Goal: Task Accomplishment & Management: Complete application form

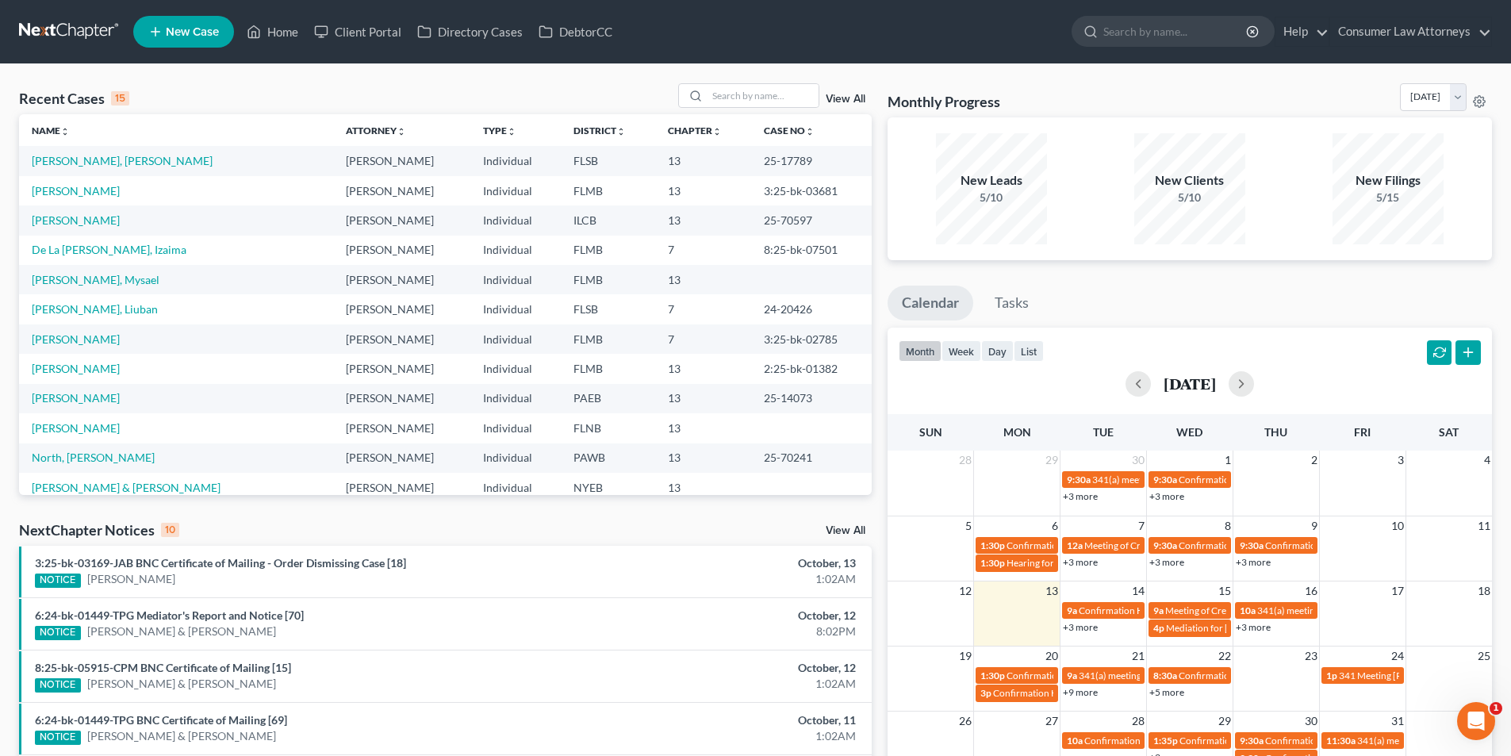
click at [854, 100] on link "View All" at bounding box center [846, 99] width 40 height 11
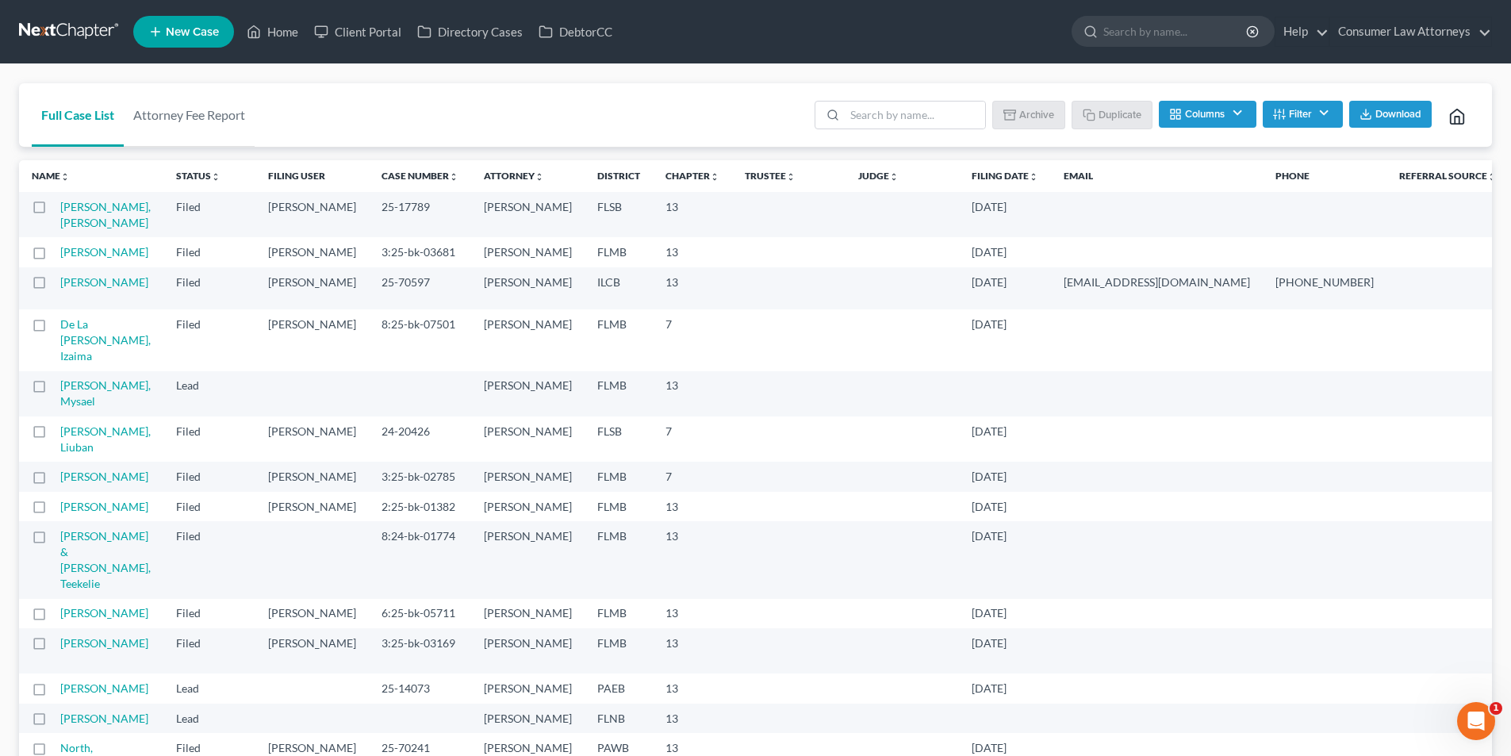
click at [959, 182] on th "Filing Date unfold_more expand_more expand_less" at bounding box center [1005, 176] width 92 height 32
click at [972, 175] on link "Filing Date unfold_more expand_more expand_less" at bounding box center [1005, 176] width 67 height 12
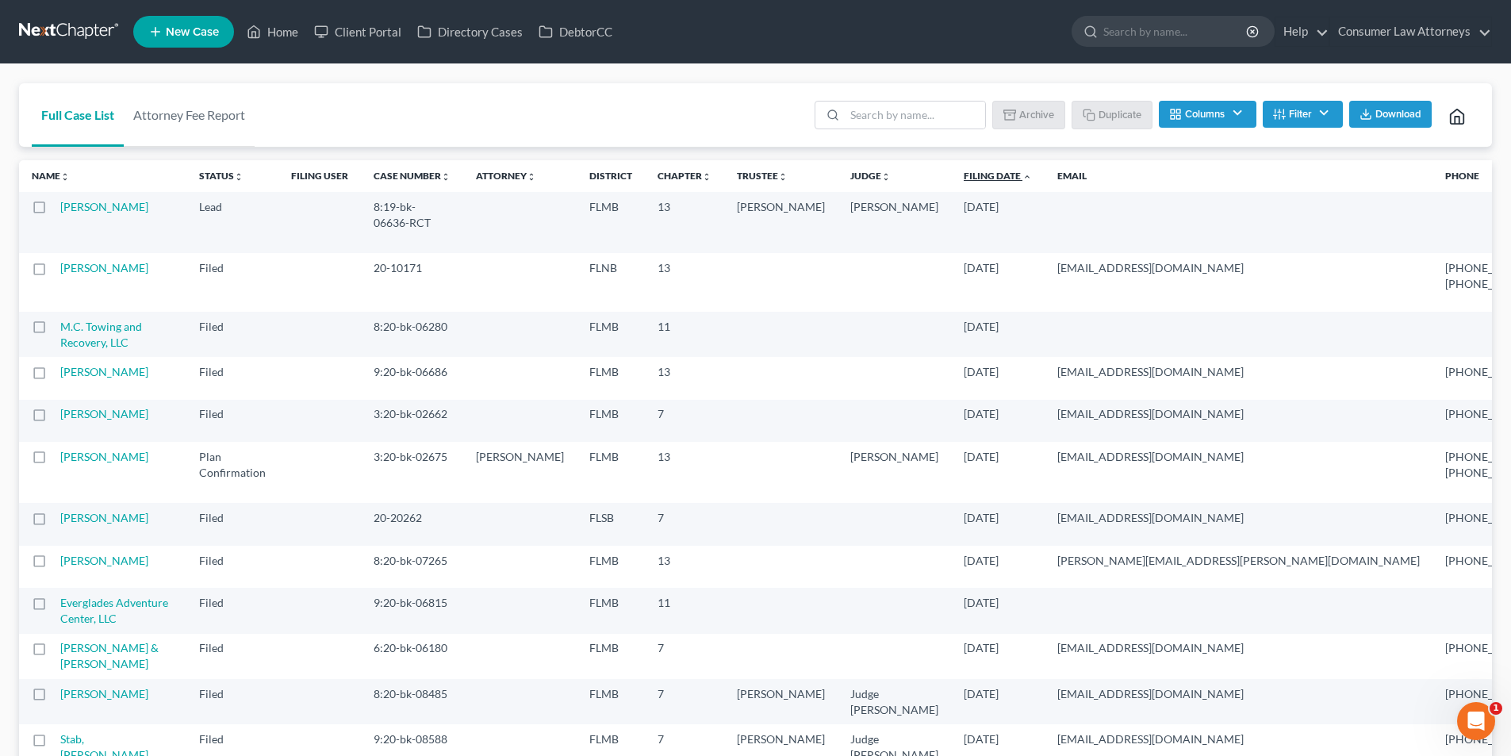
click at [964, 175] on link "Filing Date unfold_more expand_more expand_less" at bounding box center [998, 176] width 68 height 12
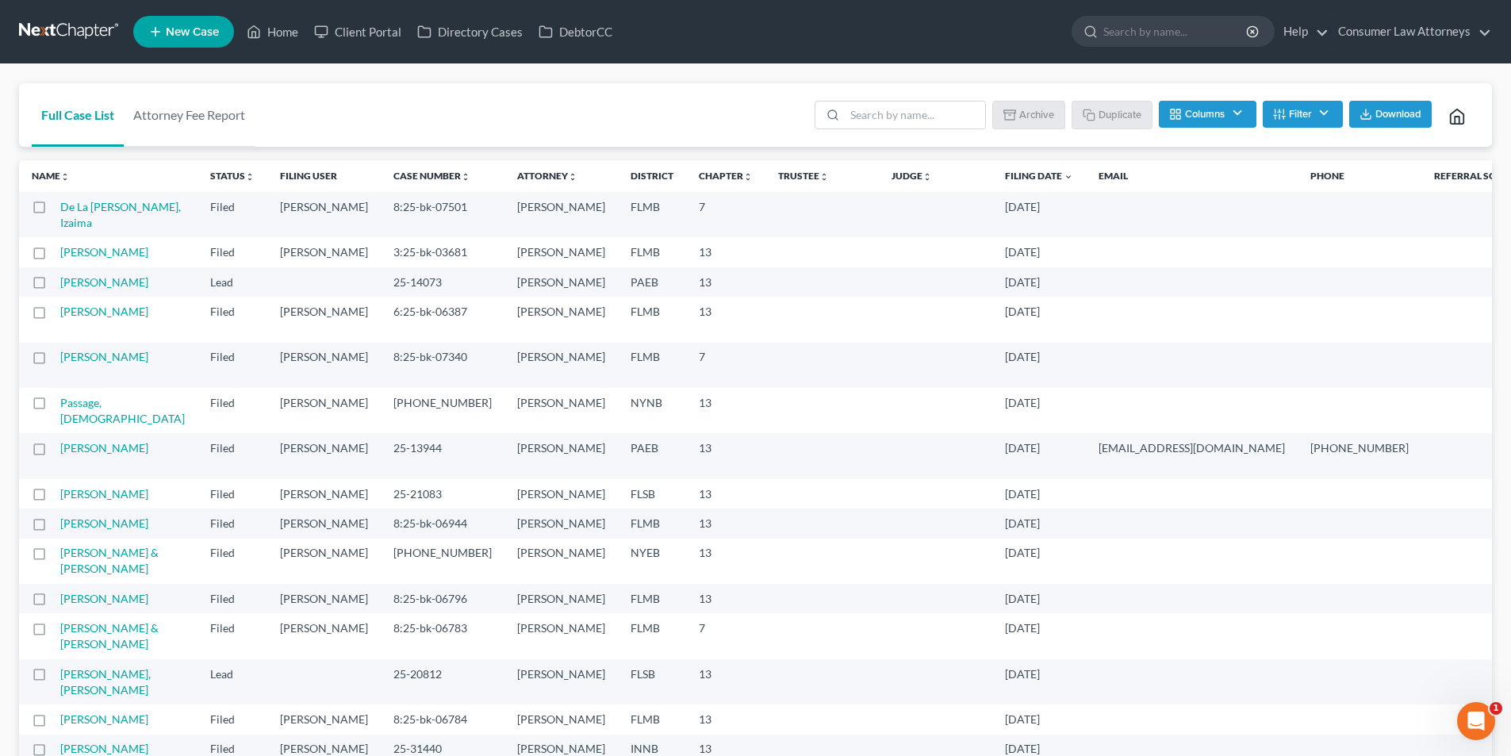
click at [175, 39] on link "New Case" at bounding box center [183, 32] width 101 height 32
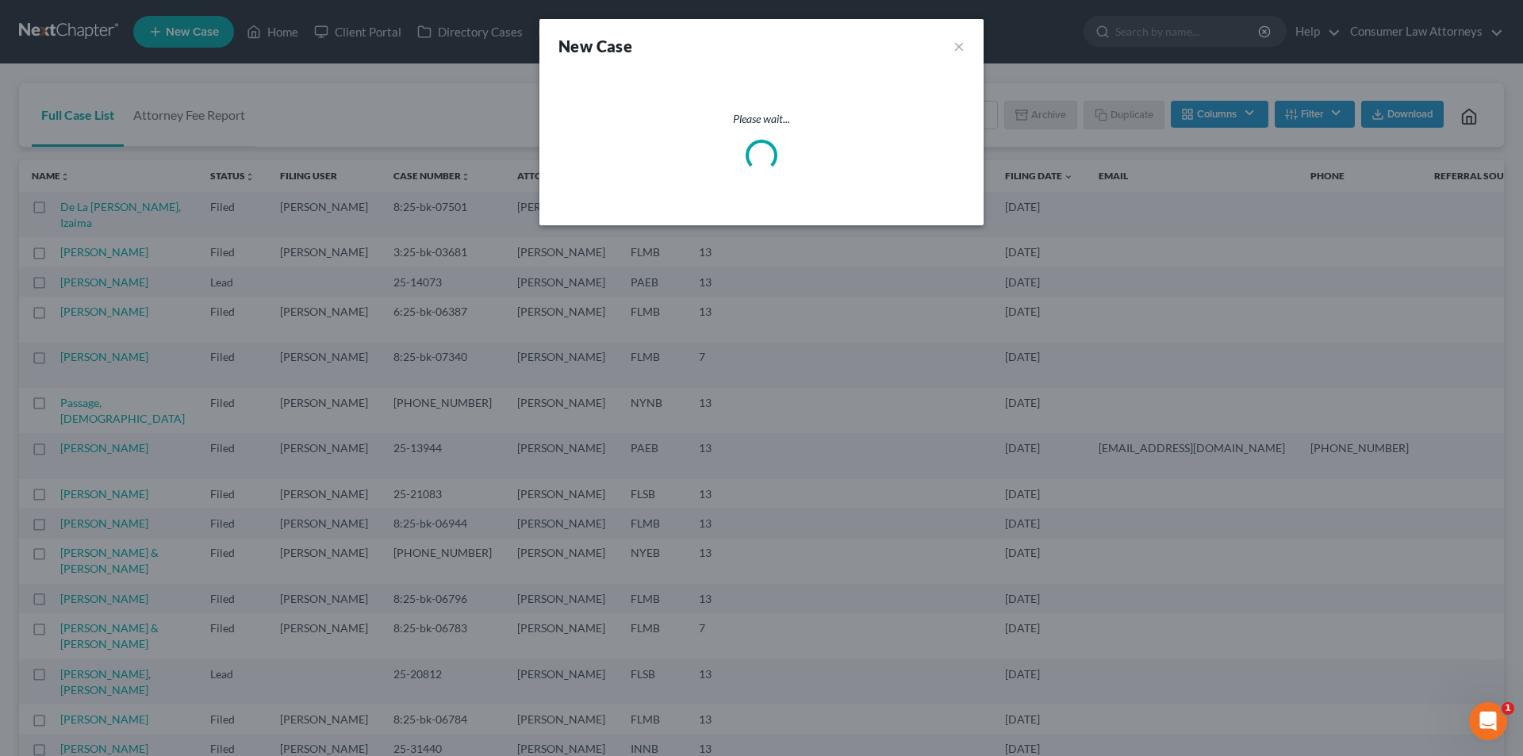
select select "15"
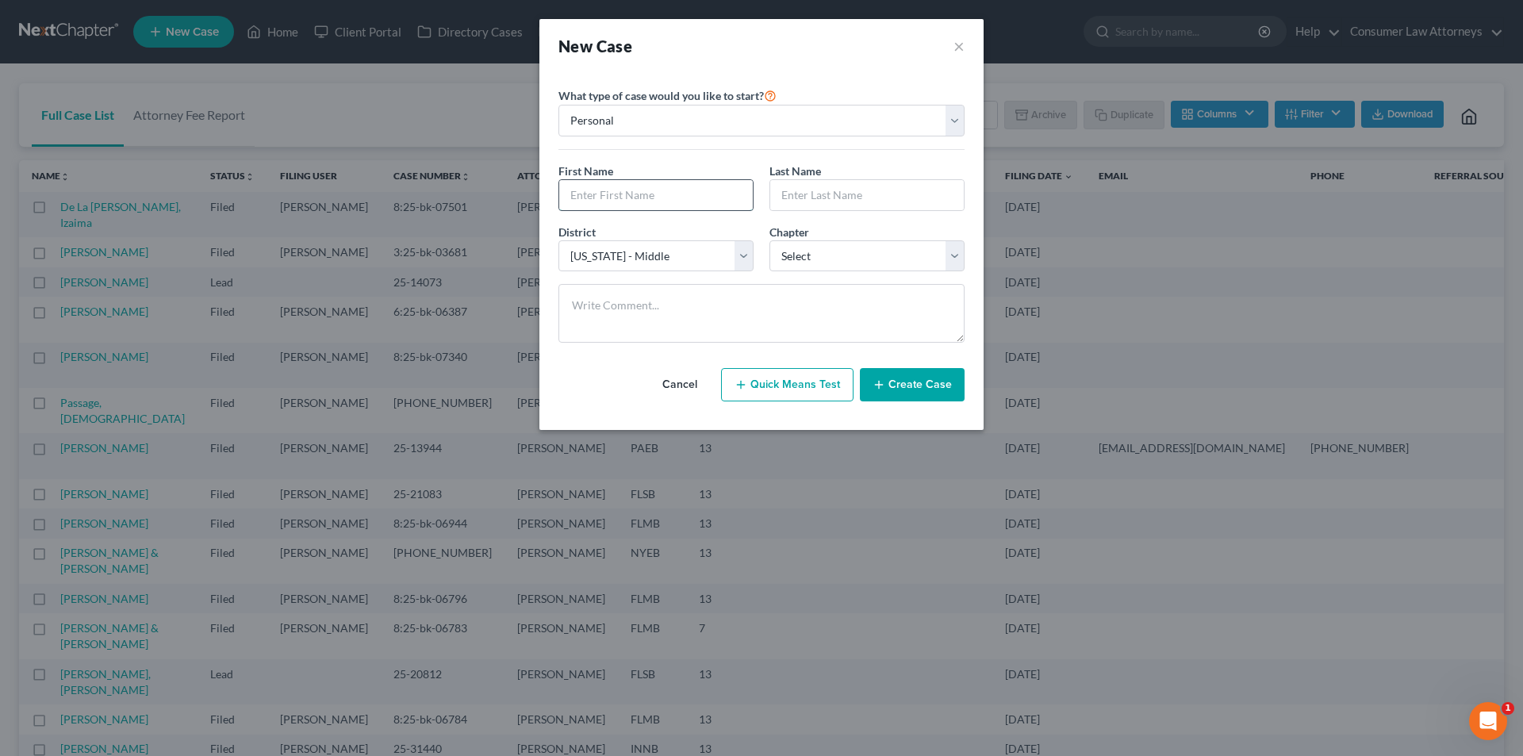
click at [622, 188] on input "text" at bounding box center [656, 195] width 194 height 30
type input "[PERSON_NAME]"
type input "Rambuski"
click at [645, 249] on select "Select [US_STATE] - [GEOGRAPHIC_DATA] [US_STATE] - [GEOGRAPHIC_DATA][US_STATE] …" at bounding box center [656, 256] width 195 height 32
select select "16"
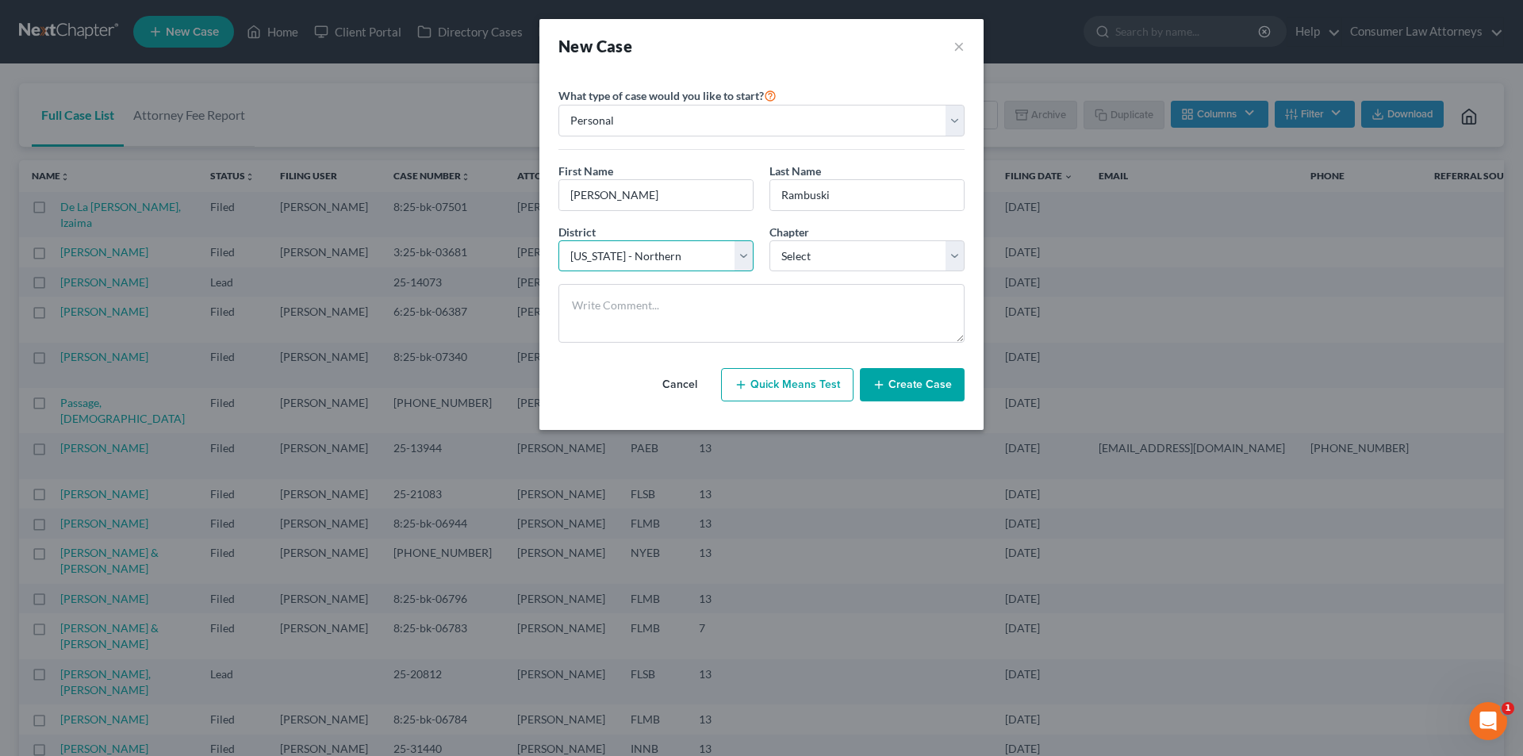
click at [559, 240] on select "Select [US_STATE] - [GEOGRAPHIC_DATA] [US_STATE] - [GEOGRAPHIC_DATA][US_STATE] …" at bounding box center [656, 256] width 195 height 32
click at [829, 259] on select "Select 7 11 12 13" at bounding box center [867, 256] width 195 height 32
click at [770, 240] on select "Select 7 11 12 13" at bounding box center [867, 256] width 195 height 32
click at [834, 255] on select "Select 7 11 12 13" at bounding box center [867, 256] width 195 height 32
select select "3"
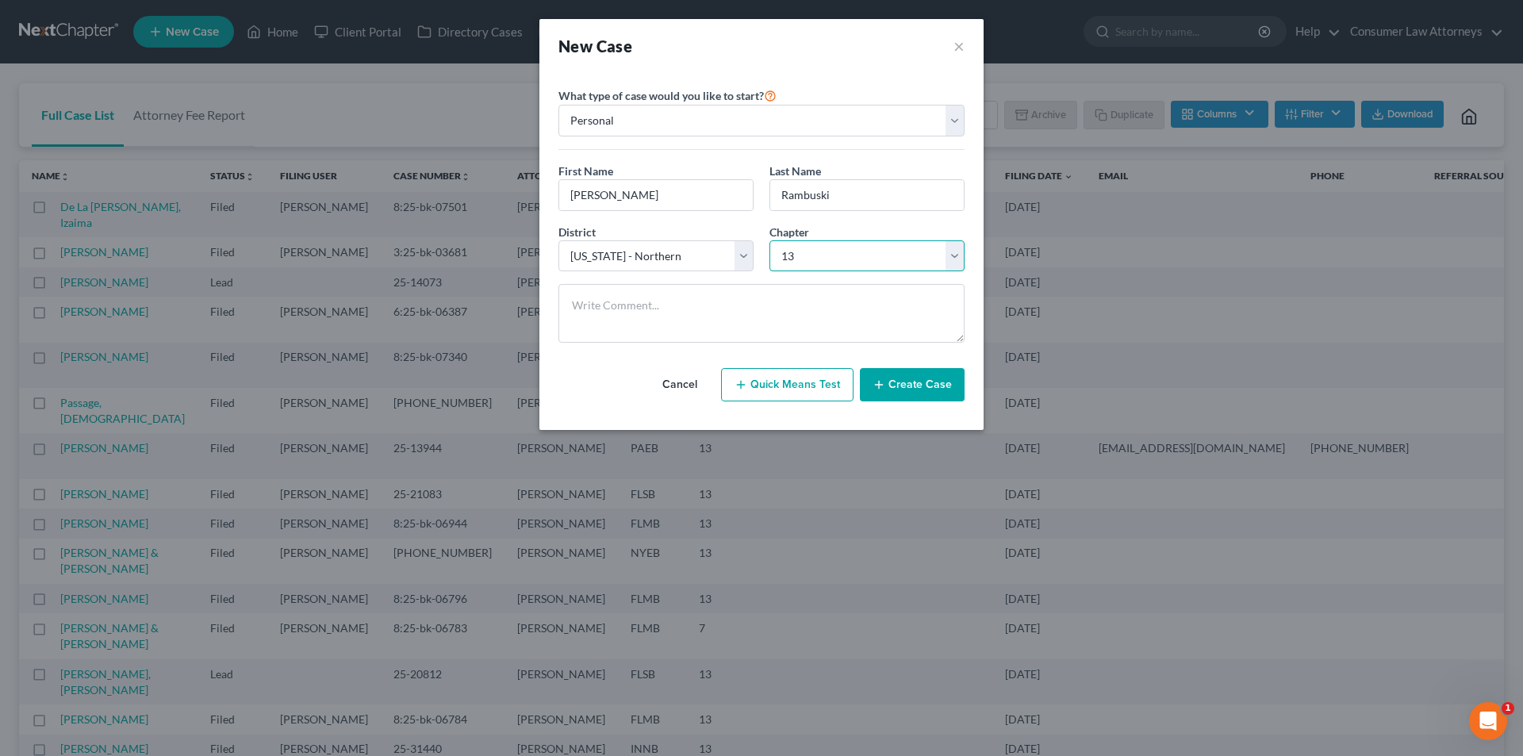
click at [770, 240] on select "Select 7 11 12 13" at bounding box center [867, 256] width 195 height 32
click at [932, 386] on button "Create Case" at bounding box center [912, 384] width 105 height 33
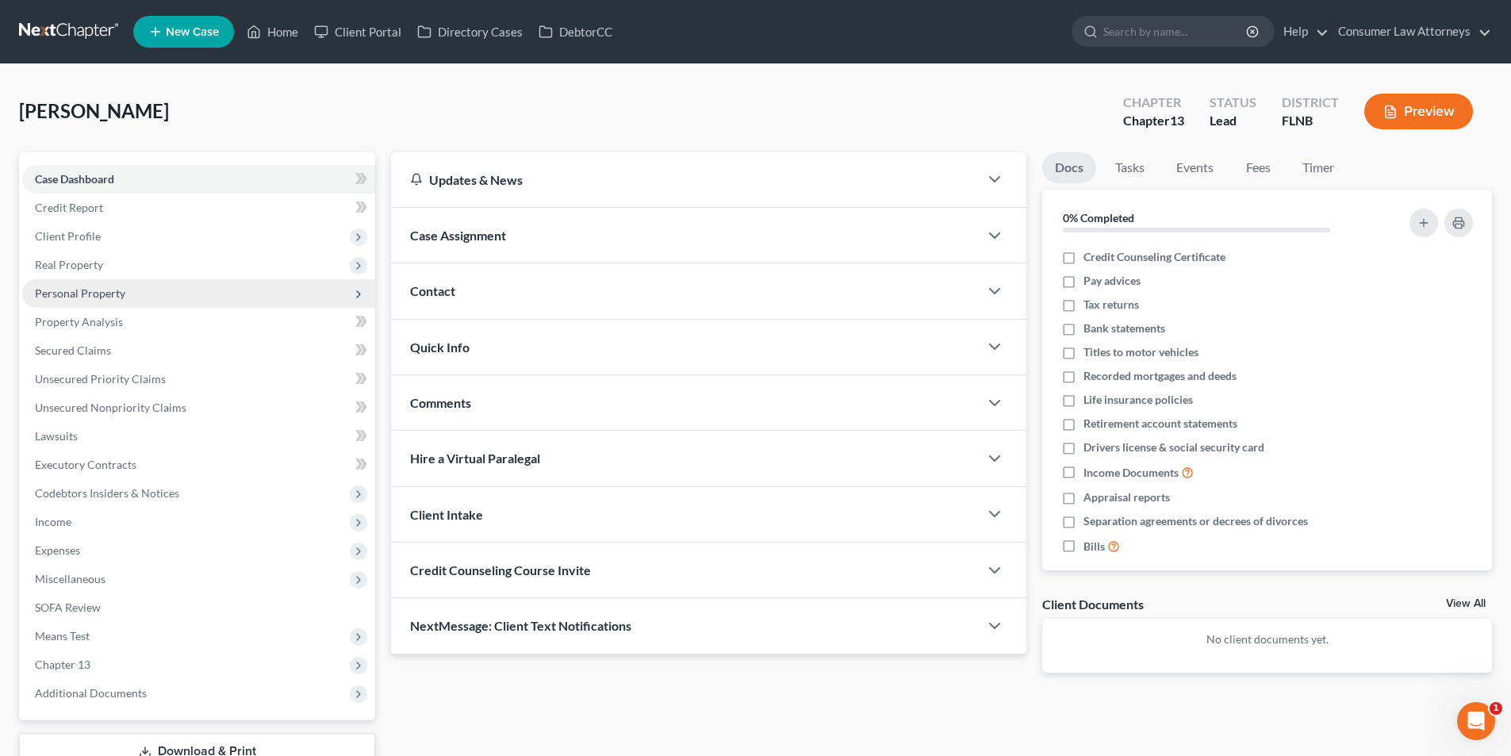
click at [83, 290] on span "Personal Property" at bounding box center [80, 292] width 90 height 13
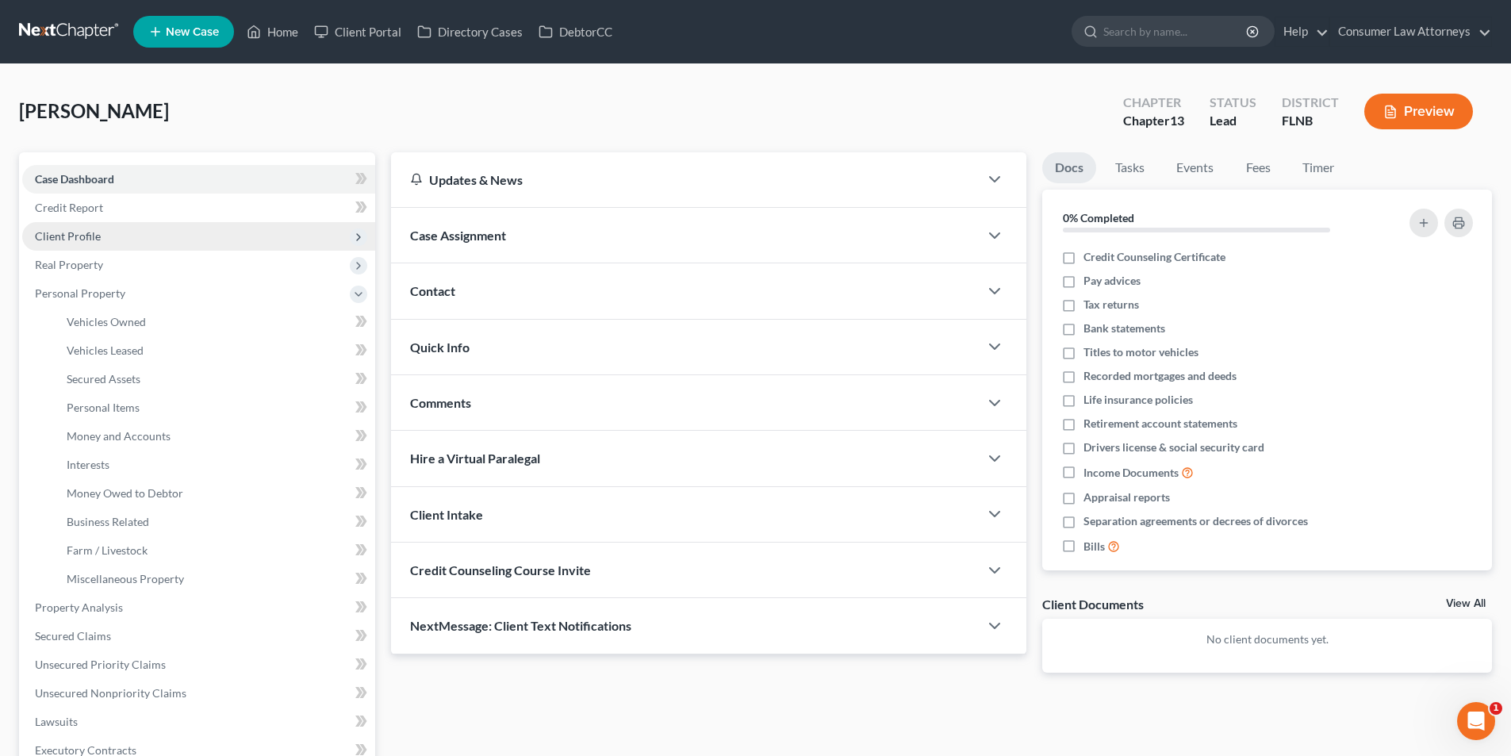
click at [86, 242] on span "Client Profile" at bounding box center [68, 235] width 66 height 13
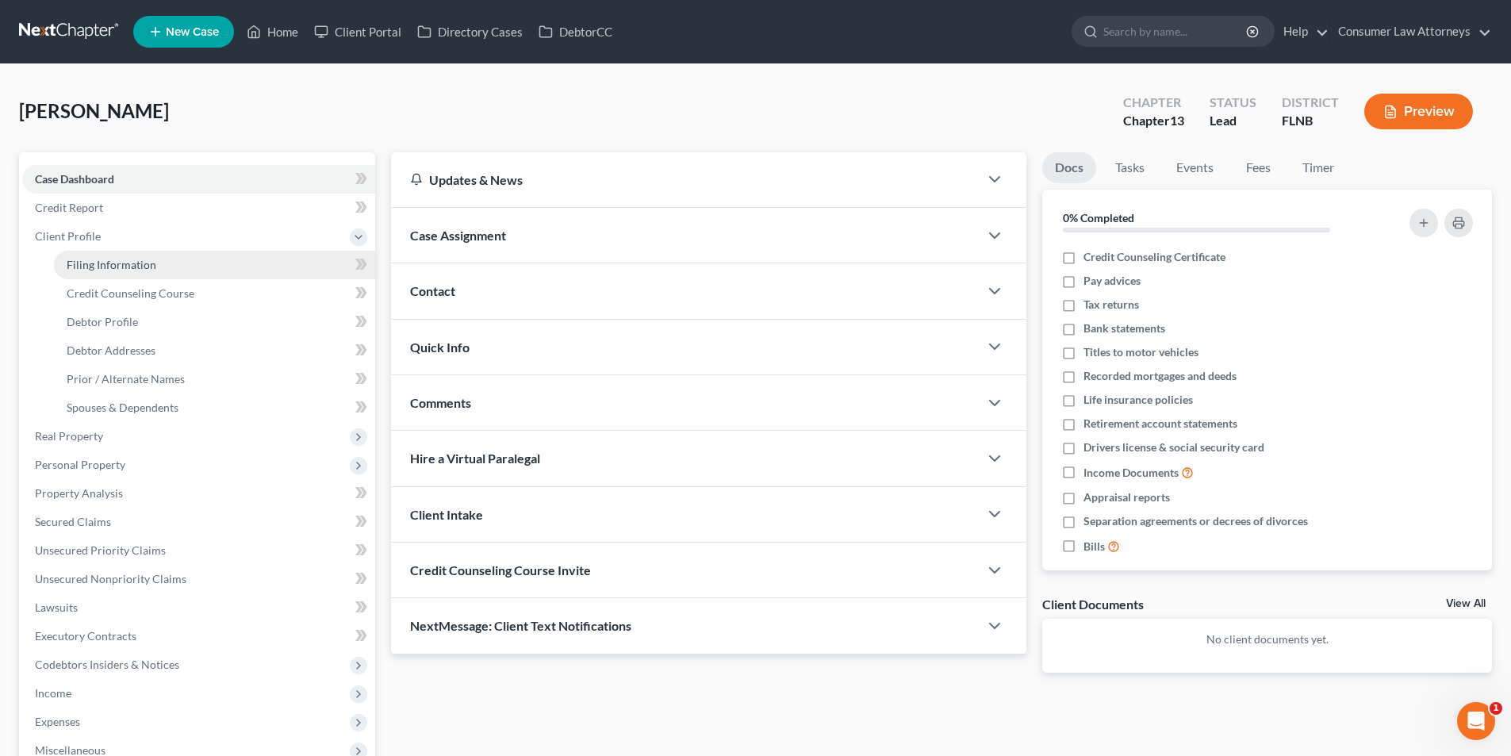
click at [110, 263] on span "Filing Information" at bounding box center [112, 264] width 90 height 13
select select "1"
select select "0"
select select "3"
select select "16"
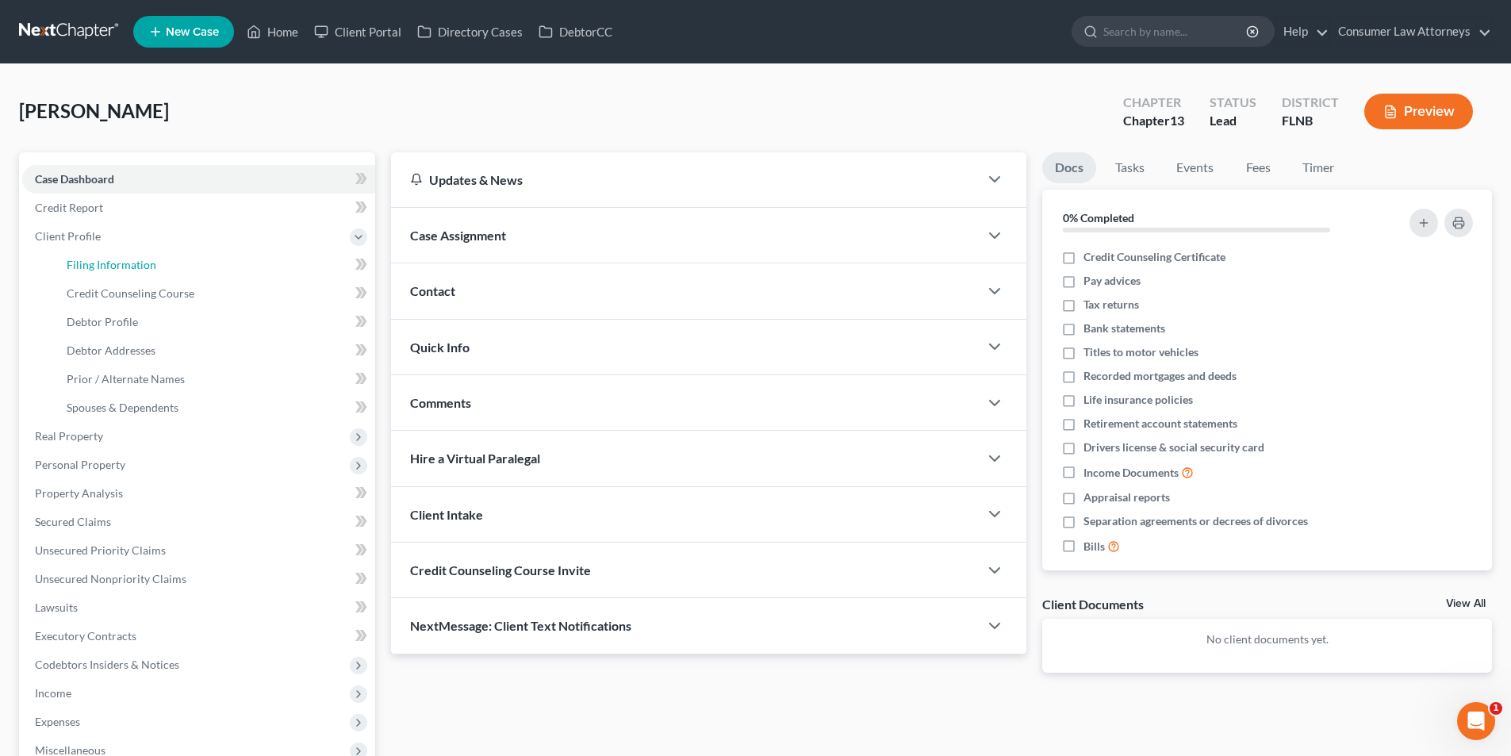
select select "9"
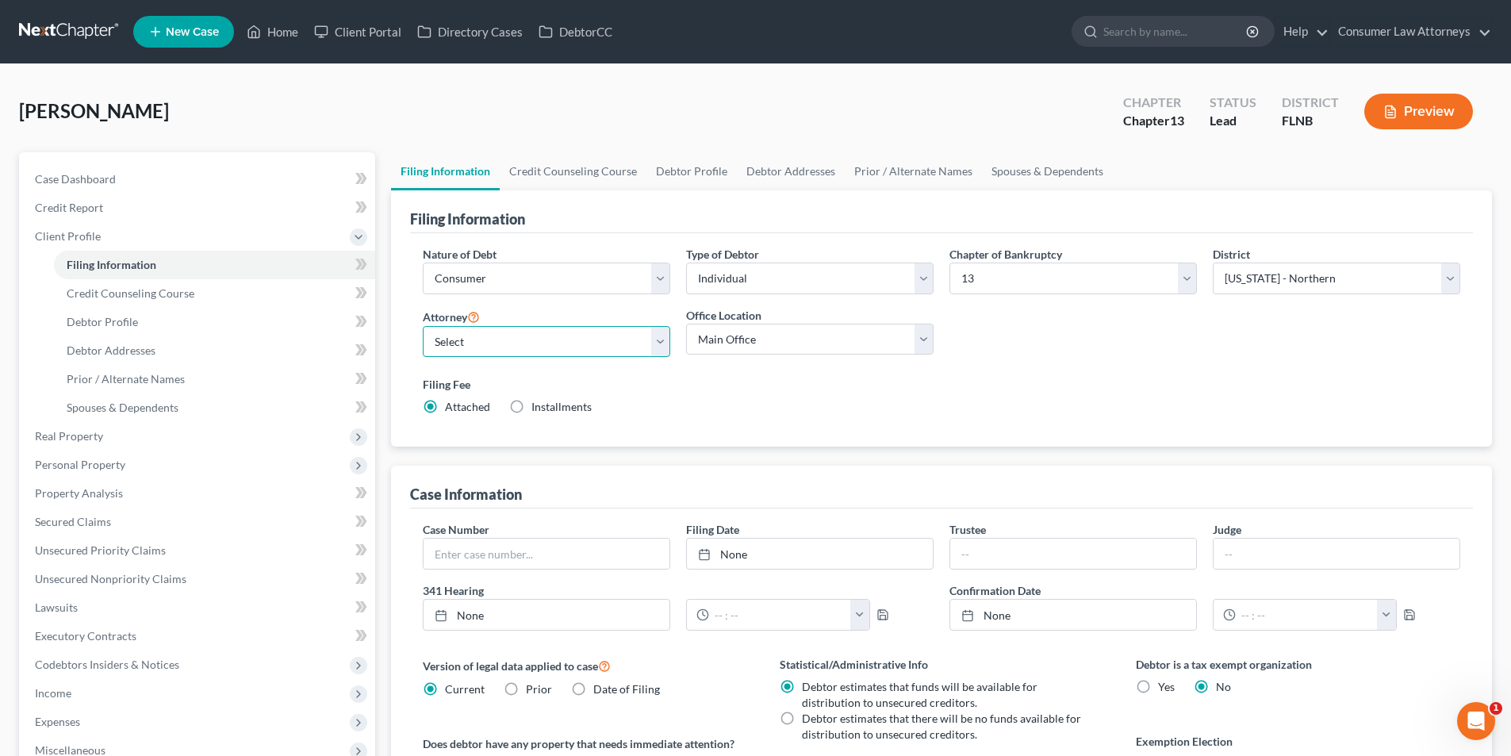
drag, startPoint x: 570, startPoint y: 345, endPoint x: 561, endPoint y: 344, distance: 8.8
click at [570, 345] on select "Select [PERSON_NAME] - FLMB [PERSON_NAME] [PERSON_NAME] [PERSON_NAME] - ILNB [P…" at bounding box center [547, 342] width 248 height 32
select select "2"
click at [423, 326] on select "Select [PERSON_NAME] - FLMB [PERSON_NAME] [PERSON_NAME] [PERSON_NAME] - ILNB [P…" at bounding box center [547, 342] width 248 height 32
click at [616, 171] on link "Credit Counseling Course" at bounding box center [573, 171] width 147 height 38
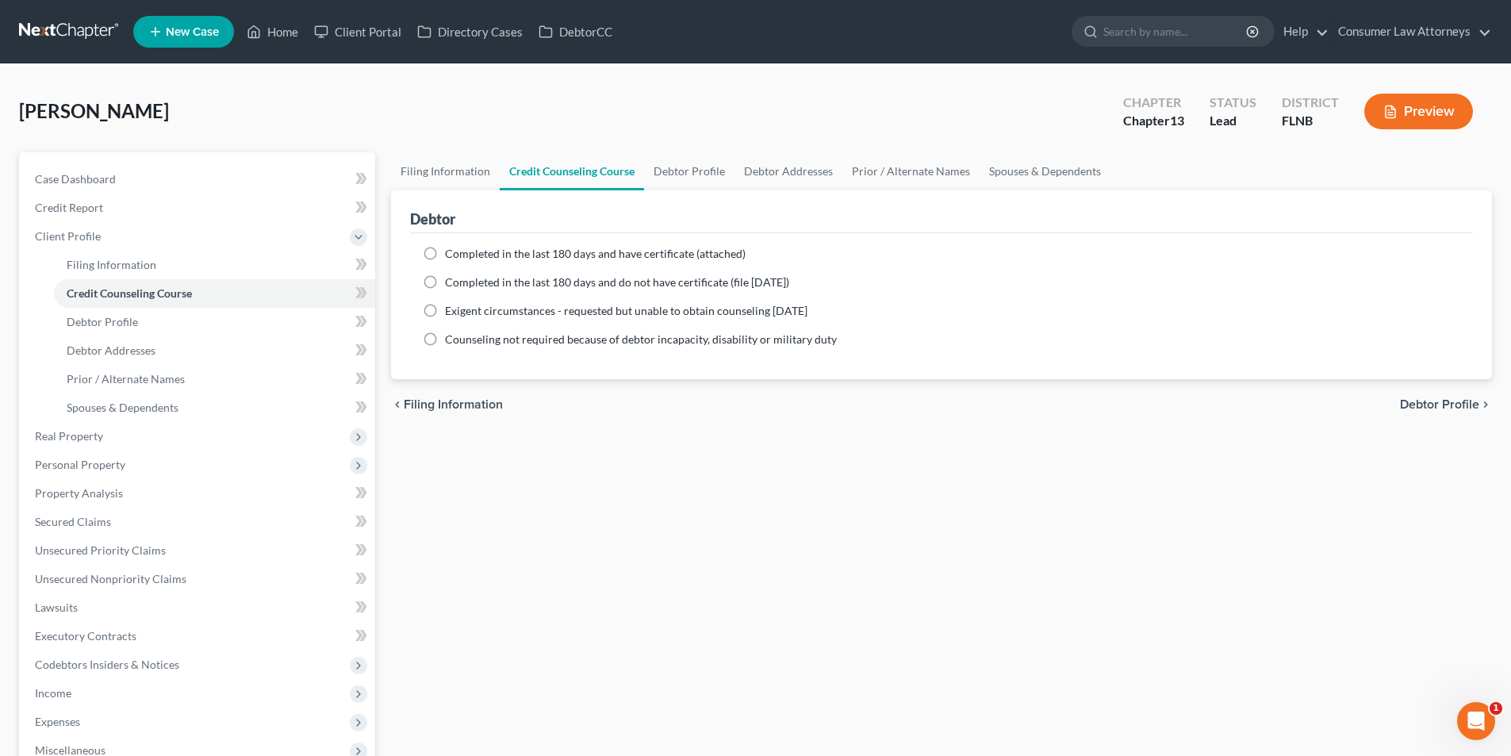
click at [445, 248] on label "Completed in the last 180 days and have certificate (attached)" at bounding box center [595, 254] width 301 height 16
click at [451, 248] on input "Completed in the last 180 days and have certificate (attached)" at bounding box center [456, 251] width 10 height 10
radio input "true"
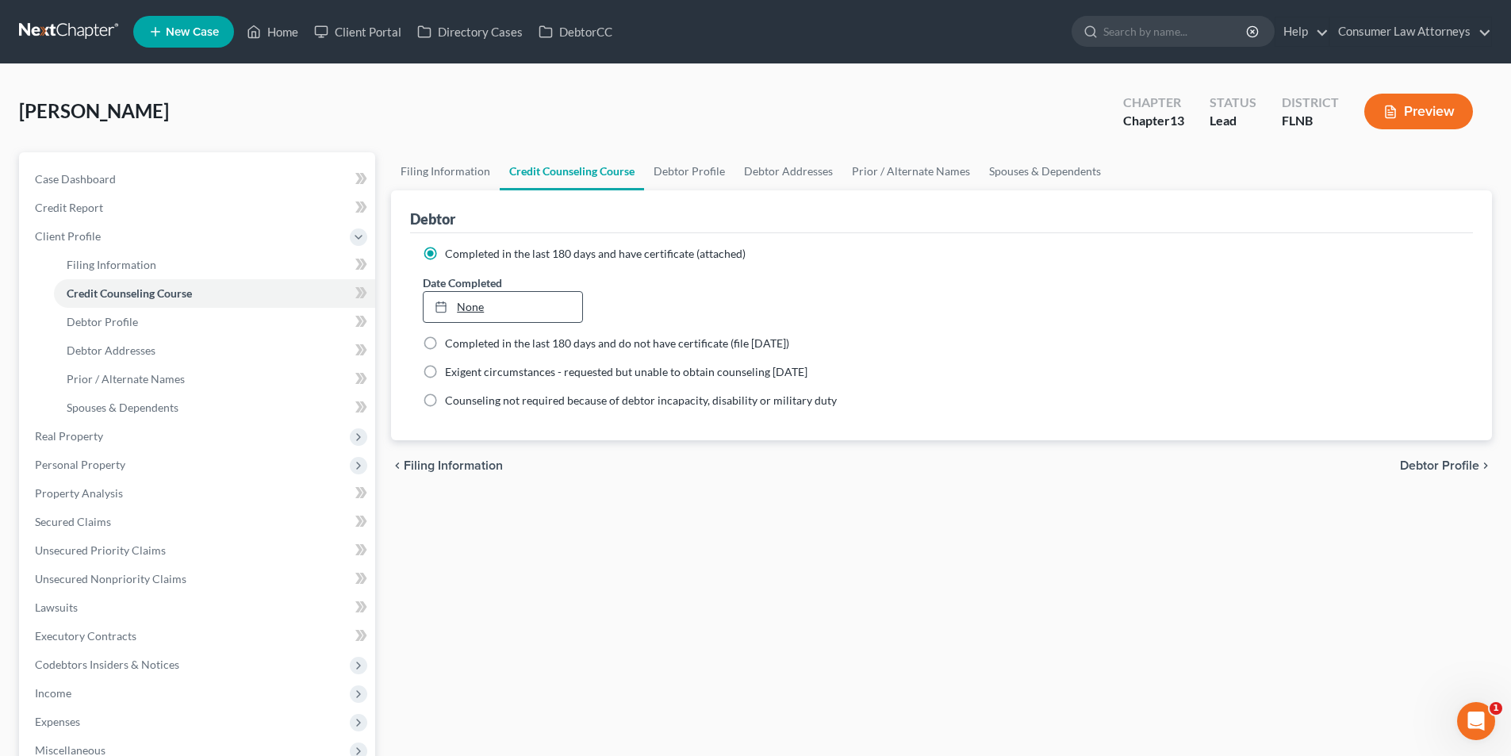
click at [567, 304] on link "None" at bounding box center [503, 307] width 158 height 30
type input "[DATE]"
click at [691, 173] on link "Debtor Profile" at bounding box center [689, 171] width 90 height 38
select select "0"
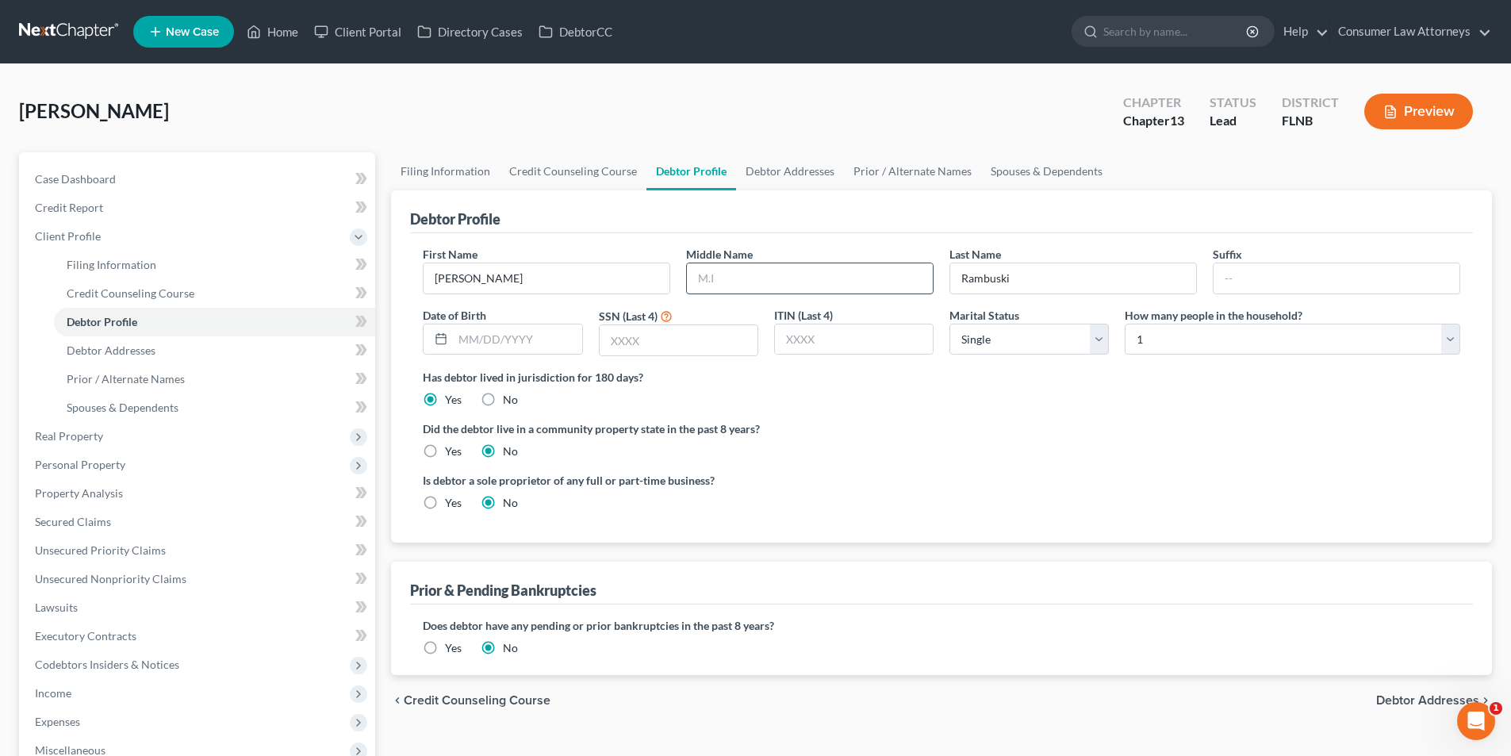
click at [788, 286] on input "text" at bounding box center [810, 278] width 246 height 30
type input "[PERSON_NAME]"
click at [552, 345] on input "text" at bounding box center [517, 340] width 129 height 30
type input "05/15/"
click at [298, 29] on link "Home" at bounding box center [272, 31] width 67 height 29
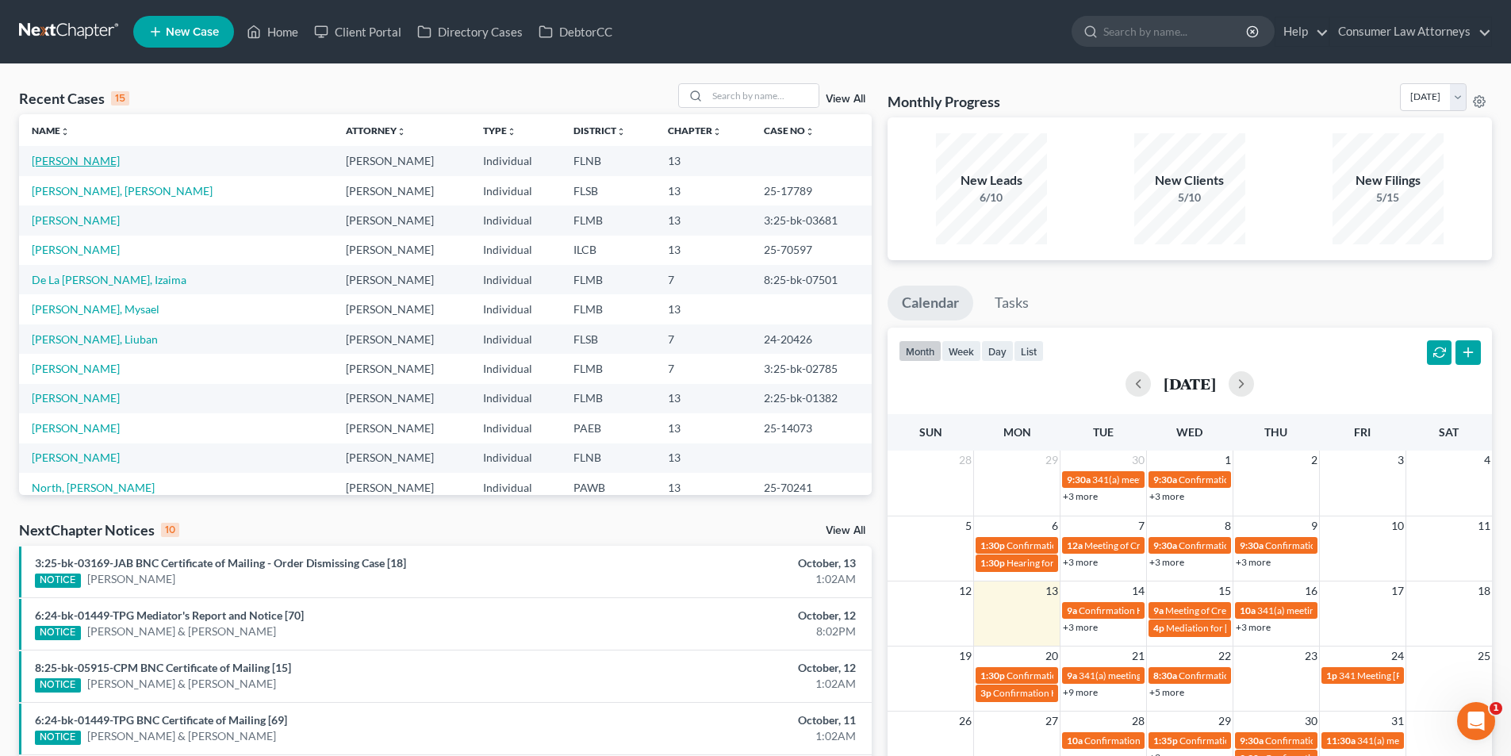
click at [98, 160] on link "[PERSON_NAME]" at bounding box center [76, 160] width 88 height 13
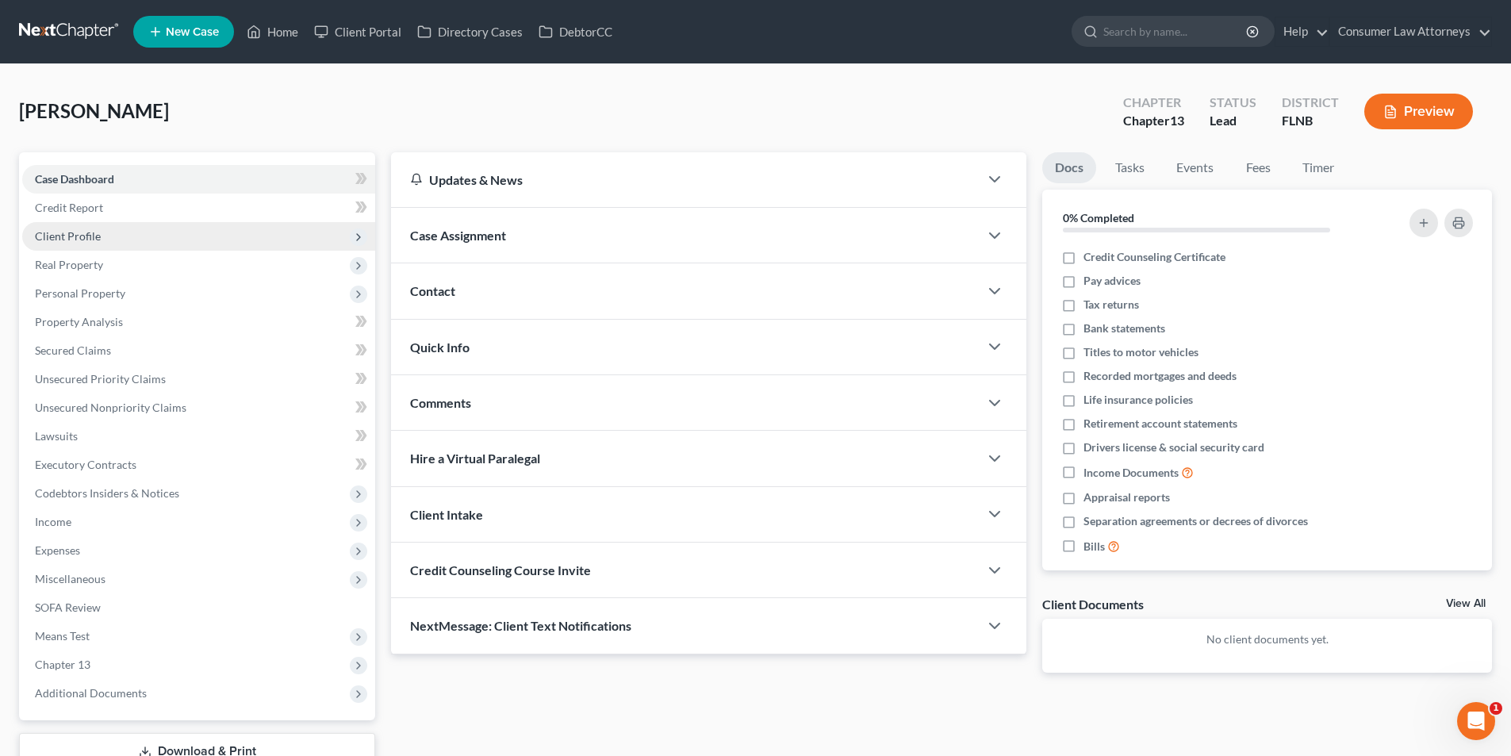
click at [90, 232] on span "Client Profile" at bounding box center [68, 235] width 66 height 13
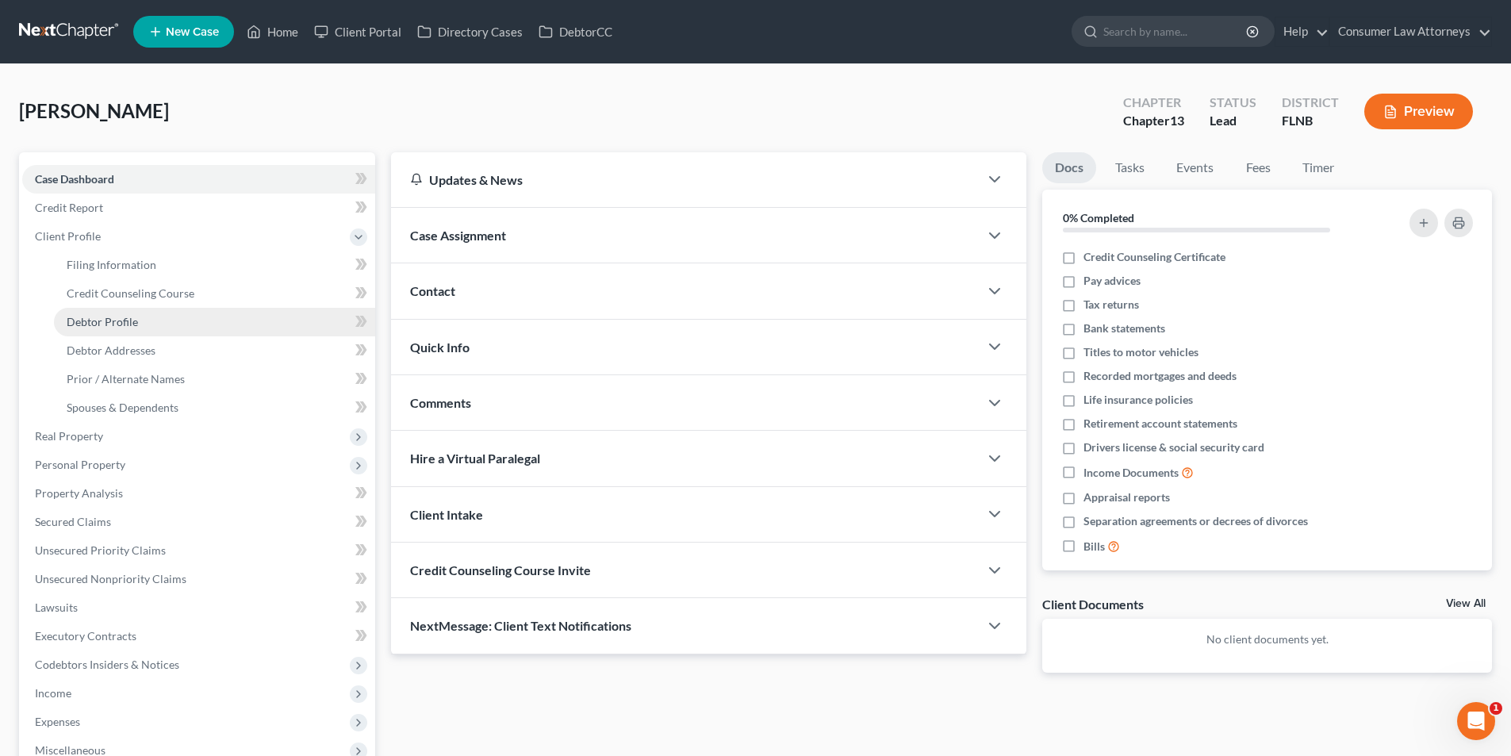
click at [125, 315] on span "Debtor Profile" at bounding box center [102, 321] width 71 height 13
select select "0"
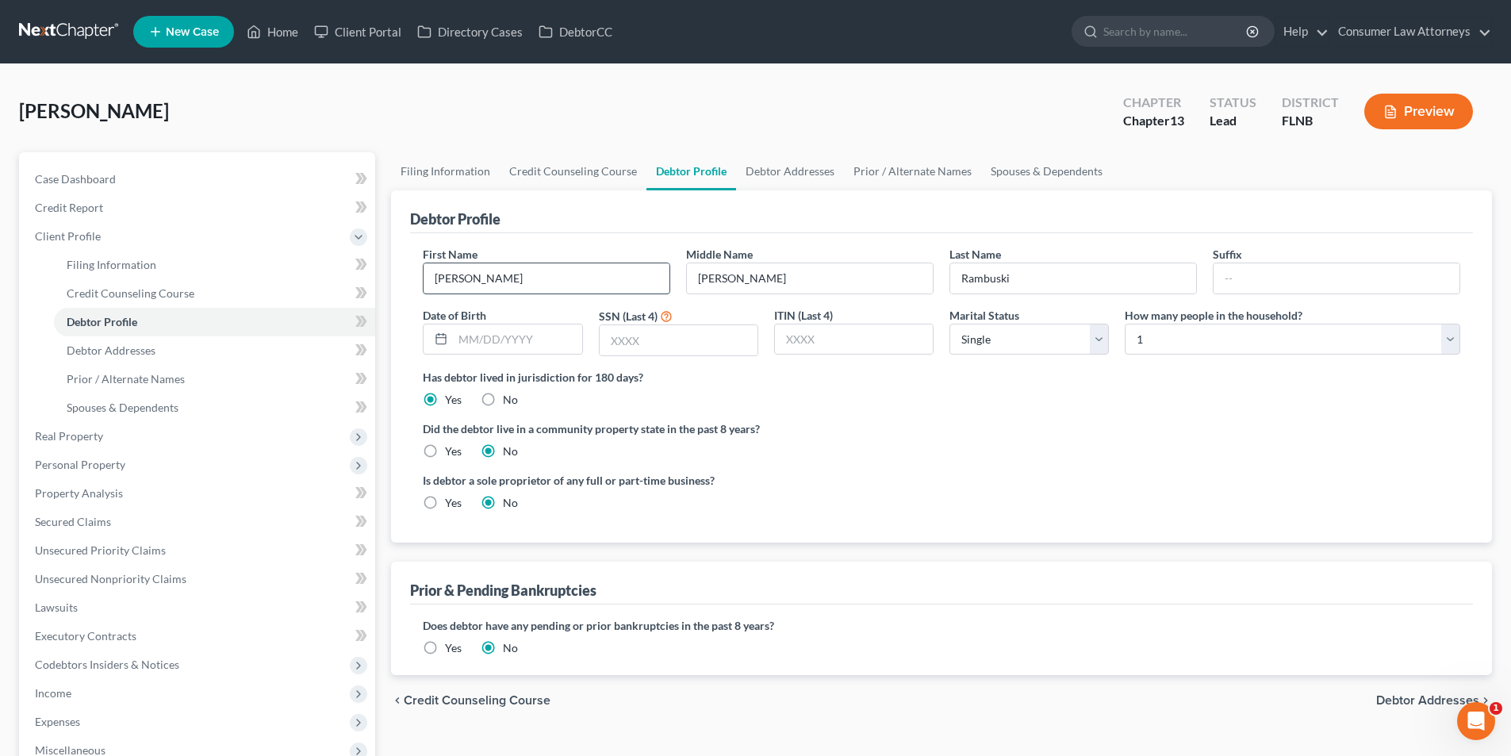
click at [536, 272] on input "[PERSON_NAME]" at bounding box center [547, 278] width 246 height 30
type input "[PERSON_NAME]"
click at [1068, 276] on input "Rambuski" at bounding box center [1074, 278] width 246 height 30
type input "Rambuski XXXXXXXXXXXXXXXX"
click at [280, 30] on link "Home" at bounding box center [272, 31] width 67 height 29
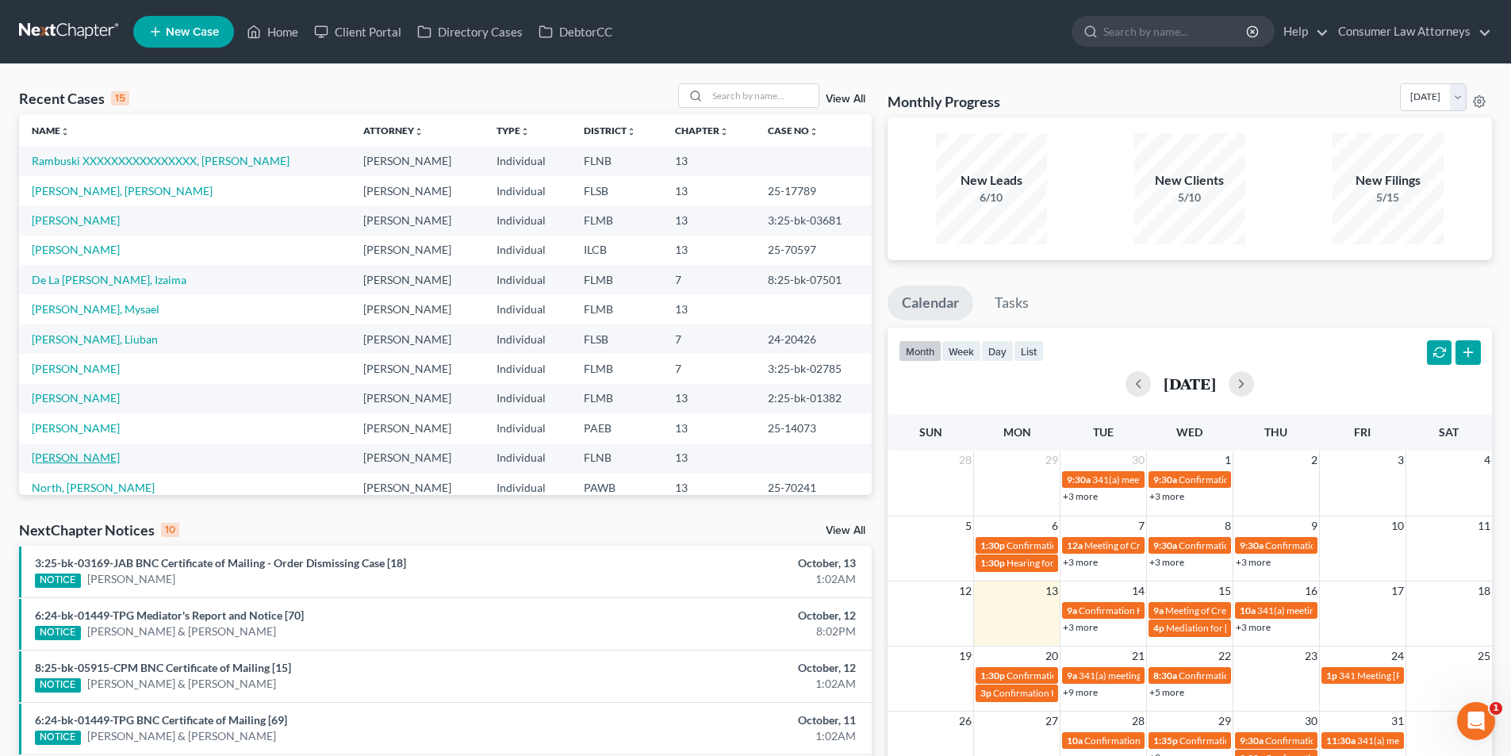
click at [93, 463] on link "[PERSON_NAME]" at bounding box center [76, 457] width 88 height 13
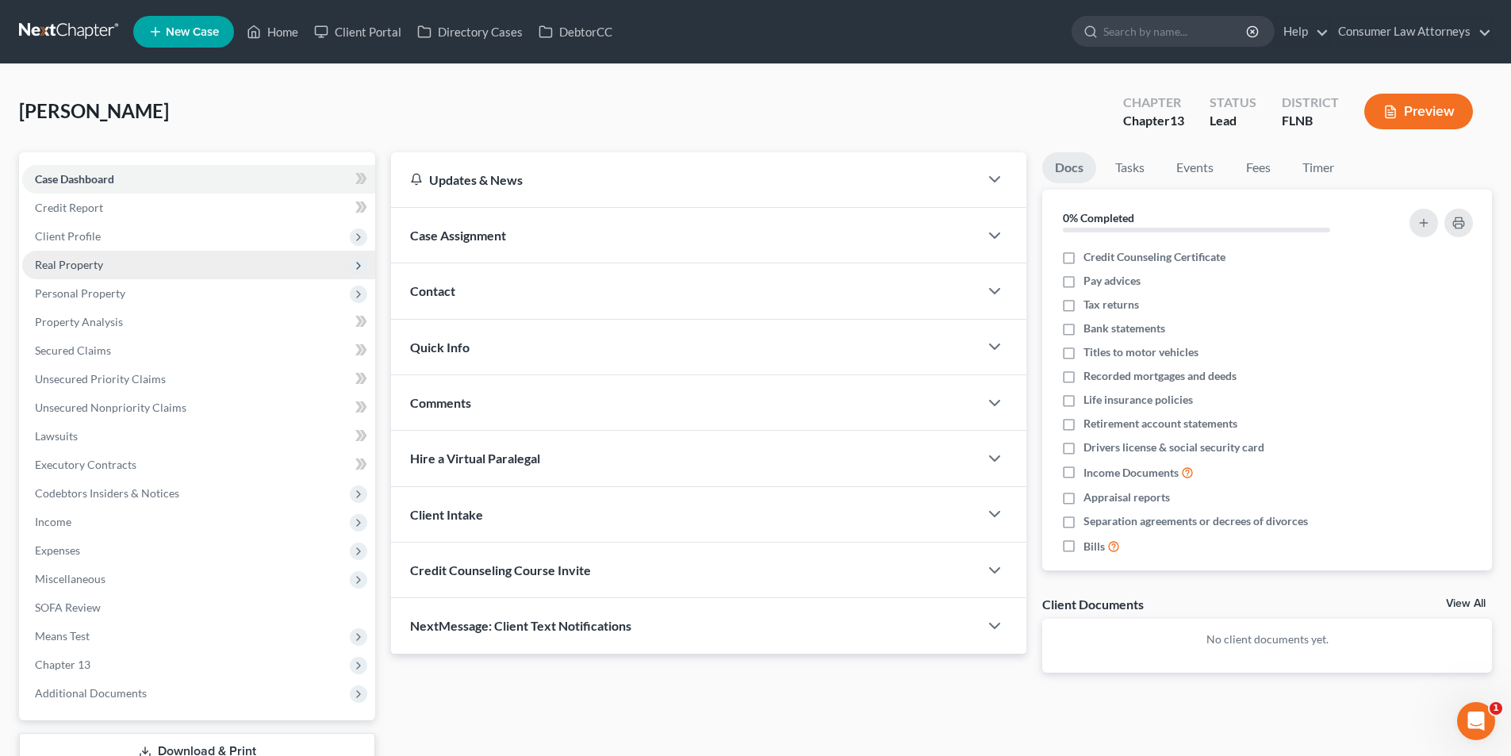
click at [82, 263] on span "Real Property" at bounding box center [69, 264] width 68 height 13
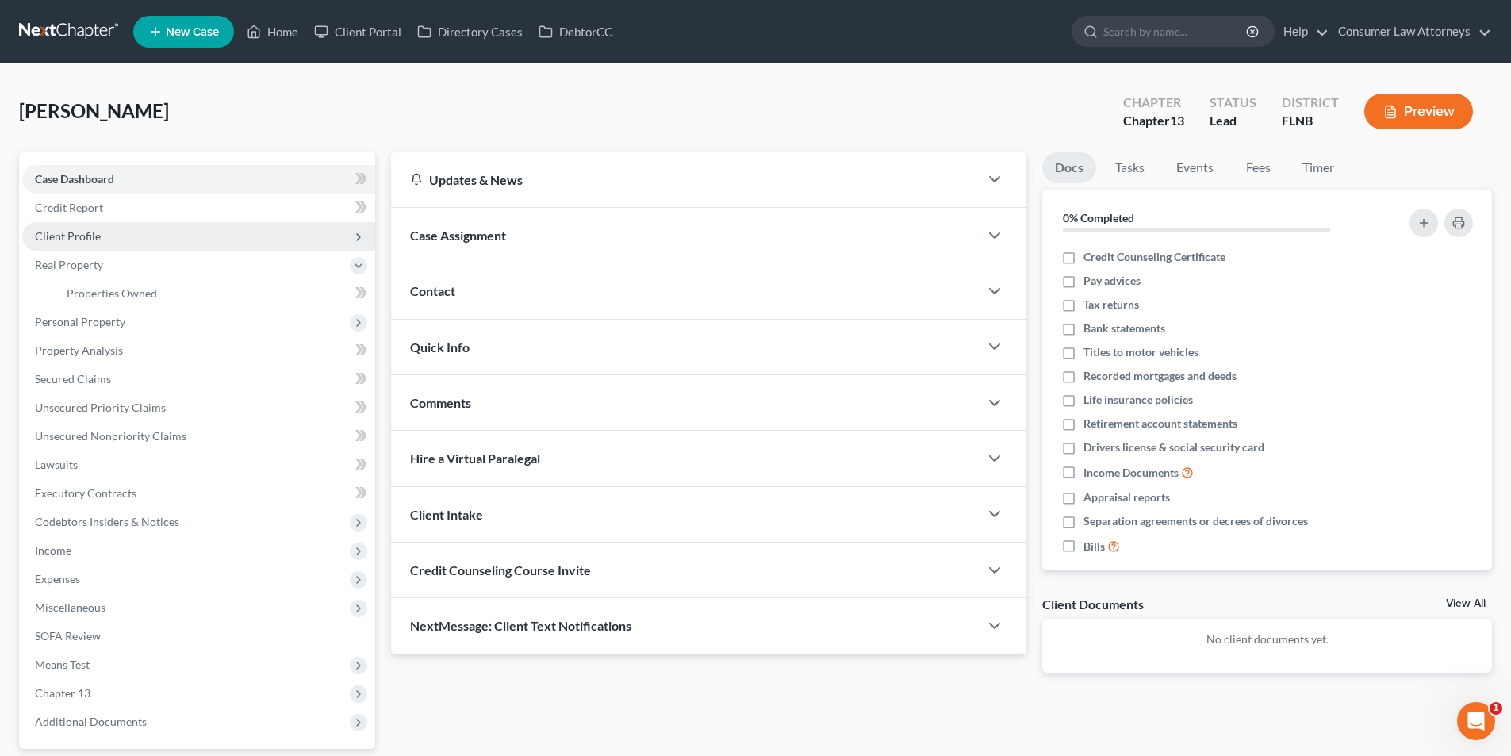
click at [70, 239] on span "Client Profile" at bounding box center [68, 235] width 66 height 13
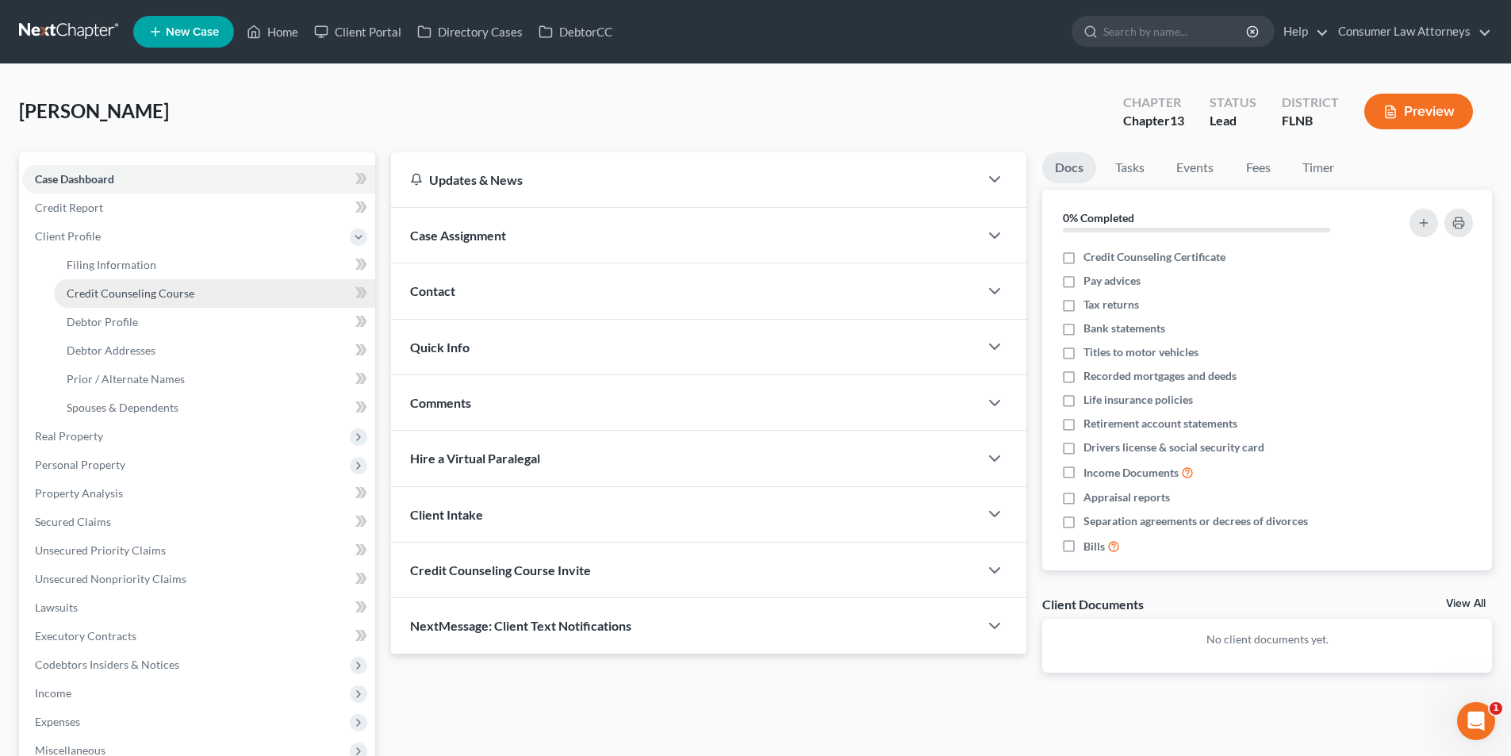
click at [140, 294] on span "Credit Counseling Course" at bounding box center [131, 292] width 128 height 13
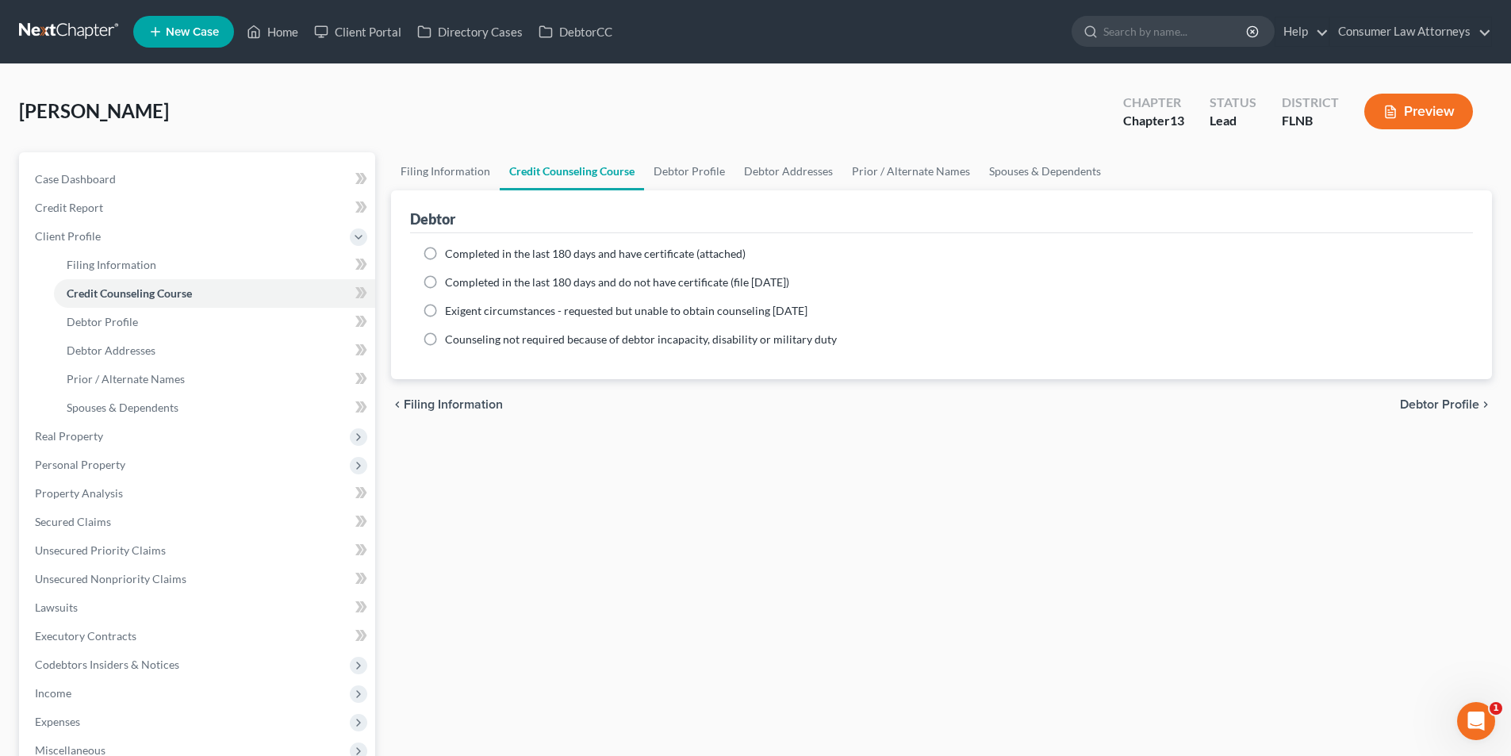
click at [445, 249] on label "Completed in the last 180 days and have certificate (attached)" at bounding box center [595, 254] width 301 height 16
click at [451, 249] on input "Completed in the last 180 days and have certificate (attached)" at bounding box center [456, 251] width 10 height 10
radio input "true"
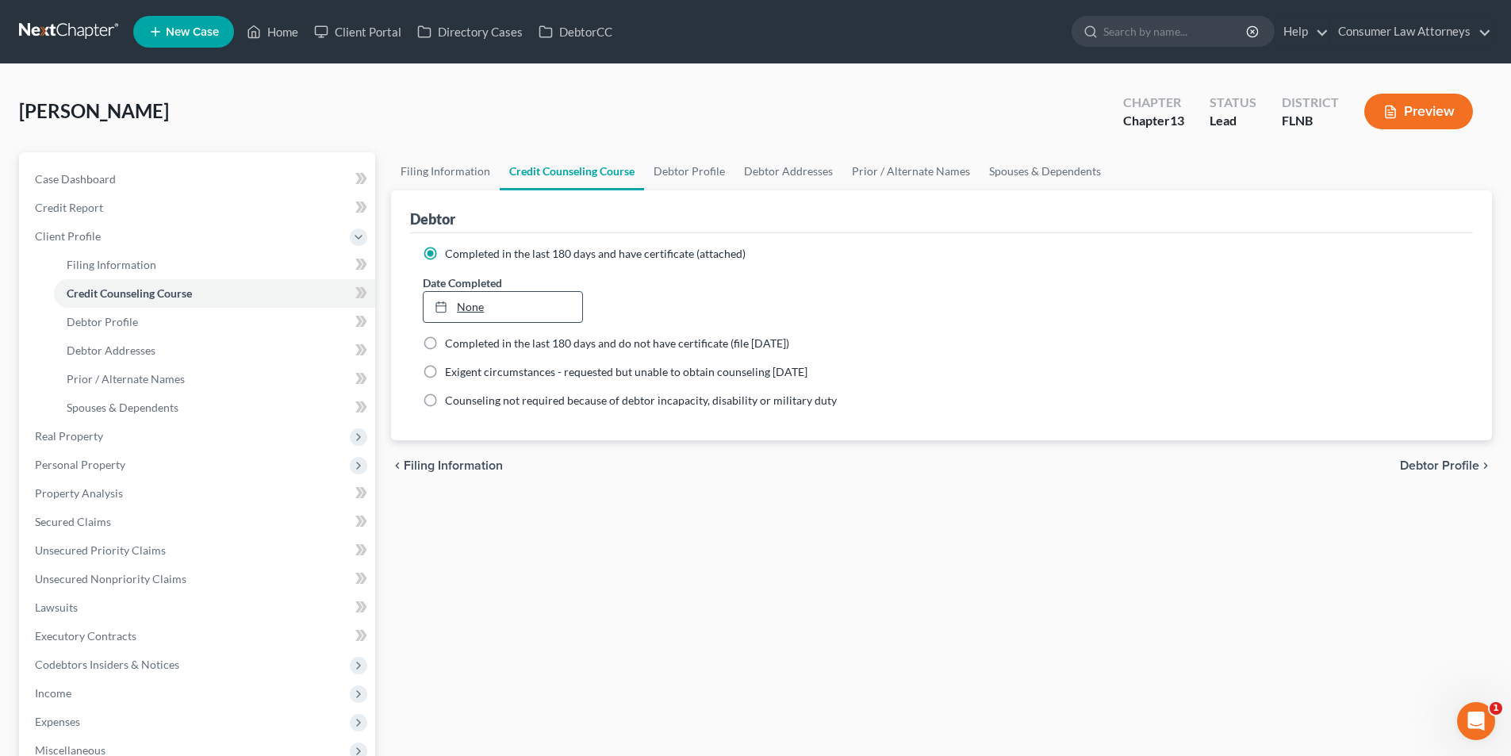
type input "[DATE]"
click at [534, 312] on link "None" at bounding box center [503, 307] width 158 height 30
click at [722, 175] on link "Debtor Profile" at bounding box center [689, 171] width 90 height 38
select select "0"
select select "1"
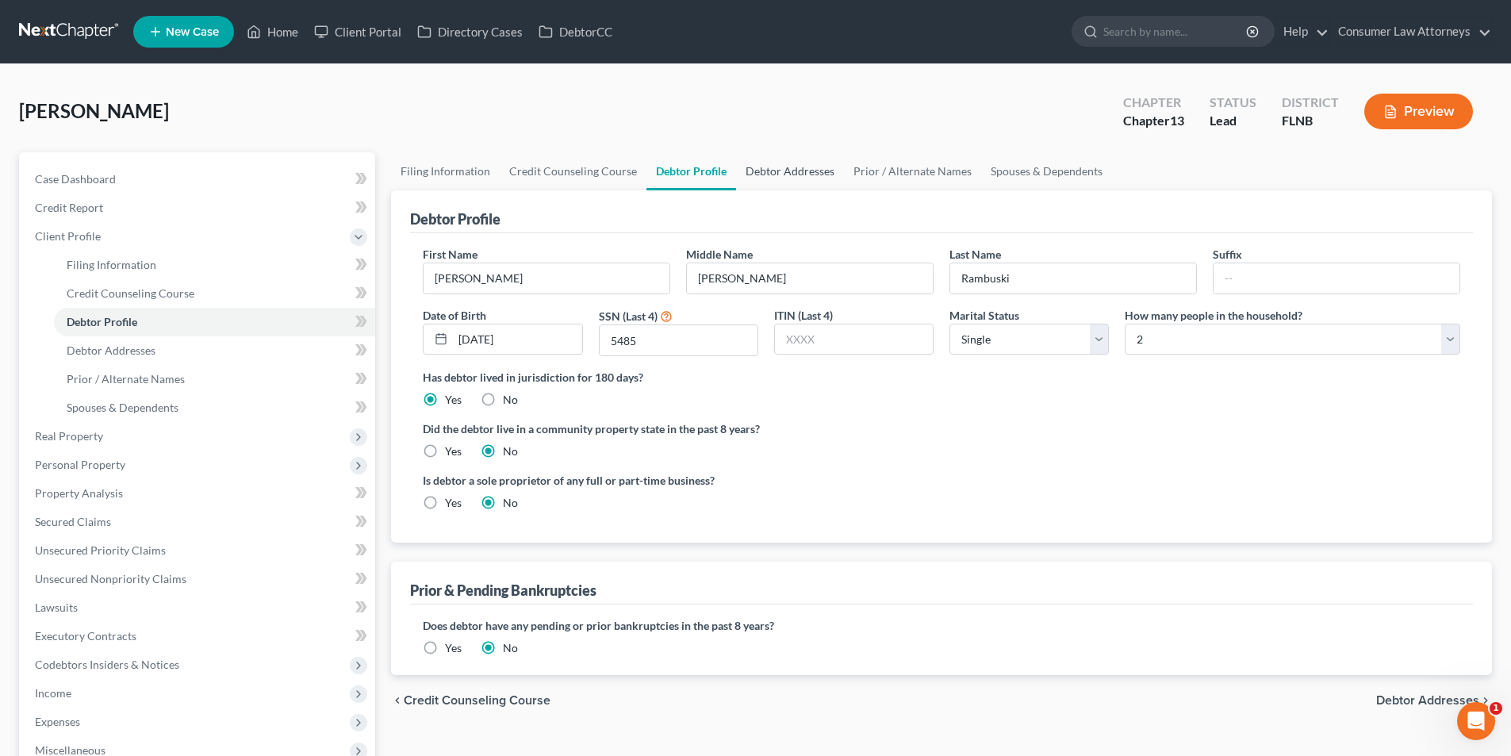
click at [775, 172] on link "Debtor Addresses" at bounding box center [790, 171] width 108 height 38
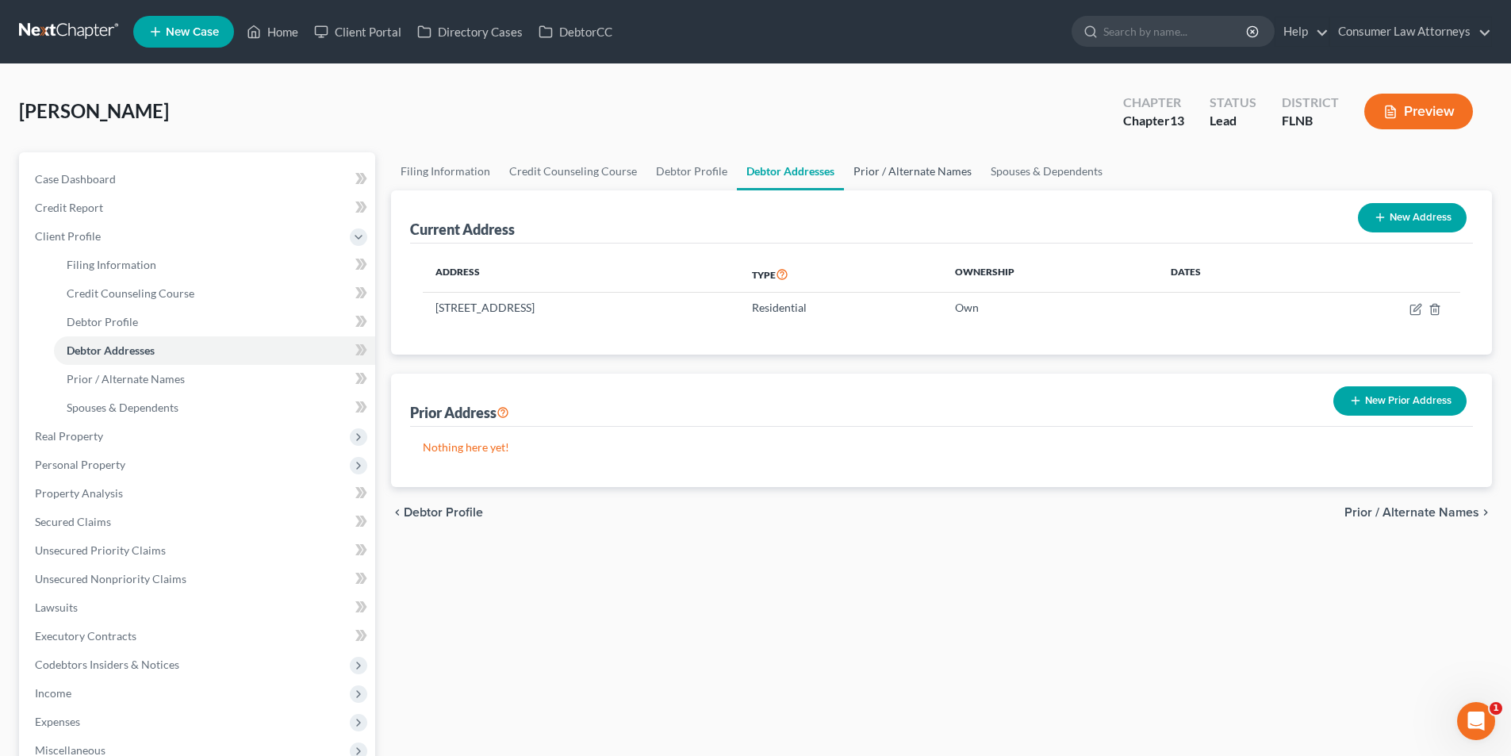
click at [879, 168] on link "Prior / Alternate Names" at bounding box center [912, 171] width 137 height 38
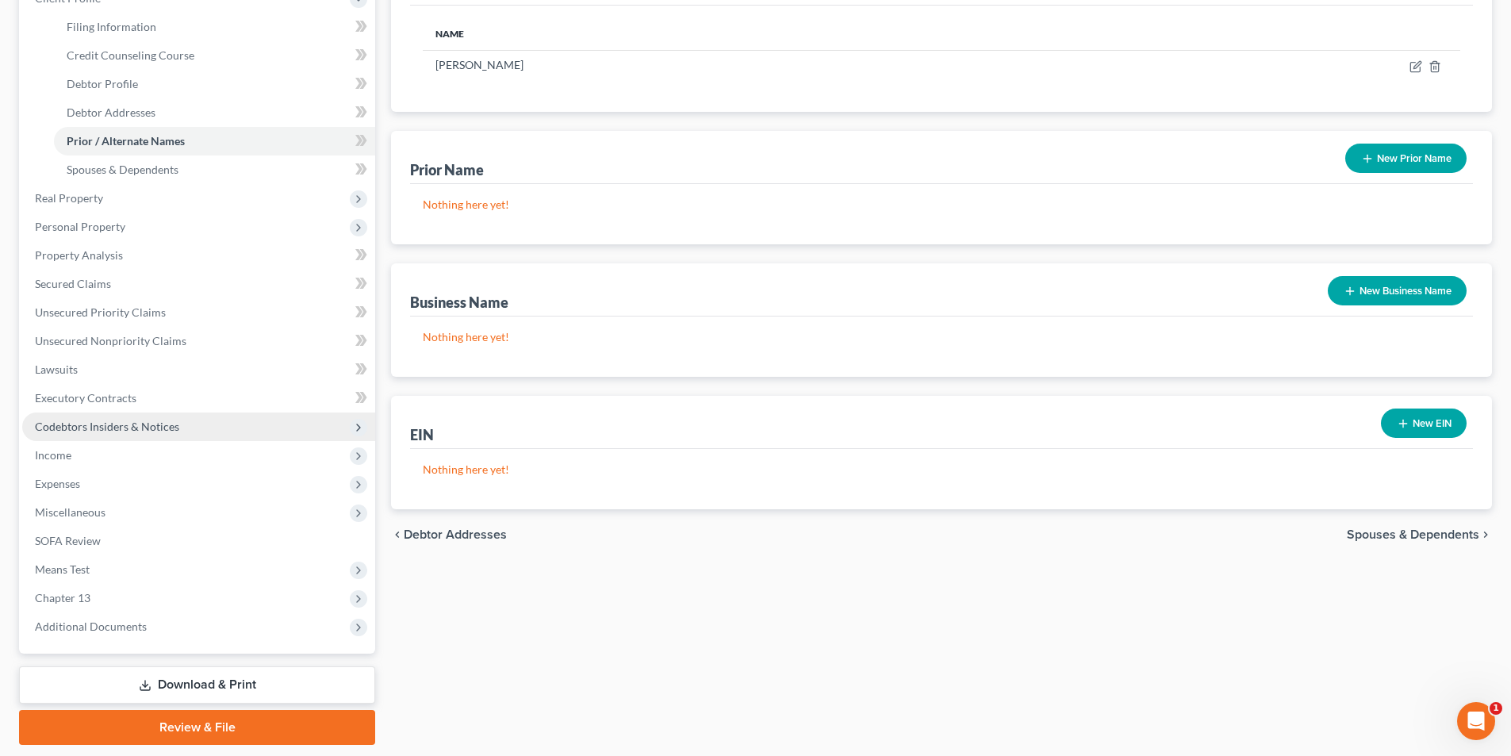
scroll to position [287, 0]
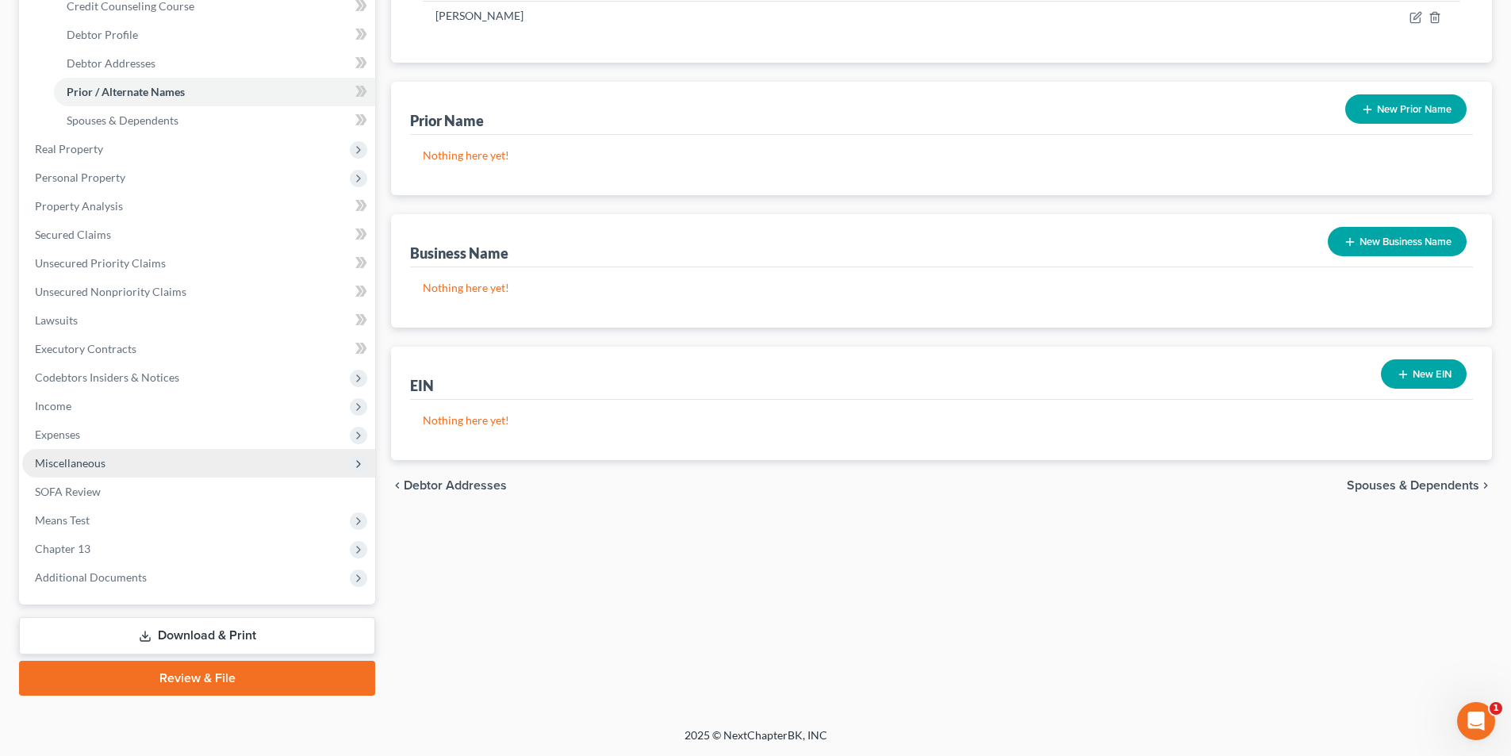
click at [73, 466] on span "Miscellaneous" at bounding box center [70, 462] width 71 height 13
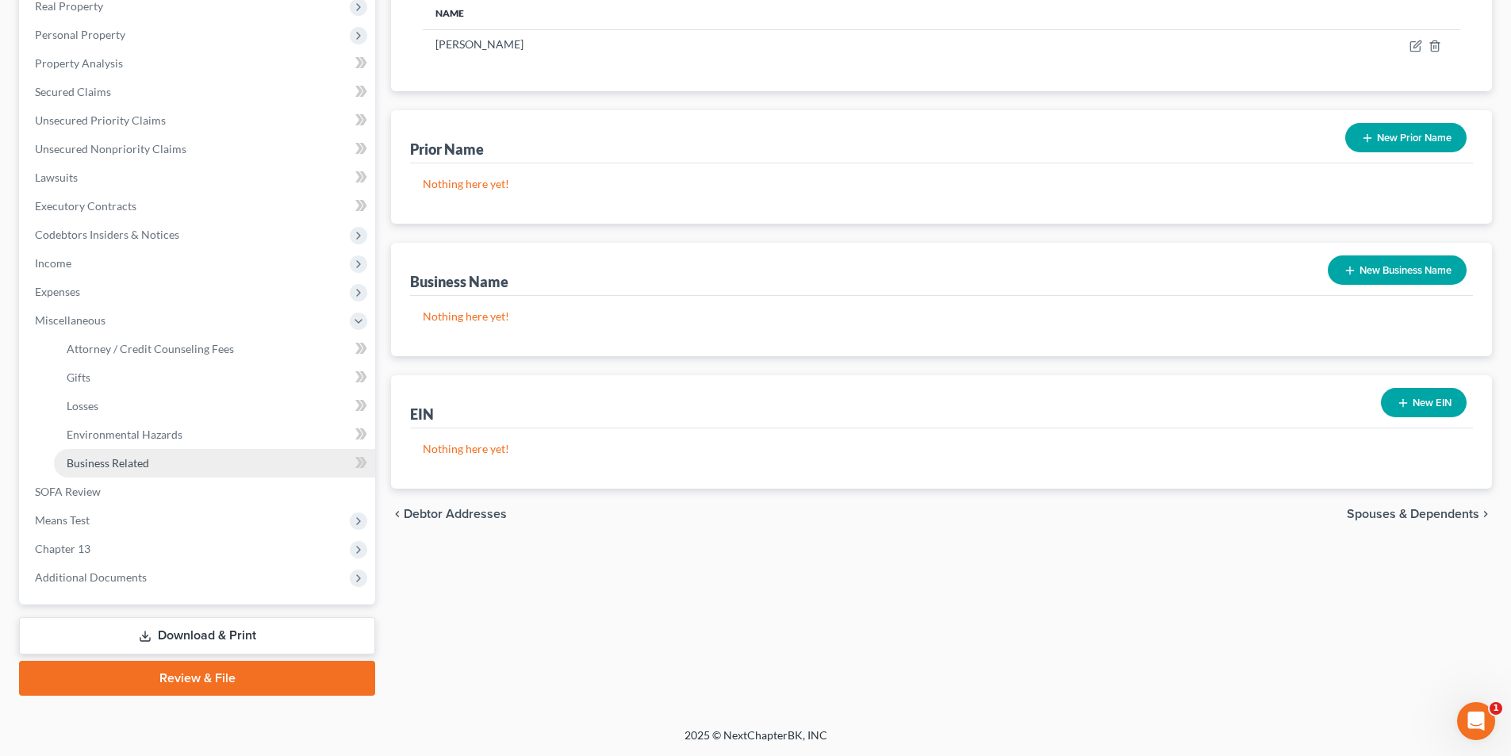
scroll to position [259, 0]
click at [183, 349] on span "Attorney / Credit Counseling Fees" at bounding box center [150, 348] width 167 height 13
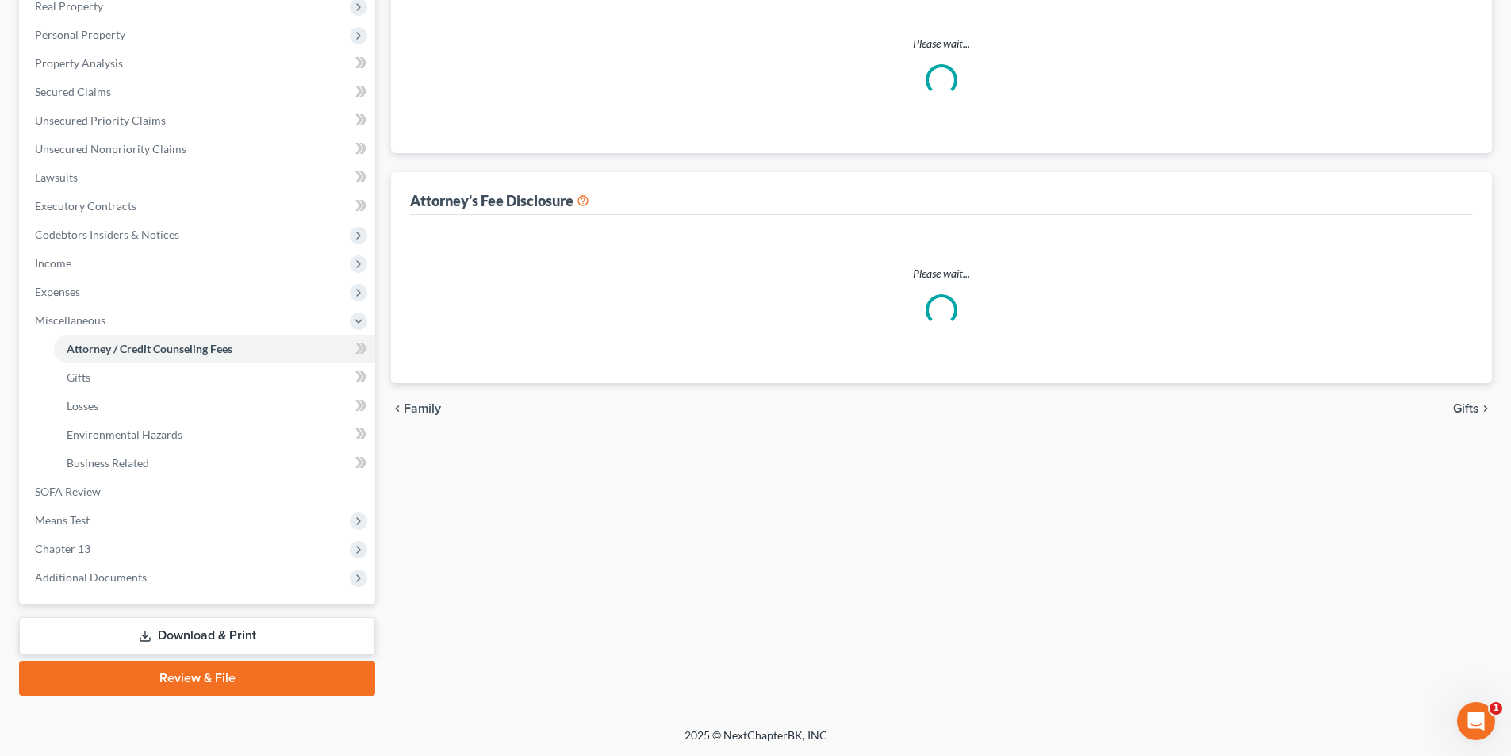
select select "2"
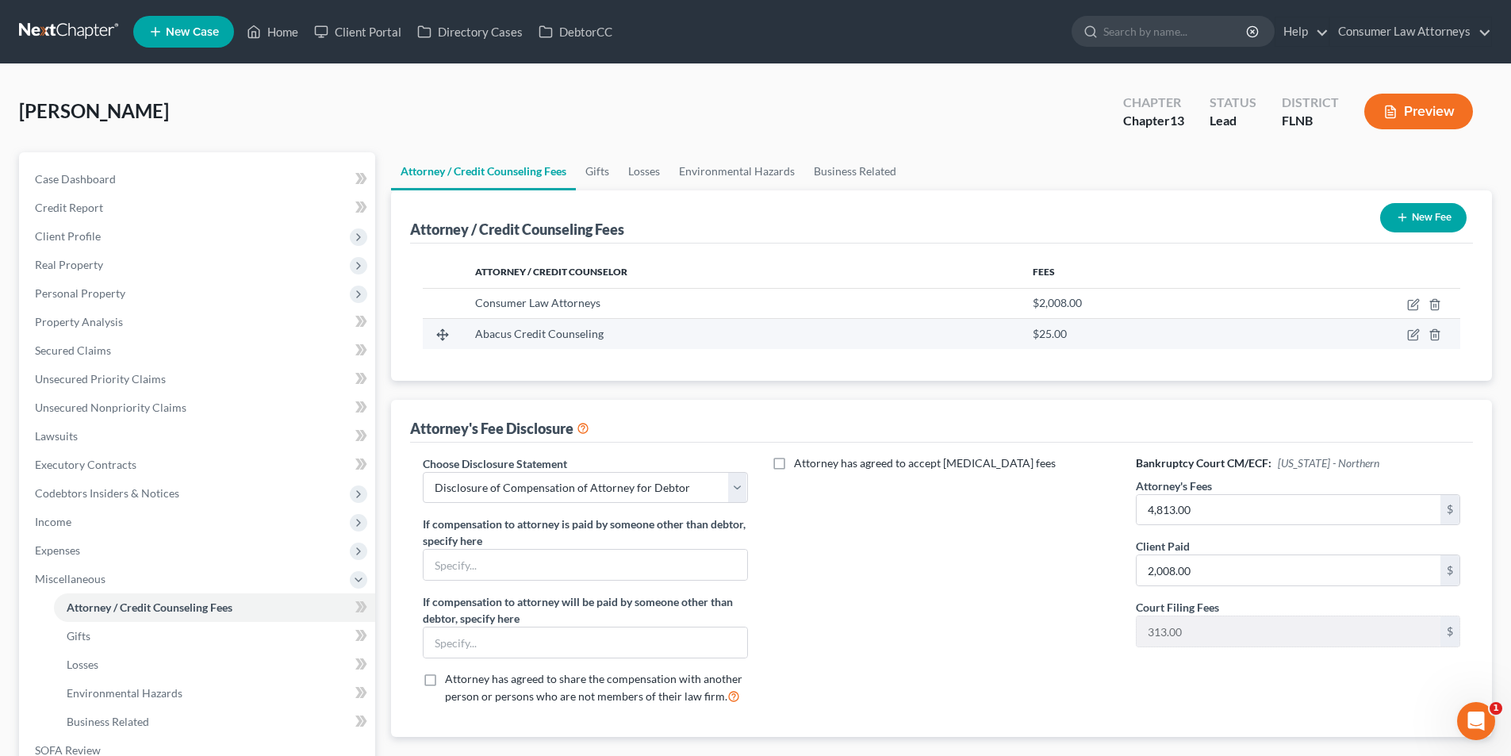
click at [1423, 336] on td at bounding box center [1357, 334] width 206 height 30
click at [1411, 336] on icon "button" at bounding box center [1414, 334] width 13 height 13
select select "4"
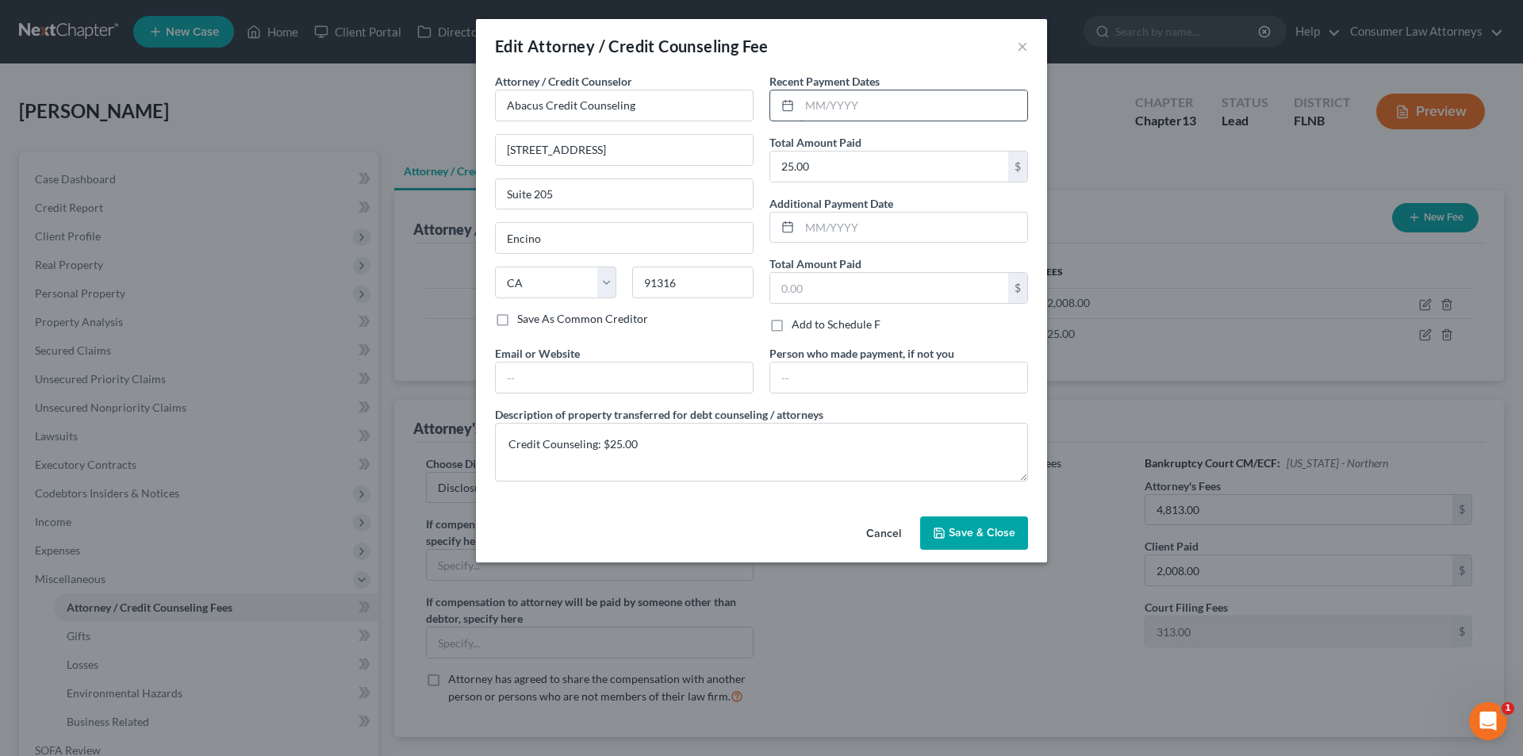
click at [835, 99] on input "text" at bounding box center [914, 105] width 228 height 30
type input "[DATE]"
click at [1008, 539] on span "Save & Close" at bounding box center [982, 532] width 67 height 13
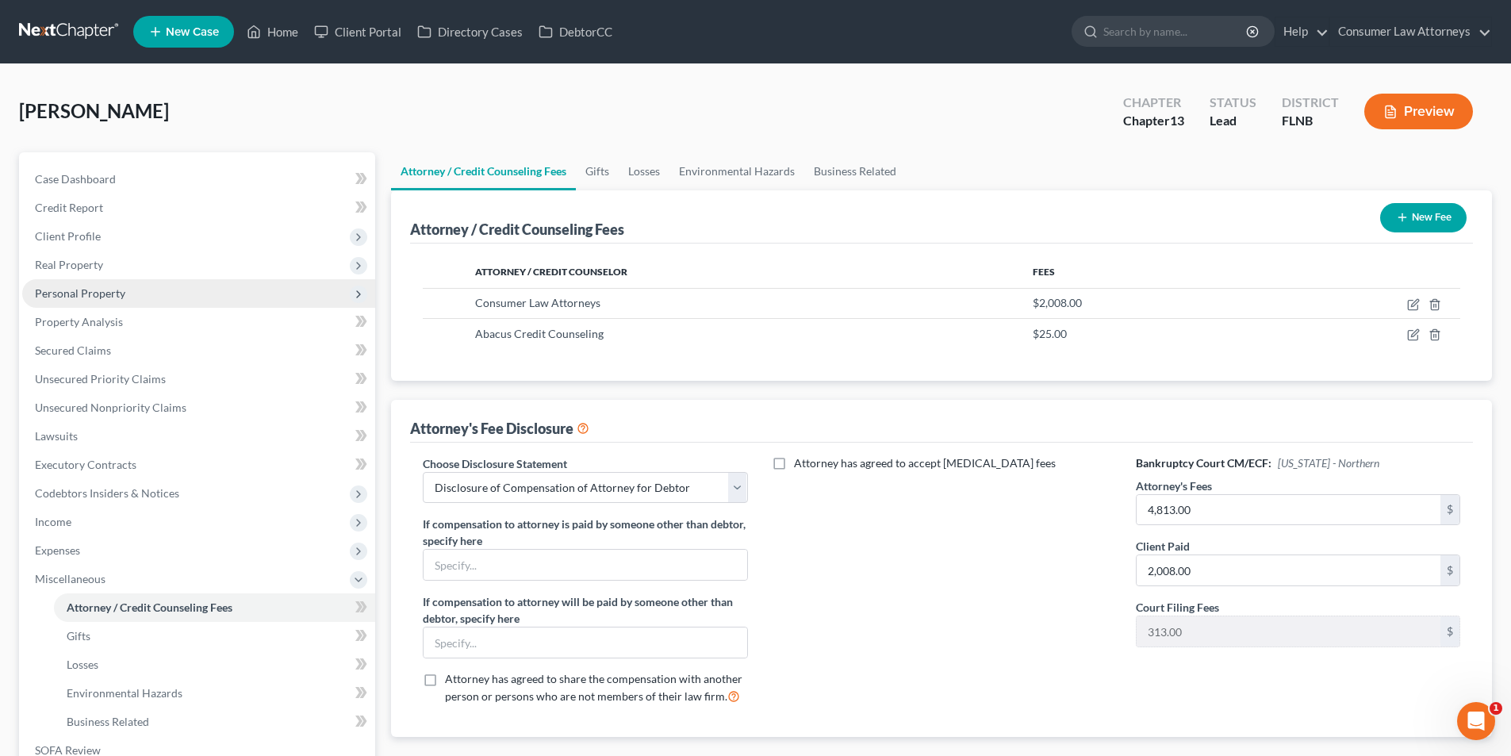
click at [108, 302] on span "Personal Property" at bounding box center [198, 293] width 353 height 29
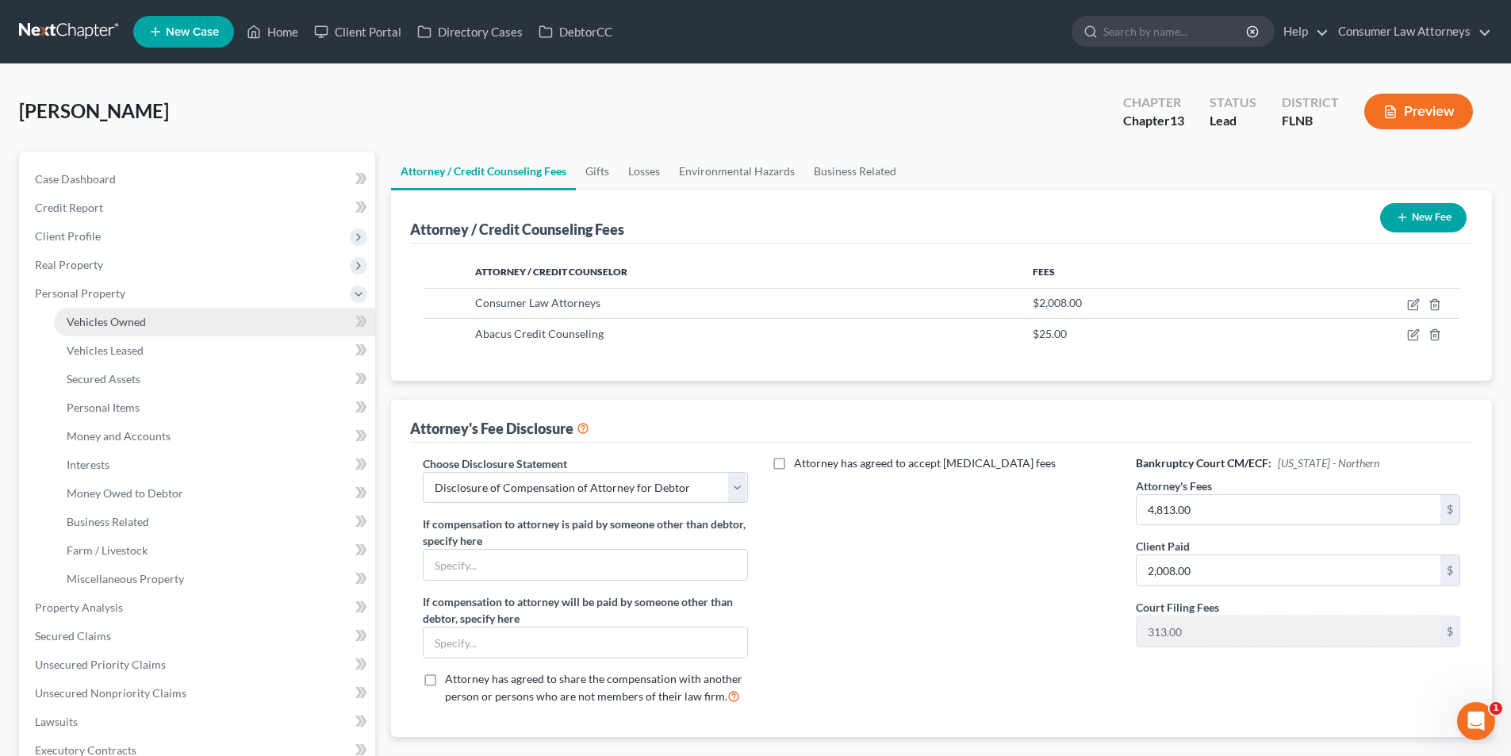
click at [108, 320] on span "Vehicles Owned" at bounding box center [106, 321] width 79 height 13
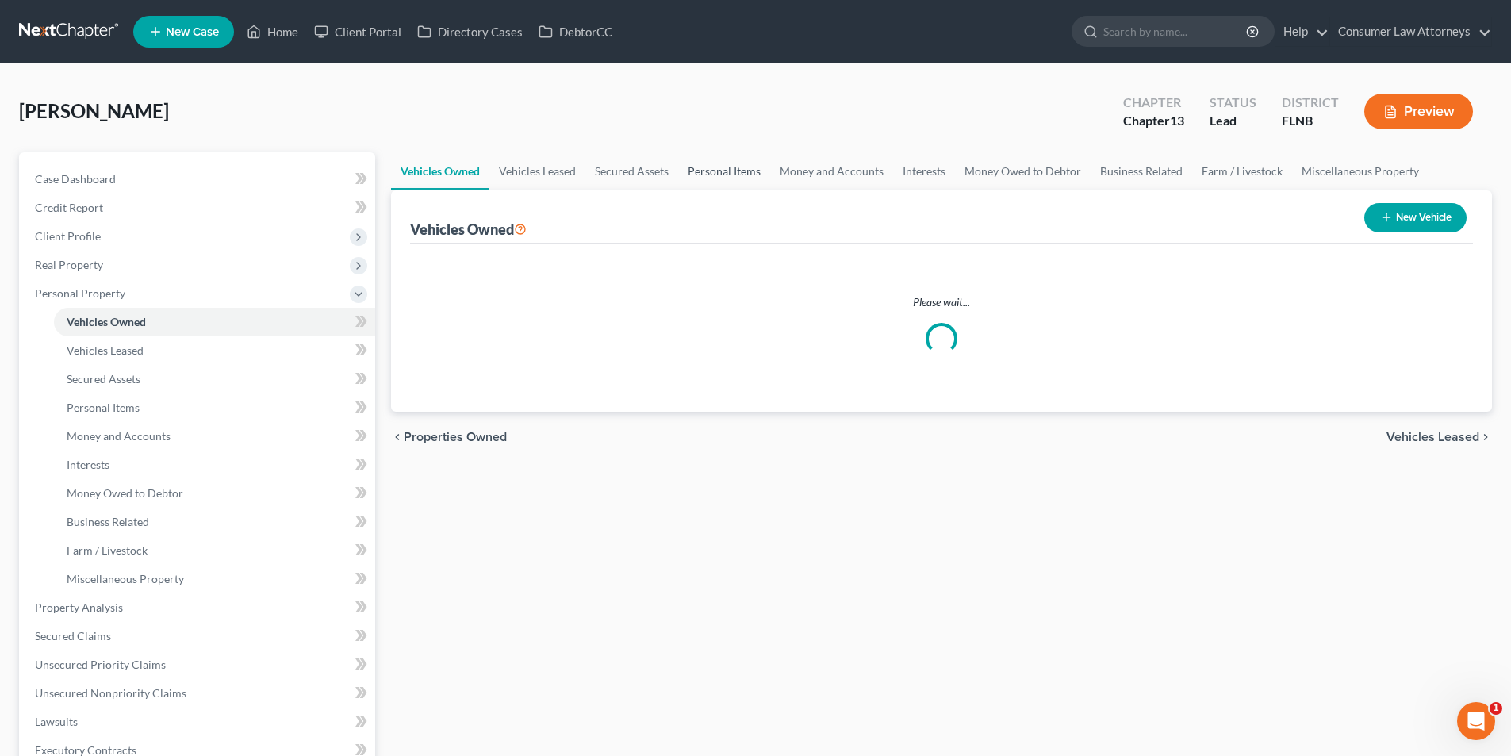
click at [704, 174] on link "Personal Items" at bounding box center [724, 171] width 92 height 38
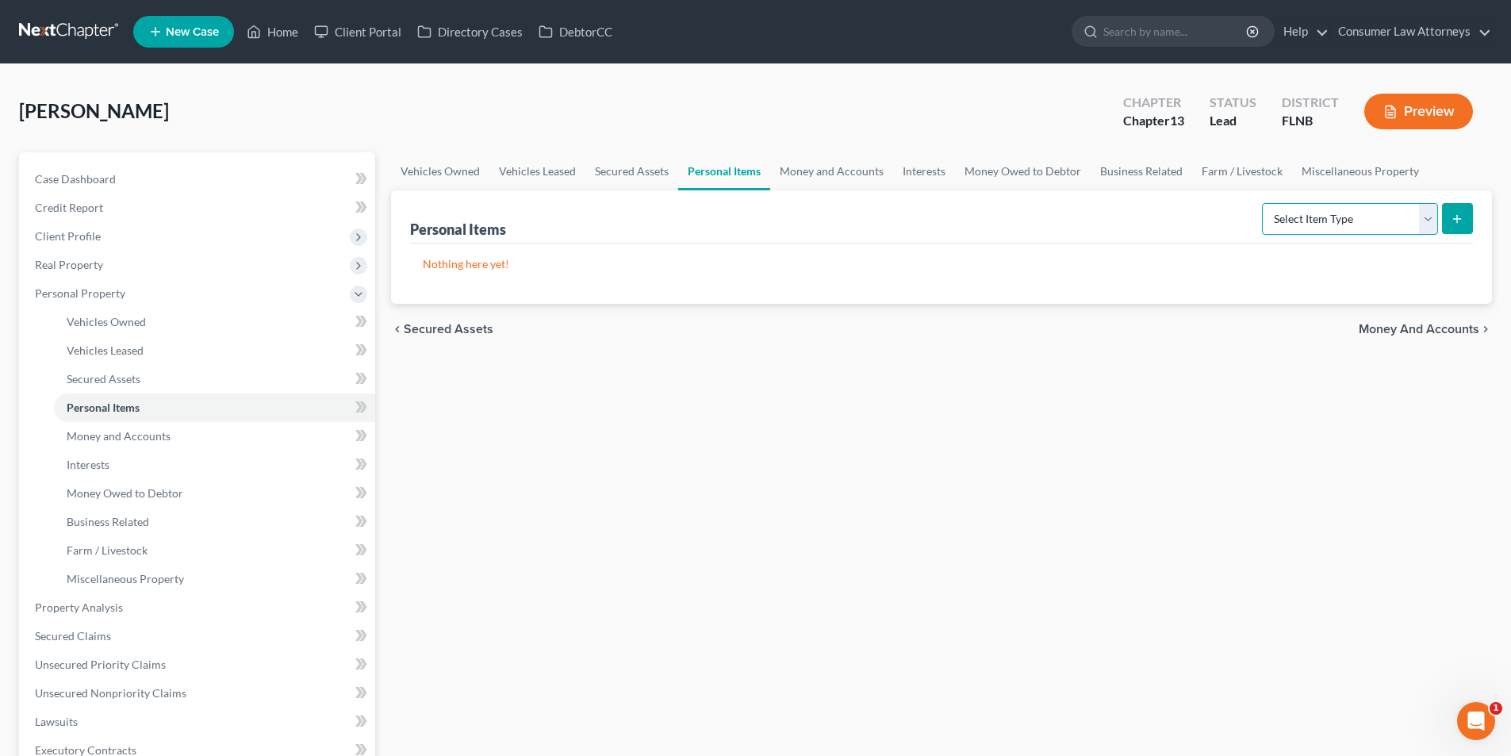
click at [1334, 216] on select "Select Item Type Clothing Collectibles Of Value Electronics Firearms Household …" at bounding box center [1350, 219] width 176 height 32
select select "clothing"
click at [1264, 203] on select "Select Item Type Clothing Collectibles Of Value Electronics Firearms Household …" at bounding box center [1350, 219] width 176 height 32
click at [1443, 208] on button "submit" at bounding box center [1457, 218] width 31 height 31
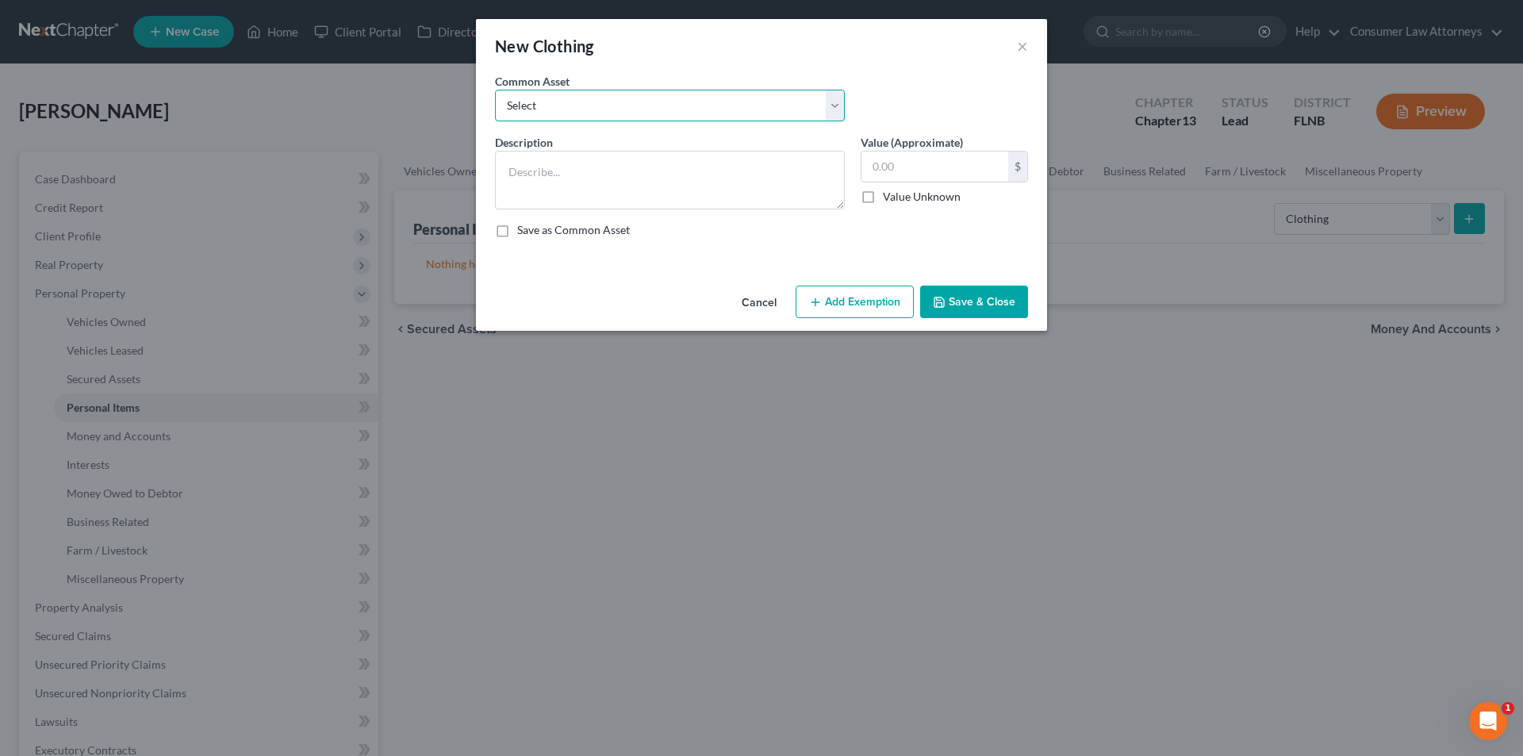
click at [590, 117] on select "Select Miscellaneous clothing and wearing apparel Clothing, shoes, jackets, out…" at bounding box center [670, 106] width 350 height 32
select select "0"
click at [495, 90] on select "Select Miscellaneous clothing and wearing apparel Clothing, shoes, jackets, out…" at bounding box center [670, 106] width 350 height 32
type textarea "Miscellaneous clothing and wearing apparel"
type input "500.00"
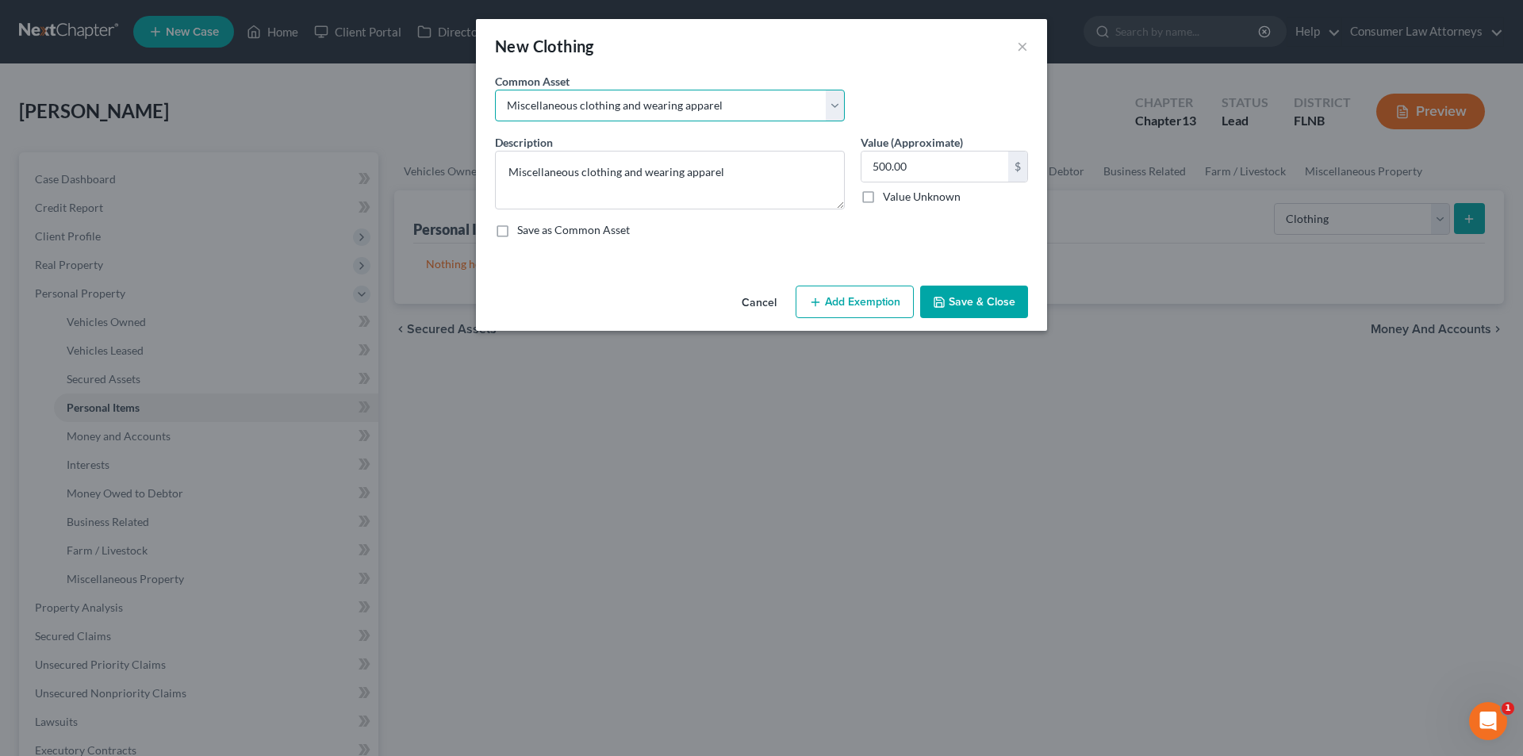
click at [597, 115] on select "Select Miscellaneous clothing and wearing apparel Clothing, shoes, jackets, out…" at bounding box center [670, 106] width 350 height 32
select select "3"
click at [495, 90] on select "Select Miscellaneous clothing and wearing apparel Clothing, shoes, jackets, out…" at bounding box center [670, 106] width 350 height 32
type textarea "Clothing, shoes, jackets, outwear, under garments."
type input "100.00"
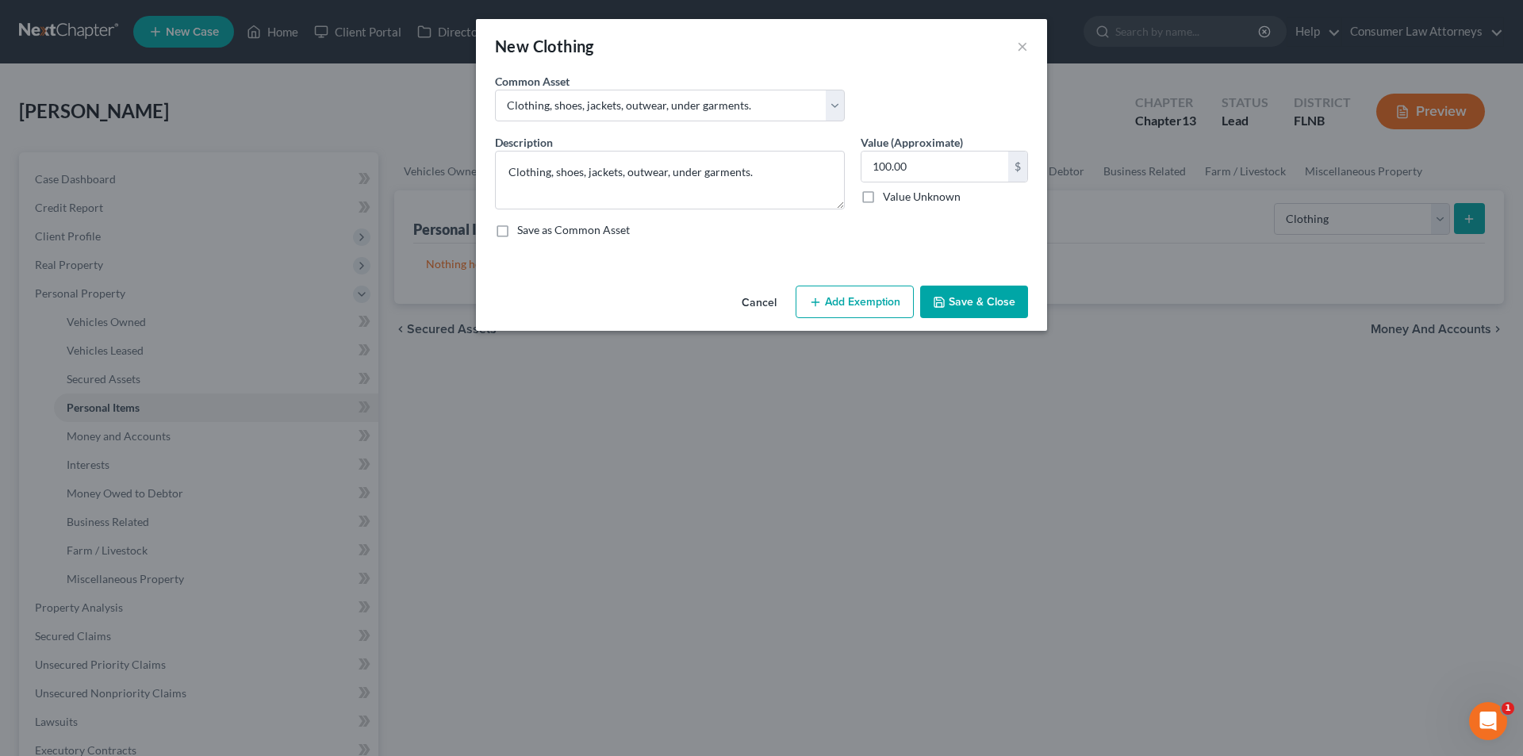
click at [1003, 305] on button "Save & Close" at bounding box center [974, 302] width 108 height 33
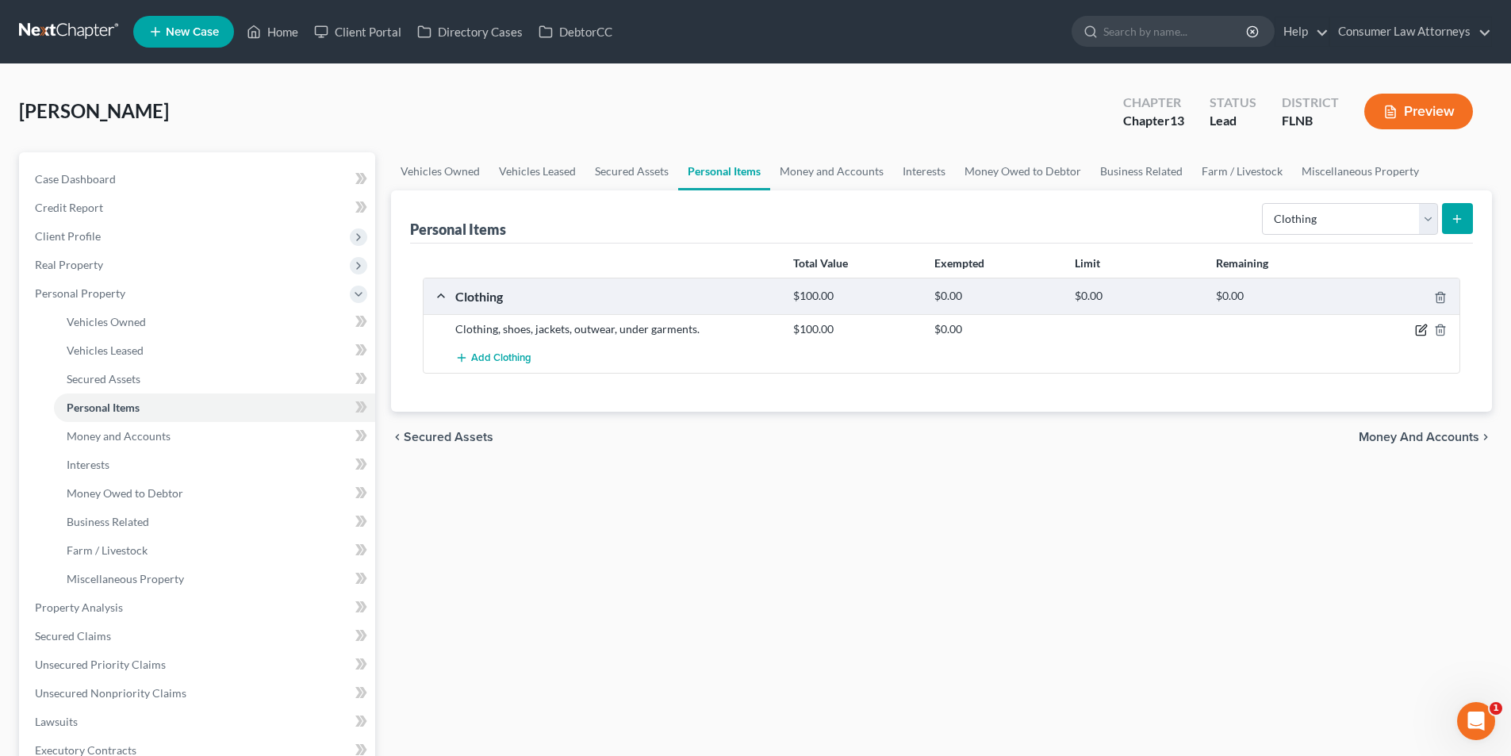
click at [1425, 334] on icon "button" at bounding box center [1421, 330] width 13 height 13
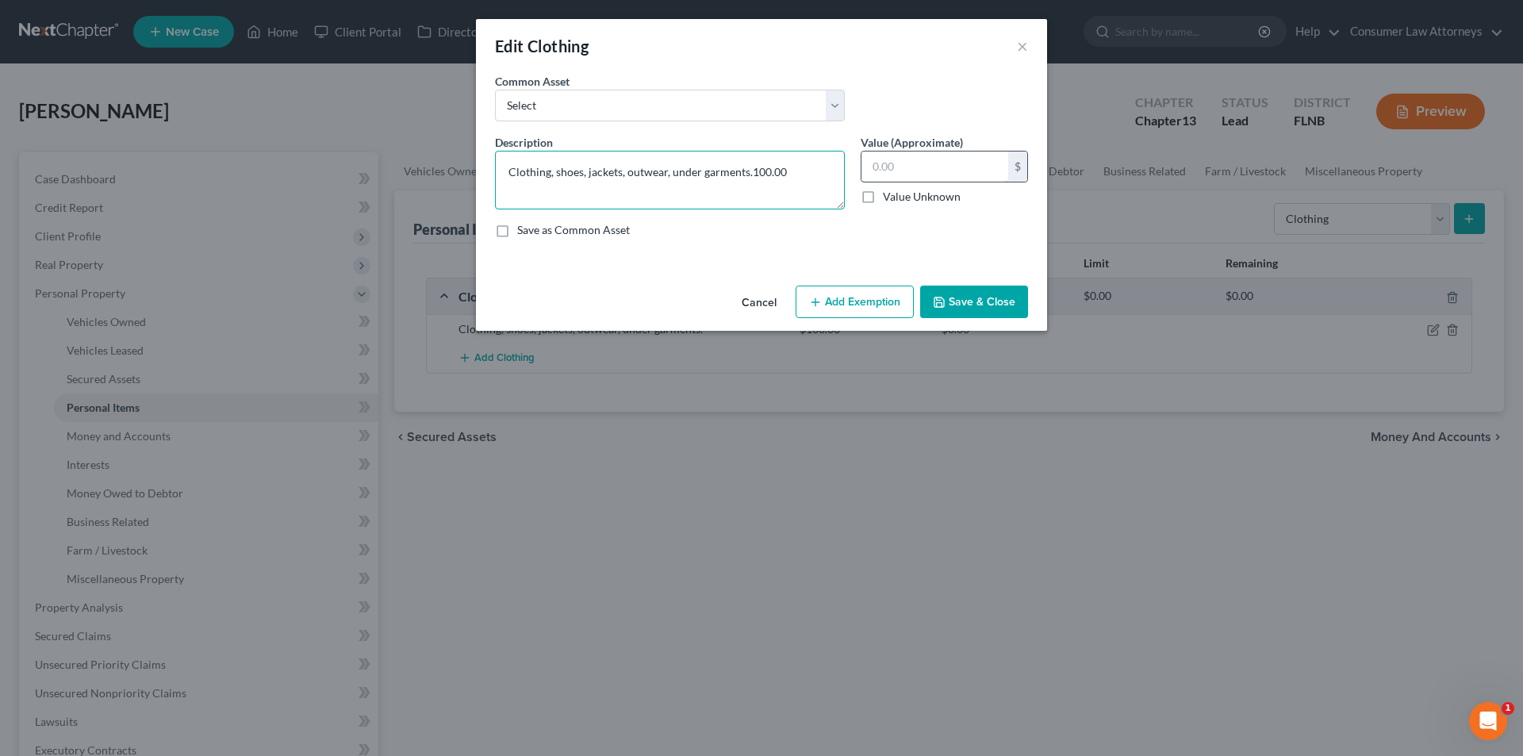
type textarea "Clothing, shoes, jackets, outwear, under garments."
click at [924, 173] on input "text" at bounding box center [935, 167] width 147 height 30
type input "200.00"
click at [854, 312] on button "Add Exemption" at bounding box center [855, 302] width 118 height 33
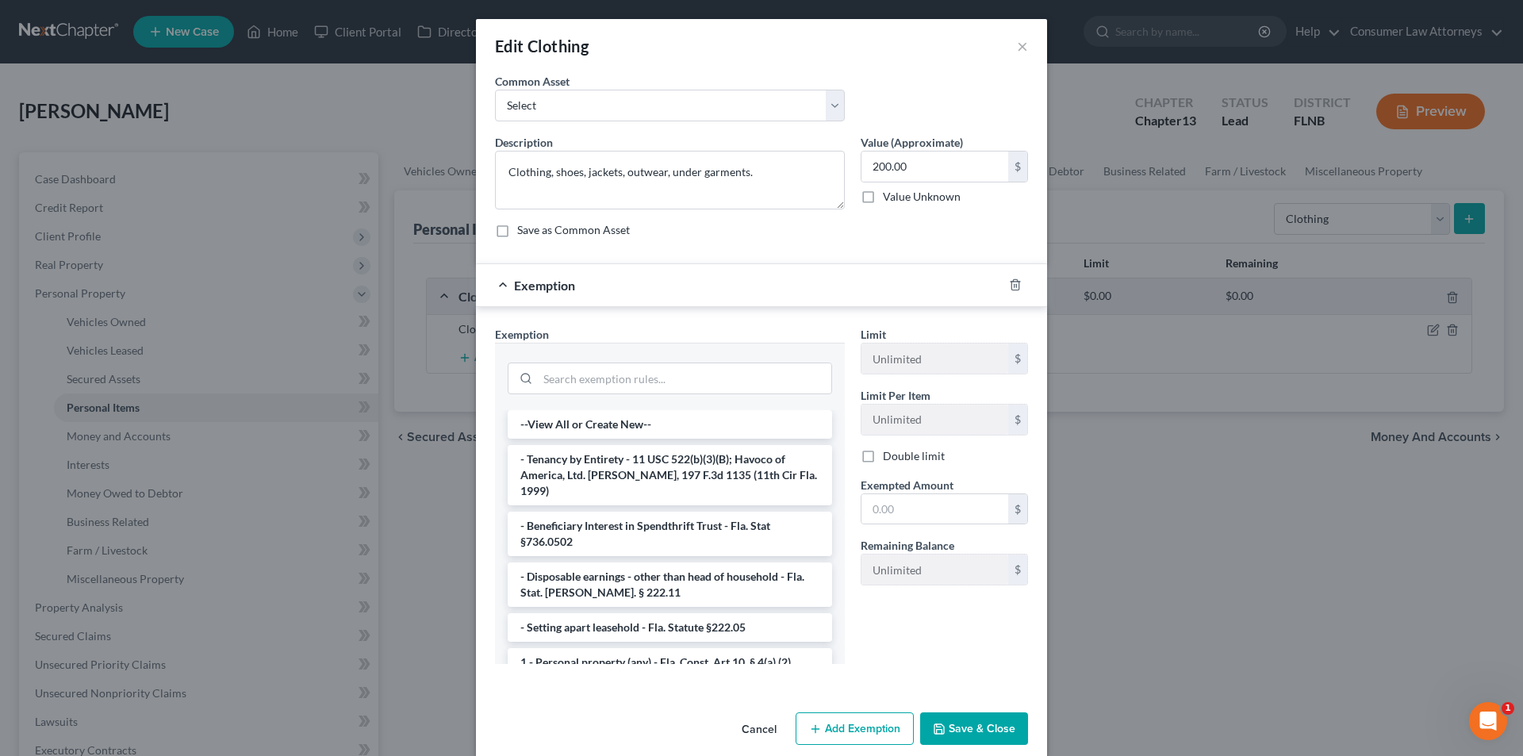
drag, startPoint x: 651, startPoint y: 646, endPoint x: 720, endPoint y: 600, distance: 82.3
click at [652, 648] on li "1 - Personal property (any) - Fla. Const. Art.10, § 4(a) (2)" at bounding box center [670, 662] width 325 height 29
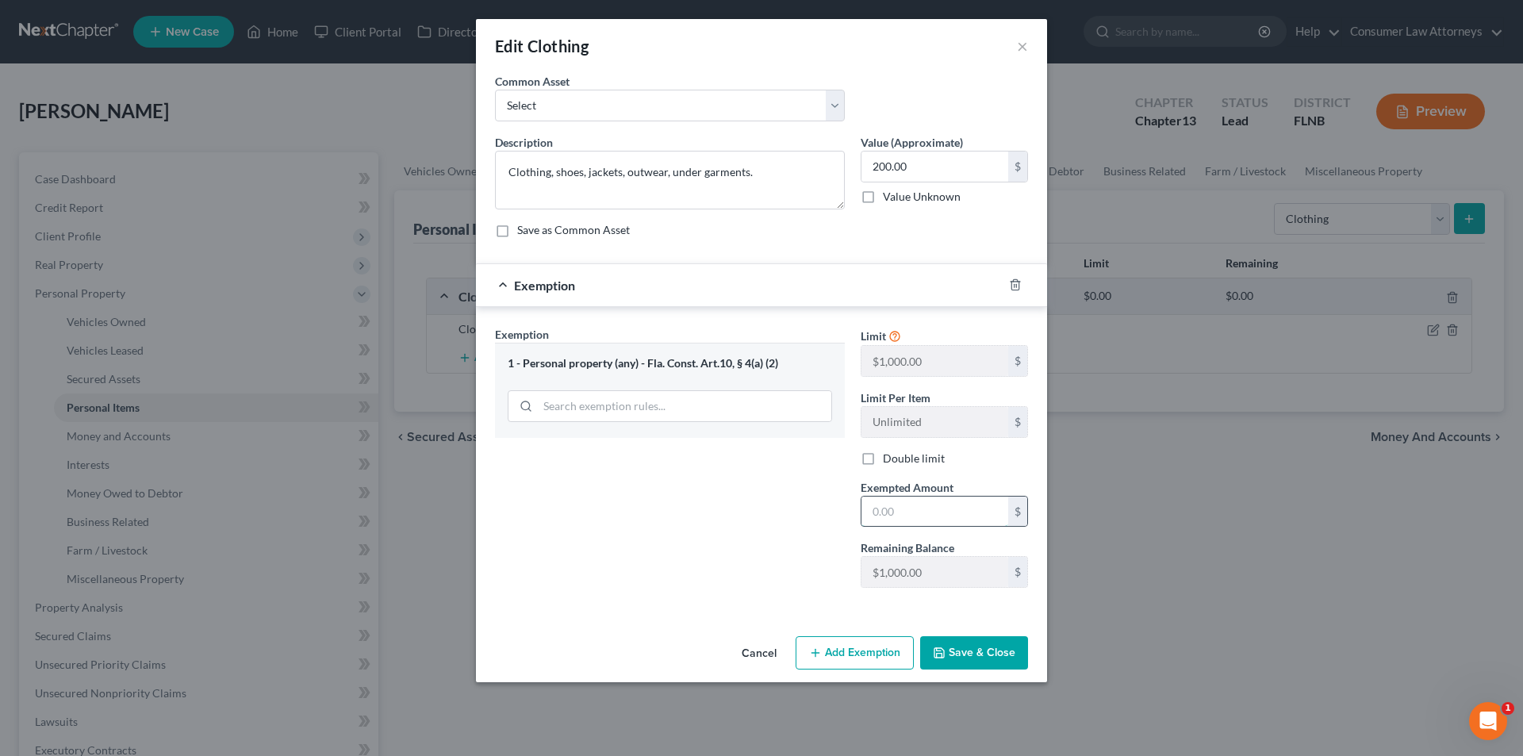
click at [908, 506] on input "text" at bounding box center [935, 512] width 147 height 30
type input "200.00"
click at [970, 639] on div "Cancel Add Exemption Save & Close" at bounding box center [761, 656] width 571 height 52
click at [976, 643] on button "Save & Close" at bounding box center [974, 652] width 108 height 33
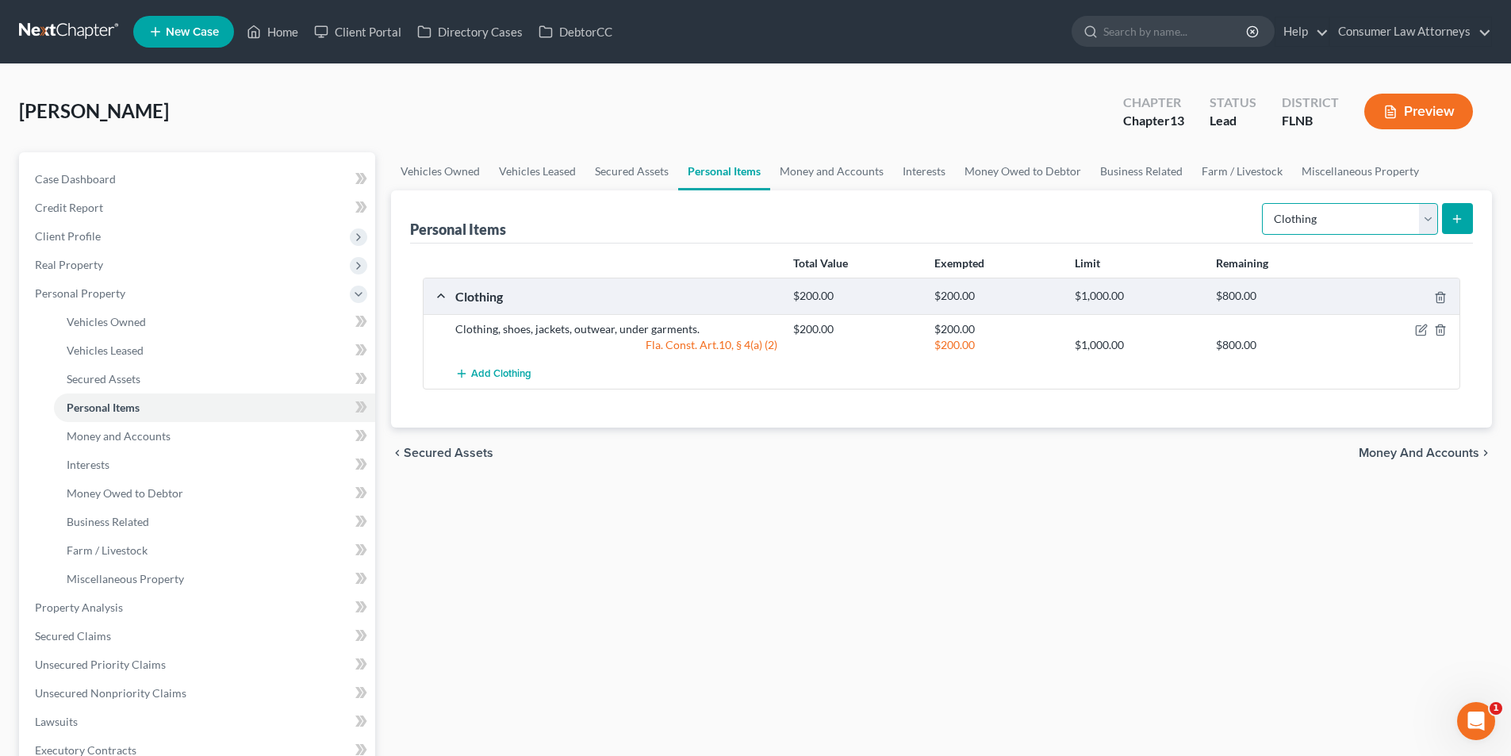
click at [1335, 231] on select "Select Item Type Clothing Collectibles Of Value Electronics Firearms Household …" at bounding box center [1350, 219] width 176 height 32
select select "household_goods"
click at [1264, 203] on select "Select Item Type Clothing Collectibles Of Value Electronics Firearms Household …" at bounding box center [1350, 219] width 176 height 32
click at [1456, 217] on icon "submit" at bounding box center [1457, 219] width 13 height 13
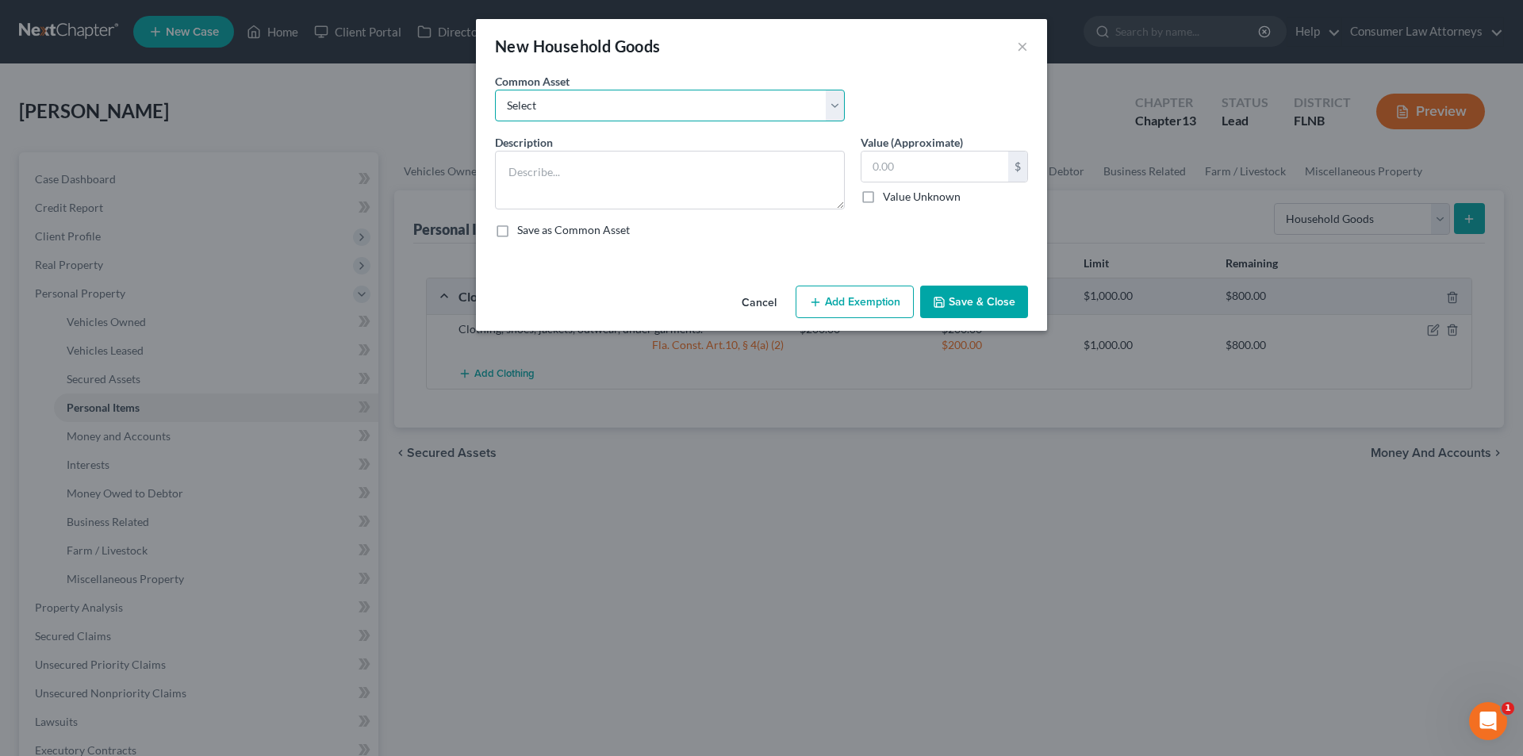
click at [659, 113] on select "Select Miscellaneous household goods, furniture and furnishings freezer Dryer c…" at bounding box center [670, 106] width 350 height 32
select select "16"
click at [495, 90] on select "Select Miscellaneous household goods, furniture and furnishings freezer Dryer c…" at bounding box center [670, 106] width 350 height 32
type textarea "Refrigerator, Stove, Washer, Dryer, Sofa, Love Seat, Recliner, Bedroom Furnitur…"
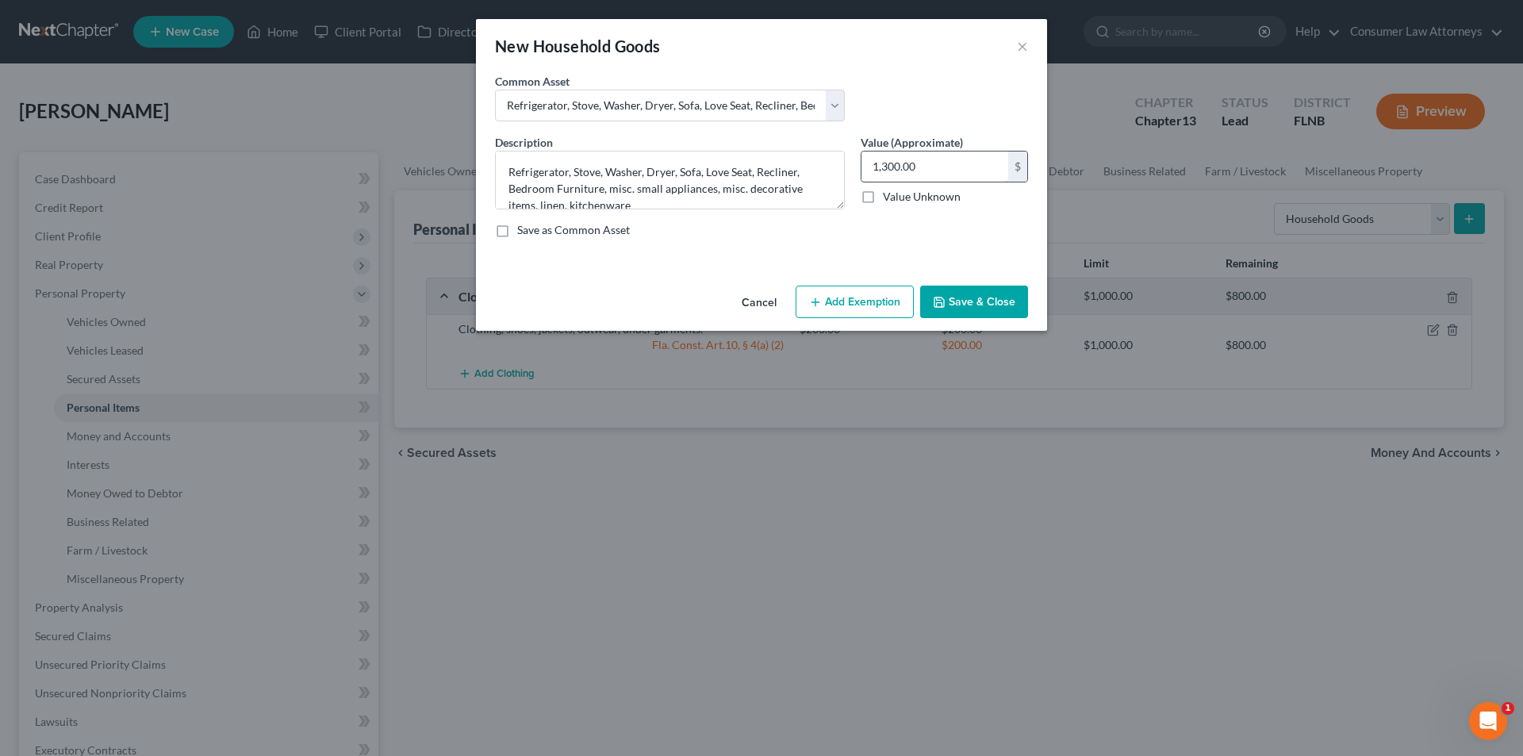
click at [931, 159] on input "1,300.00" at bounding box center [935, 167] width 147 height 30
type input "325.00"
click at [864, 311] on button "Add Exemption" at bounding box center [855, 302] width 118 height 33
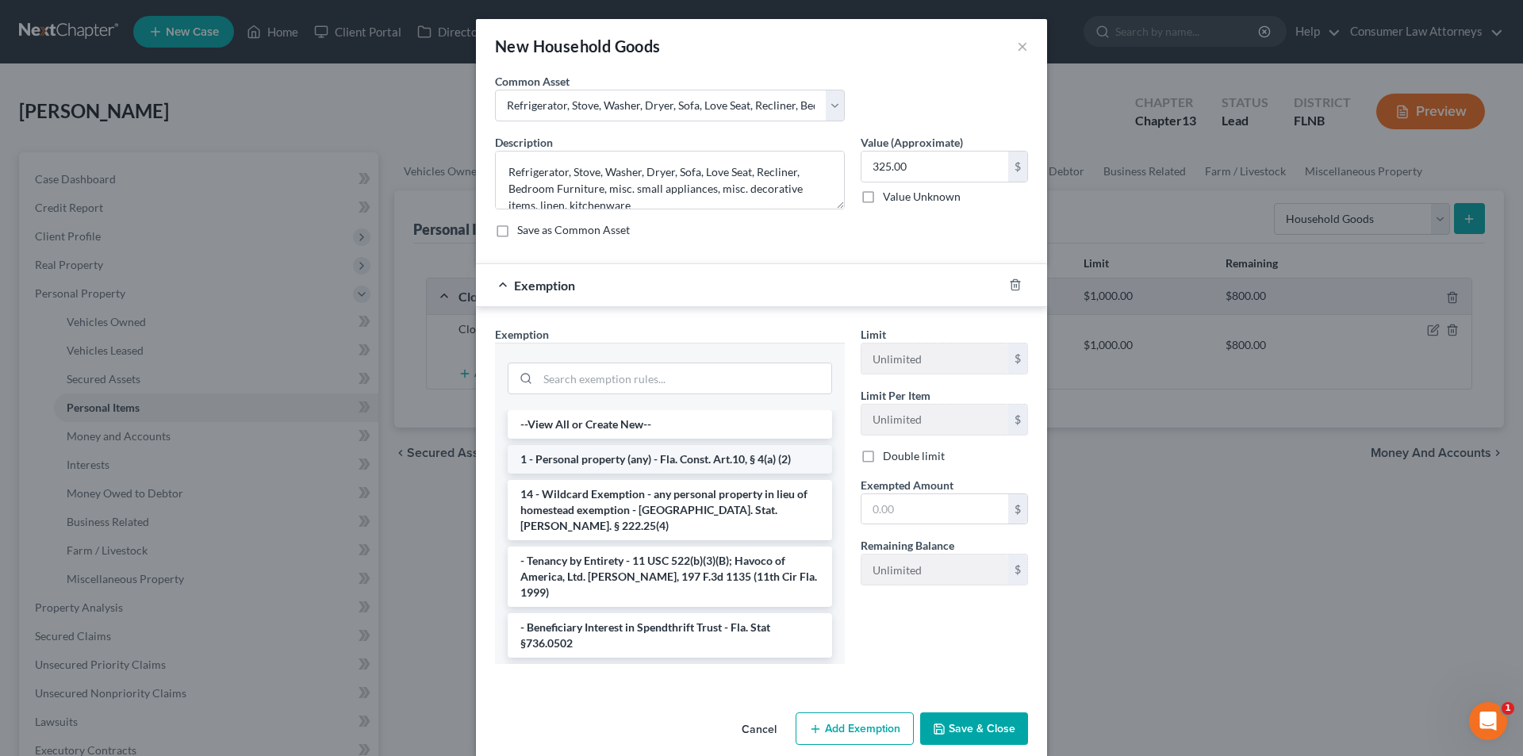
click at [639, 463] on li "1 - Personal property (any) - Fla. Const. Art.10, § 4(a) (2)" at bounding box center [670, 459] width 325 height 29
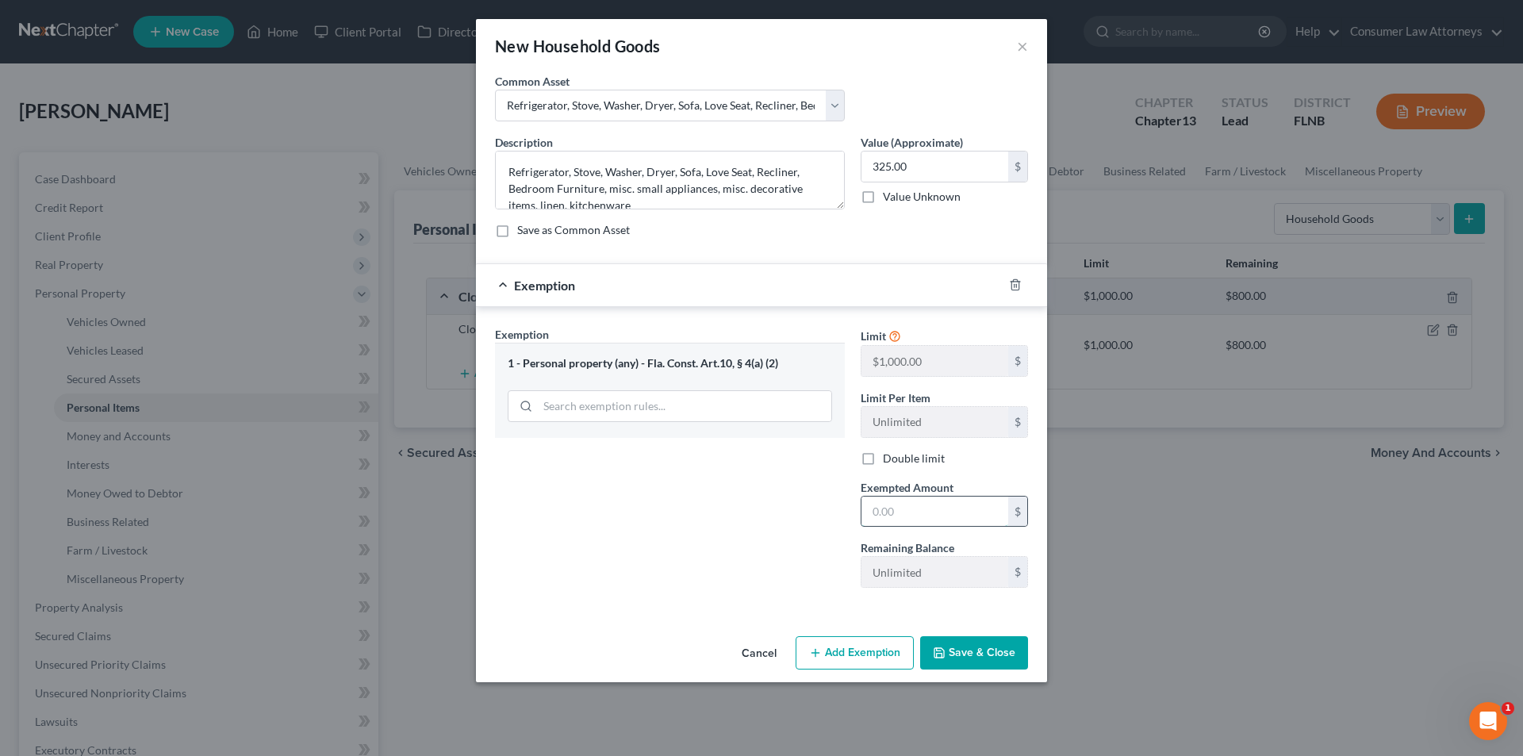
click at [897, 522] on input "text" at bounding box center [935, 512] width 147 height 30
type input "325.00"
click at [957, 649] on button "Save & Close" at bounding box center [974, 652] width 108 height 33
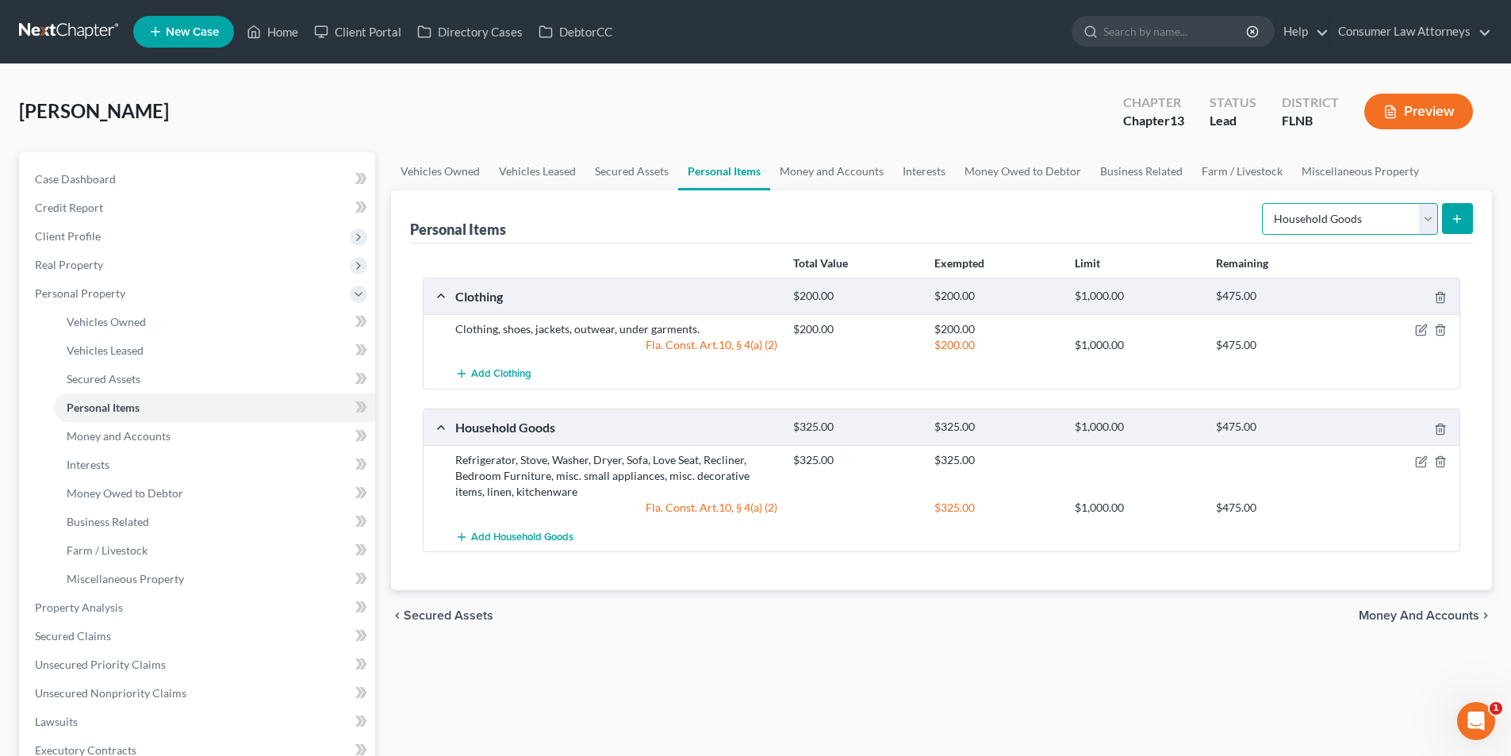
click at [1335, 223] on select "Select Item Type Clothing Collectibles Of Value Electronics Firearms Household …" at bounding box center [1350, 219] width 176 height 32
select select "electronics"
click at [1264, 203] on select "Select Item Type Clothing Collectibles Of Value Electronics Firearms Household …" at bounding box center [1350, 219] width 176 height 32
click at [1459, 213] on icon "submit" at bounding box center [1457, 219] width 13 height 13
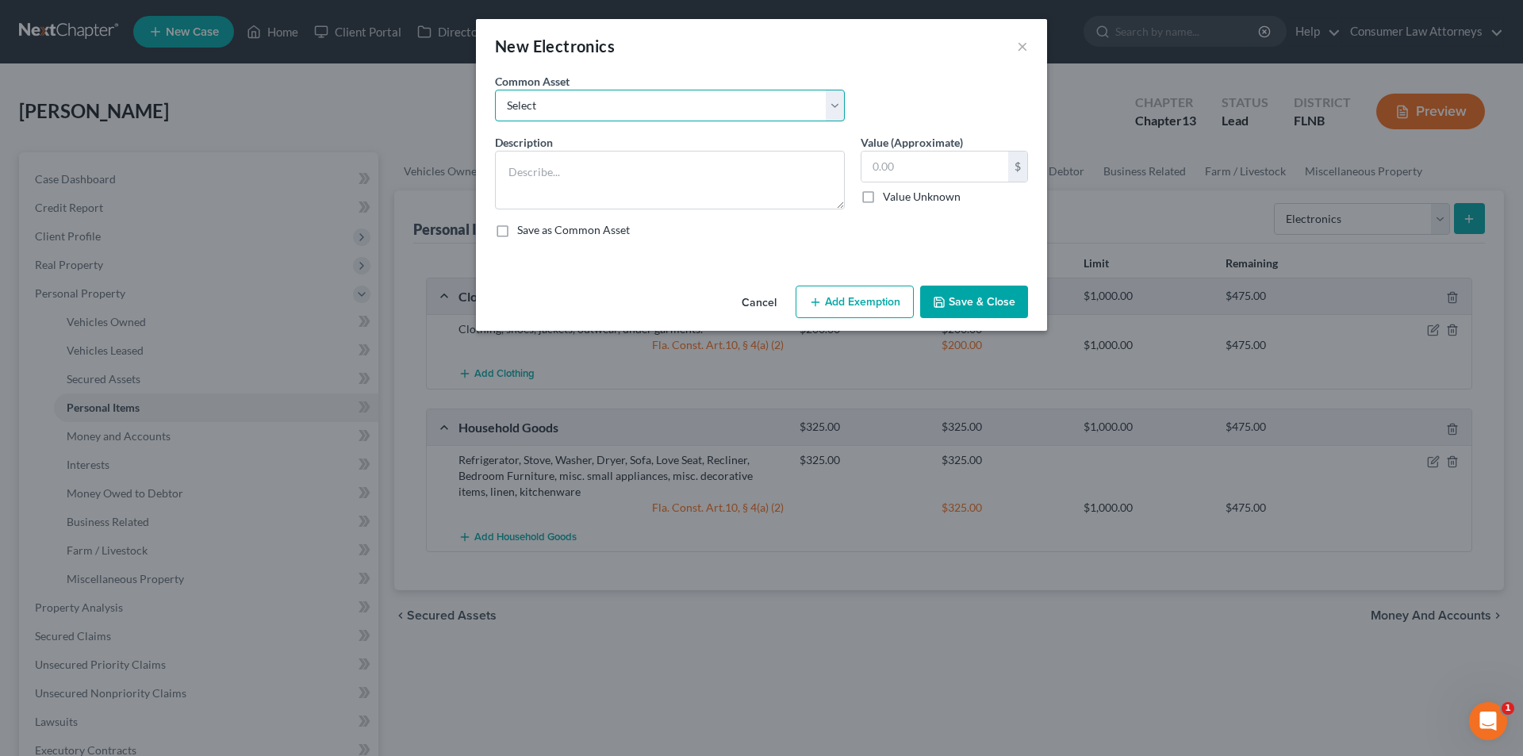
click at [740, 121] on select "Select Miscellaneous electronics Xbox Laptop Refrigerator Computer TV Cellphone…" at bounding box center [670, 106] width 350 height 32
select select "9"
click at [495, 90] on select "Select Miscellaneous electronics Xbox Laptop Refrigerator Computer TV Cellphone…" at bounding box center [670, 106] width 350 height 32
type textarea "TV, Cell Phone, and Laptop."
type input "300.00"
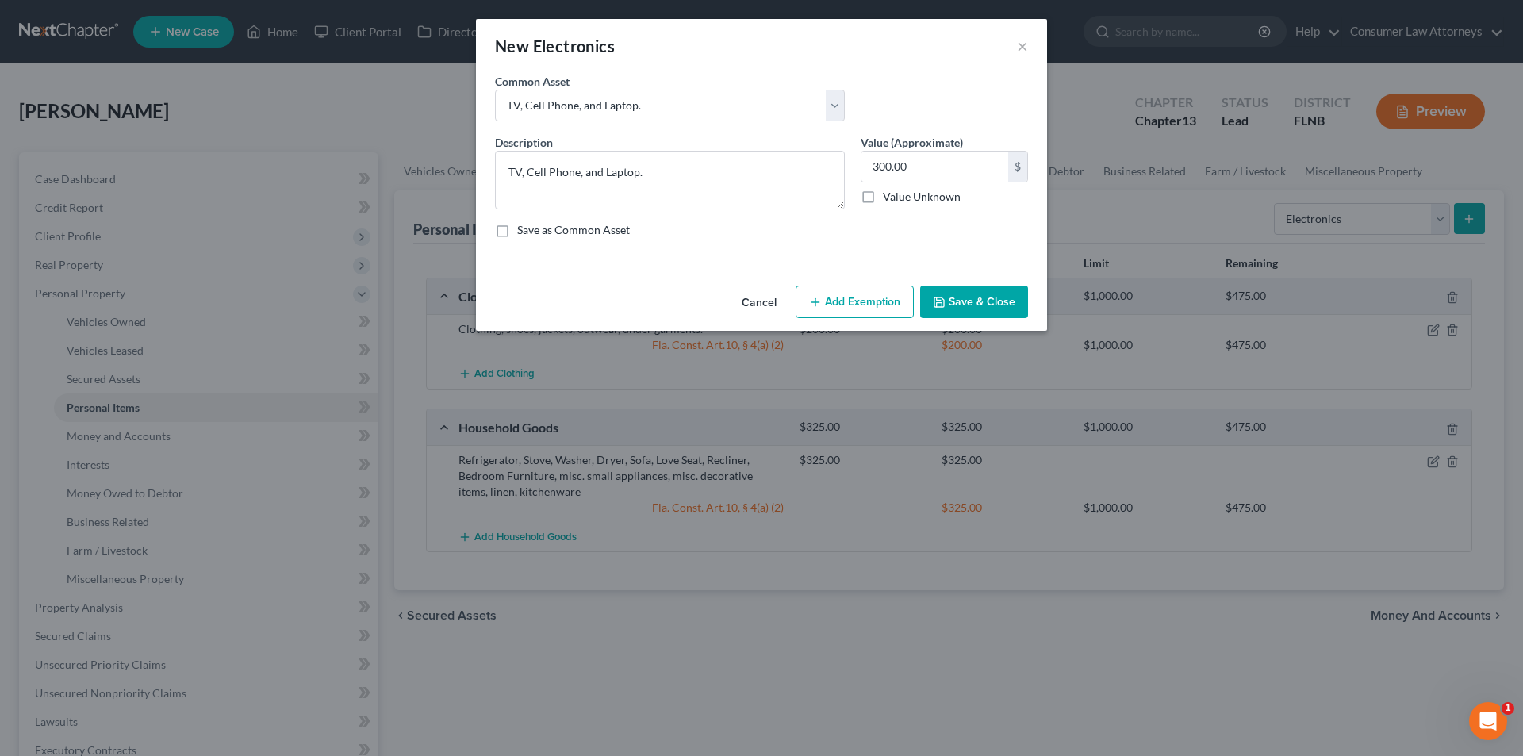
click at [880, 302] on button "Add Exemption" at bounding box center [855, 302] width 118 height 33
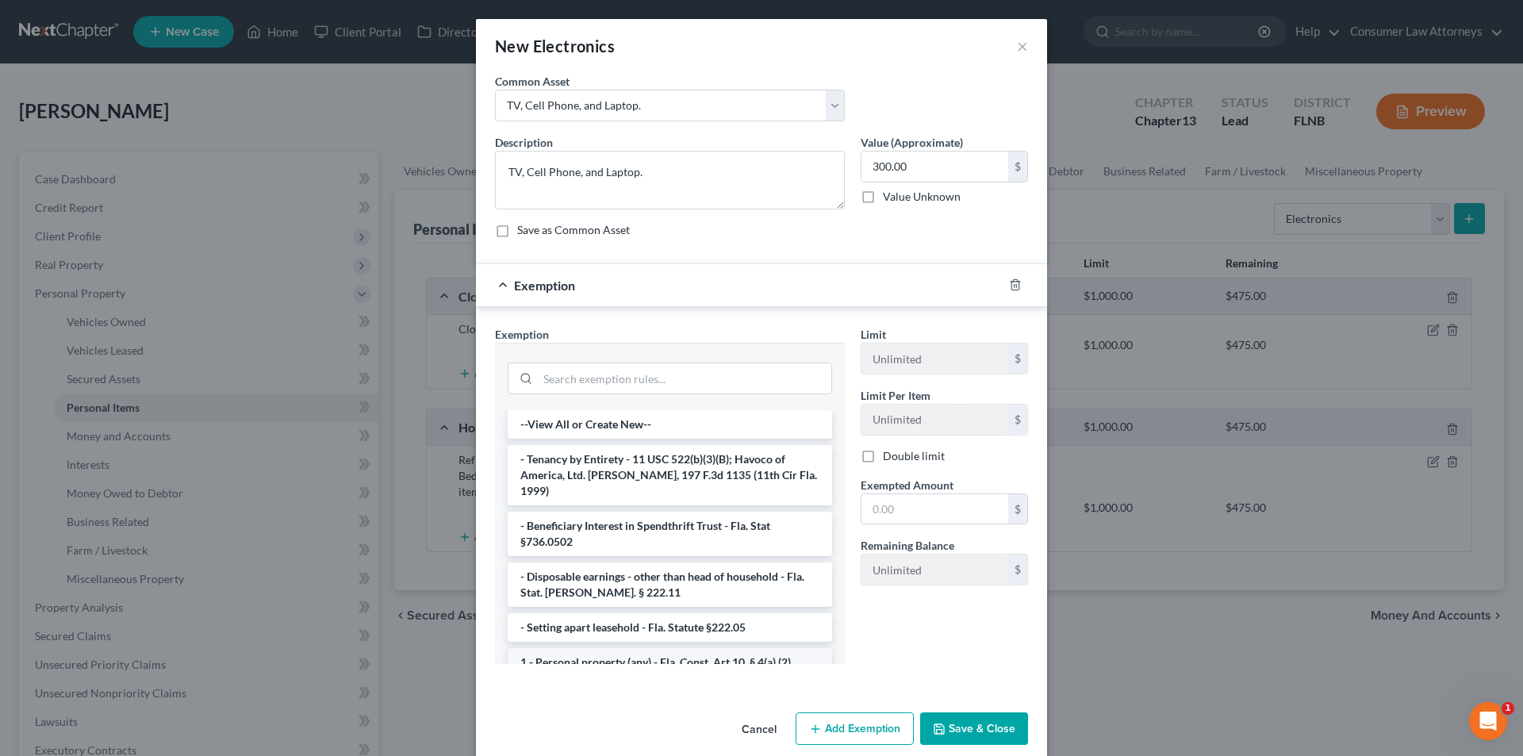
click at [617, 648] on li "1 - Personal property (any) - Fla. Const. Art.10, § 4(a) (2)" at bounding box center [670, 662] width 325 height 29
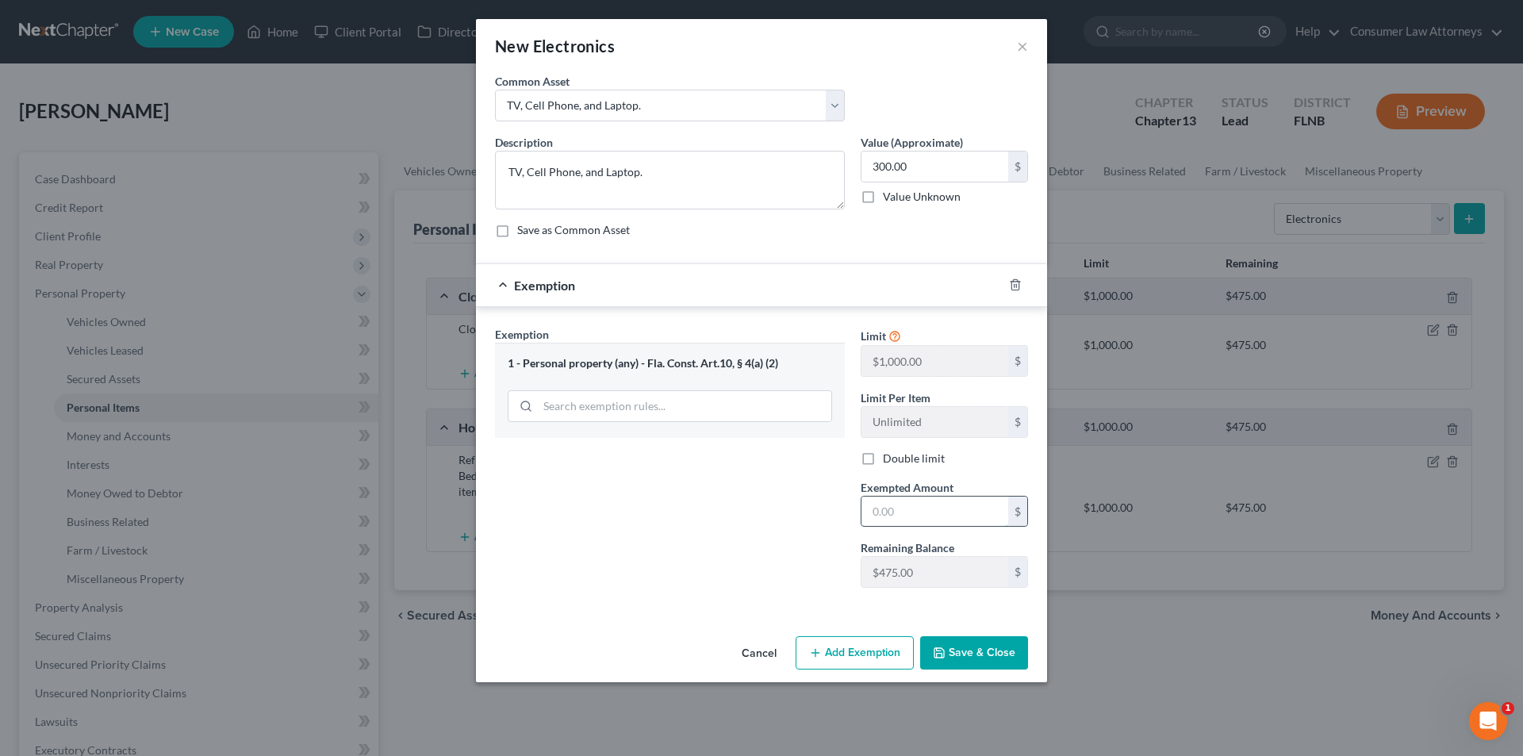
click at [925, 507] on input "text" at bounding box center [935, 512] width 147 height 30
type input "300.00"
click at [997, 649] on button "Save & Close" at bounding box center [974, 652] width 108 height 33
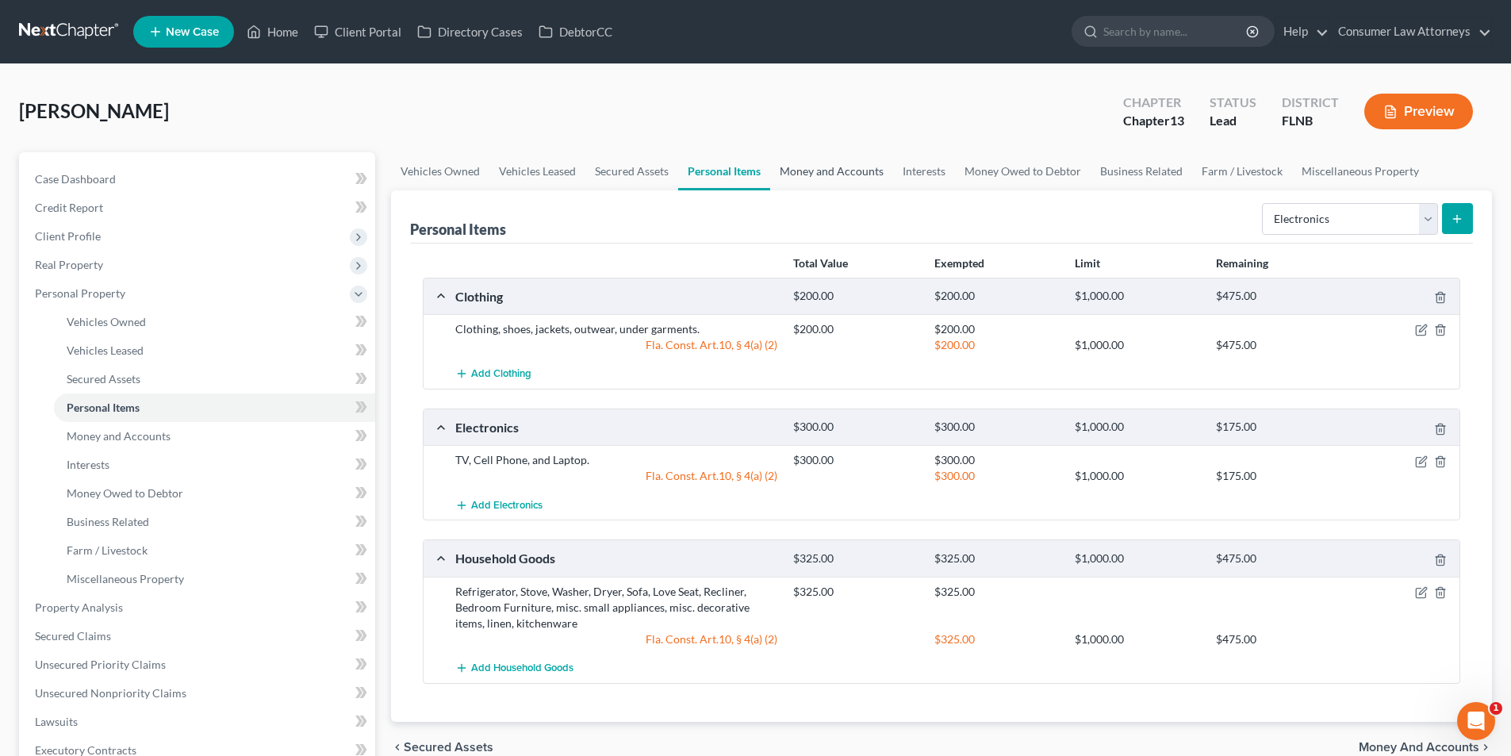
click at [847, 171] on link "Money and Accounts" at bounding box center [831, 171] width 123 height 38
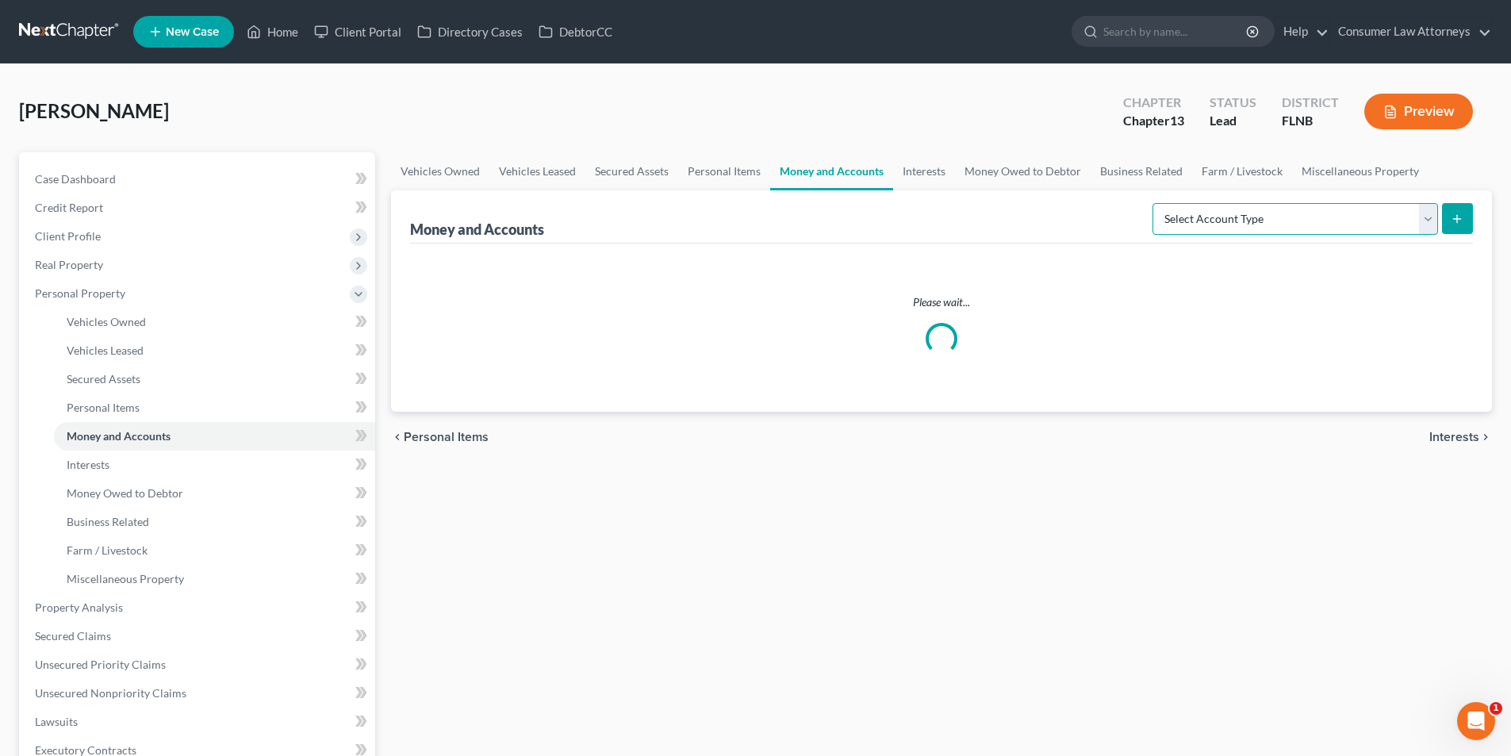
click at [1289, 215] on select "Select Account Type Brokerage Cash on Hand Certificates of Deposit Checking Acc…" at bounding box center [1296, 219] width 286 height 32
select select "cash_on_hand"
click at [1156, 203] on select "Select Account Type Brokerage Cash on Hand Certificates of Deposit Checking Acc…" at bounding box center [1296, 219] width 286 height 32
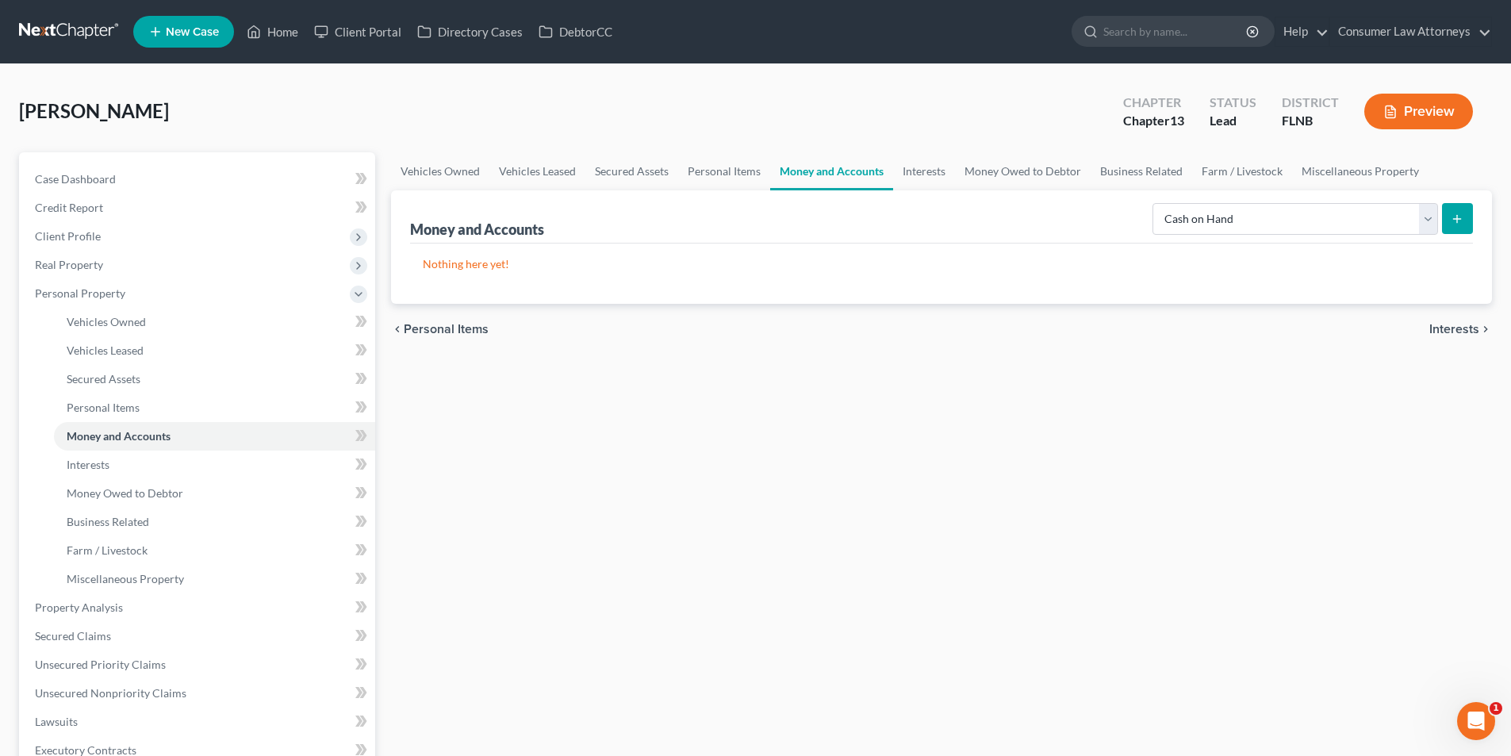
click at [1463, 209] on button "submit" at bounding box center [1457, 218] width 31 height 31
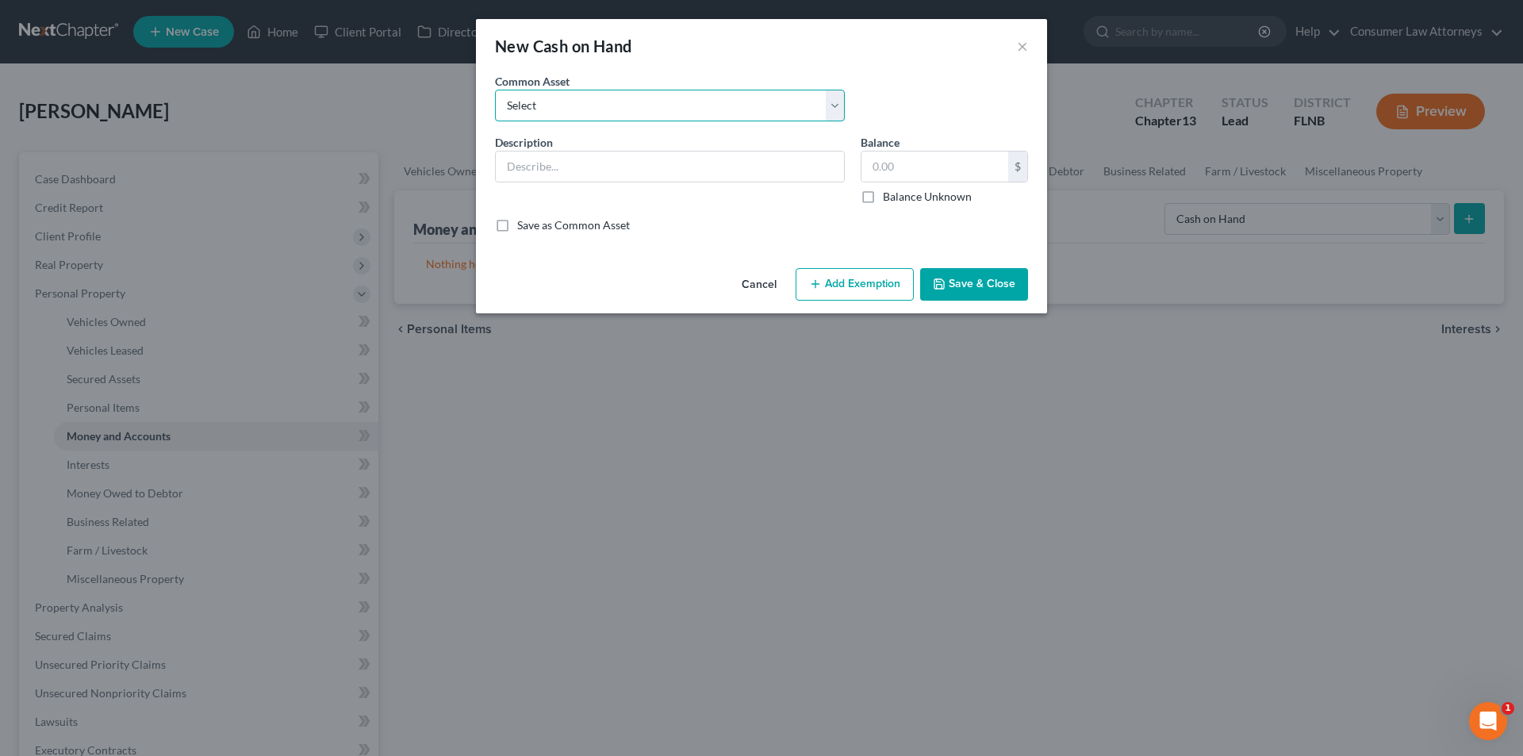
click at [692, 105] on select "Select Cash on hand" at bounding box center [670, 106] width 350 height 32
select select "0"
click at [495, 90] on select "Select Cash on hand" at bounding box center [670, 106] width 350 height 32
type input "Cash on hand"
click at [936, 168] on input "4,000.00" at bounding box center [935, 167] width 147 height 30
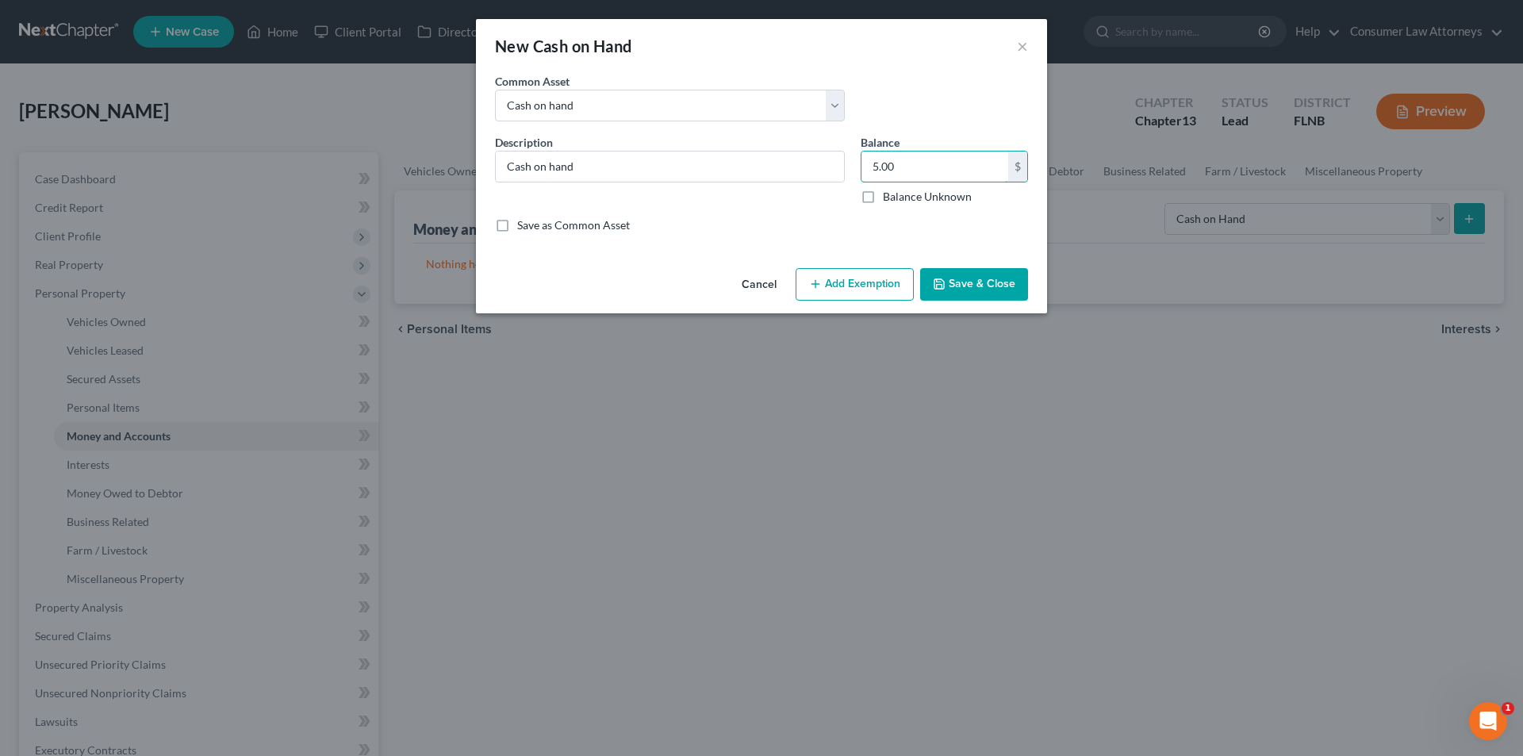
type input "5.00"
click at [842, 305] on div "Cancel Add Exemption Save & Close" at bounding box center [761, 288] width 571 height 52
click at [842, 294] on button "Add Exemption" at bounding box center [855, 284] width 118 height 33
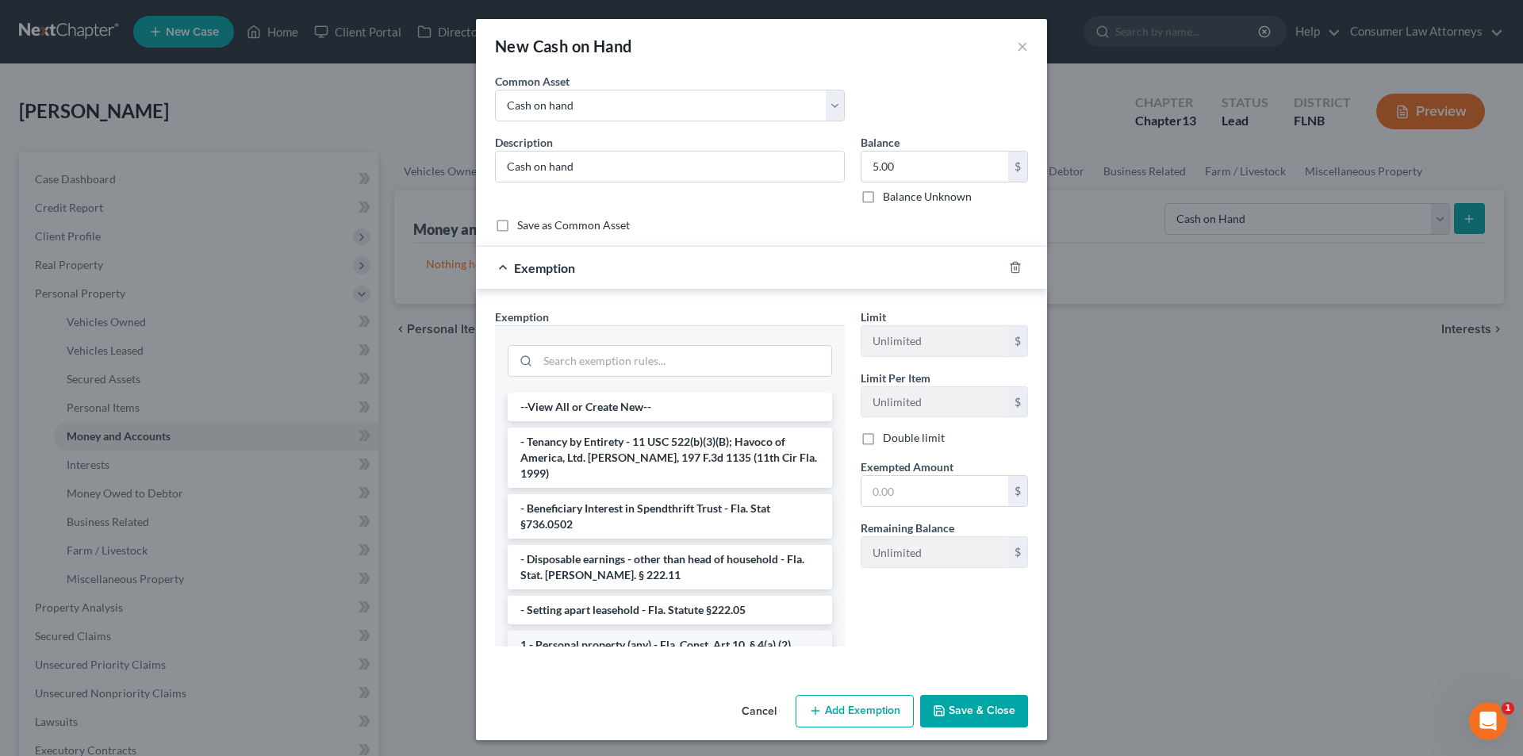
click at [613, 631] on li "1 - Personal property (any) - Fla. Const. Art.10, § 4(a) (2)" at bounding box center [670, 645] width 325 height 29
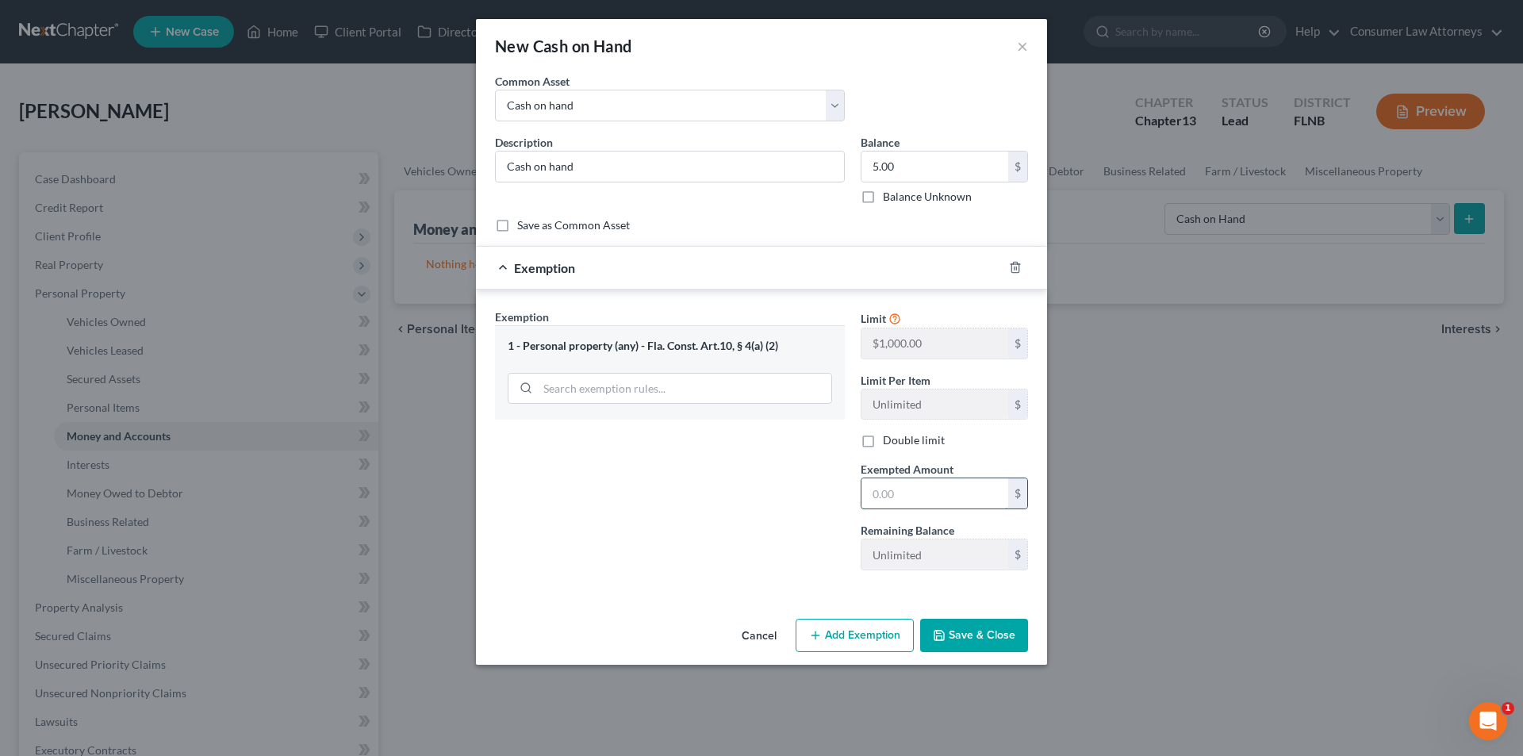
click at [926, 505] on input "text" at bounding box center [935, 493] width 147 height 30
type input "5.00"
click at [997, 631] on button "Save & Close" at bounding box center [974, 635] width 108 height 33
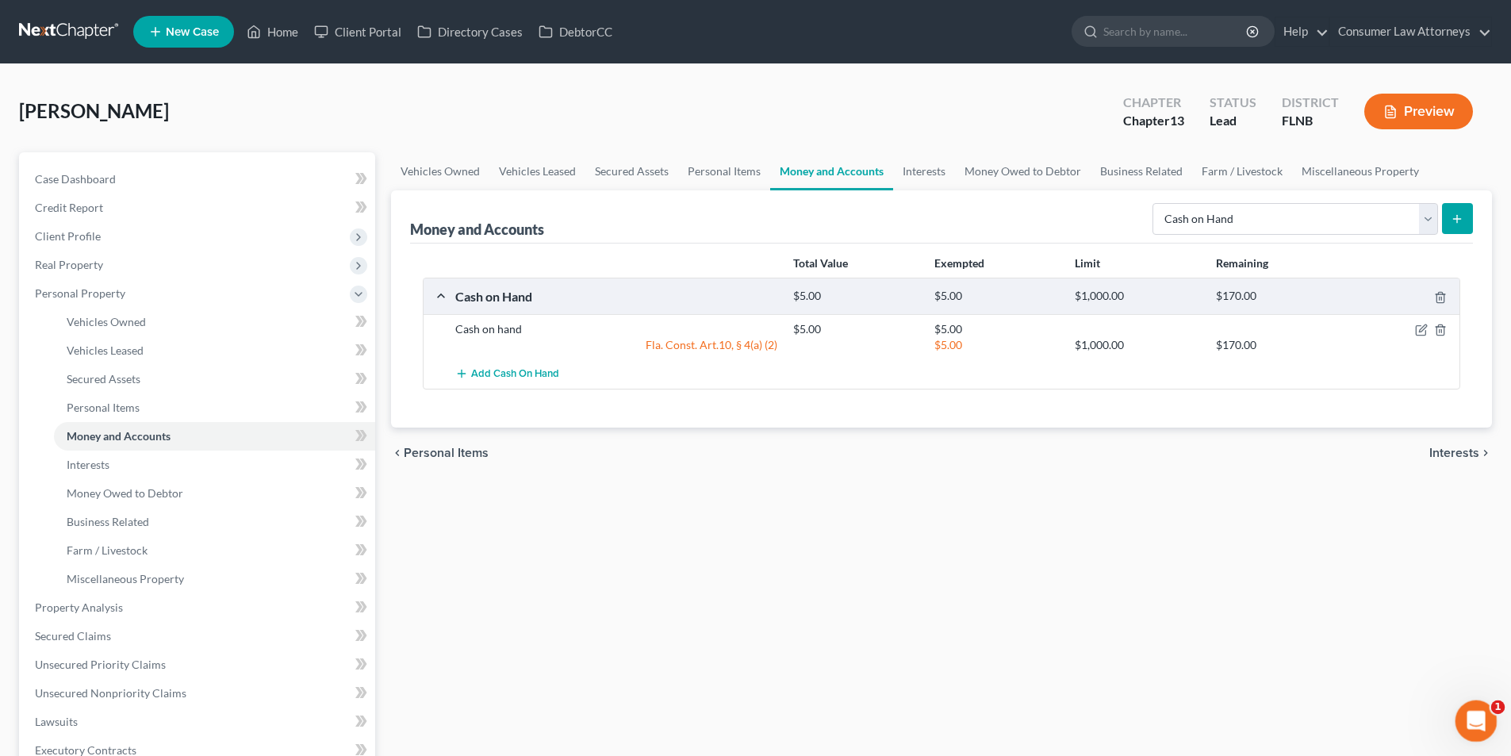
click at [1492, 732] on div "Open Intercom Messenger" at bounding box center [1474, 719] width 38 height 38
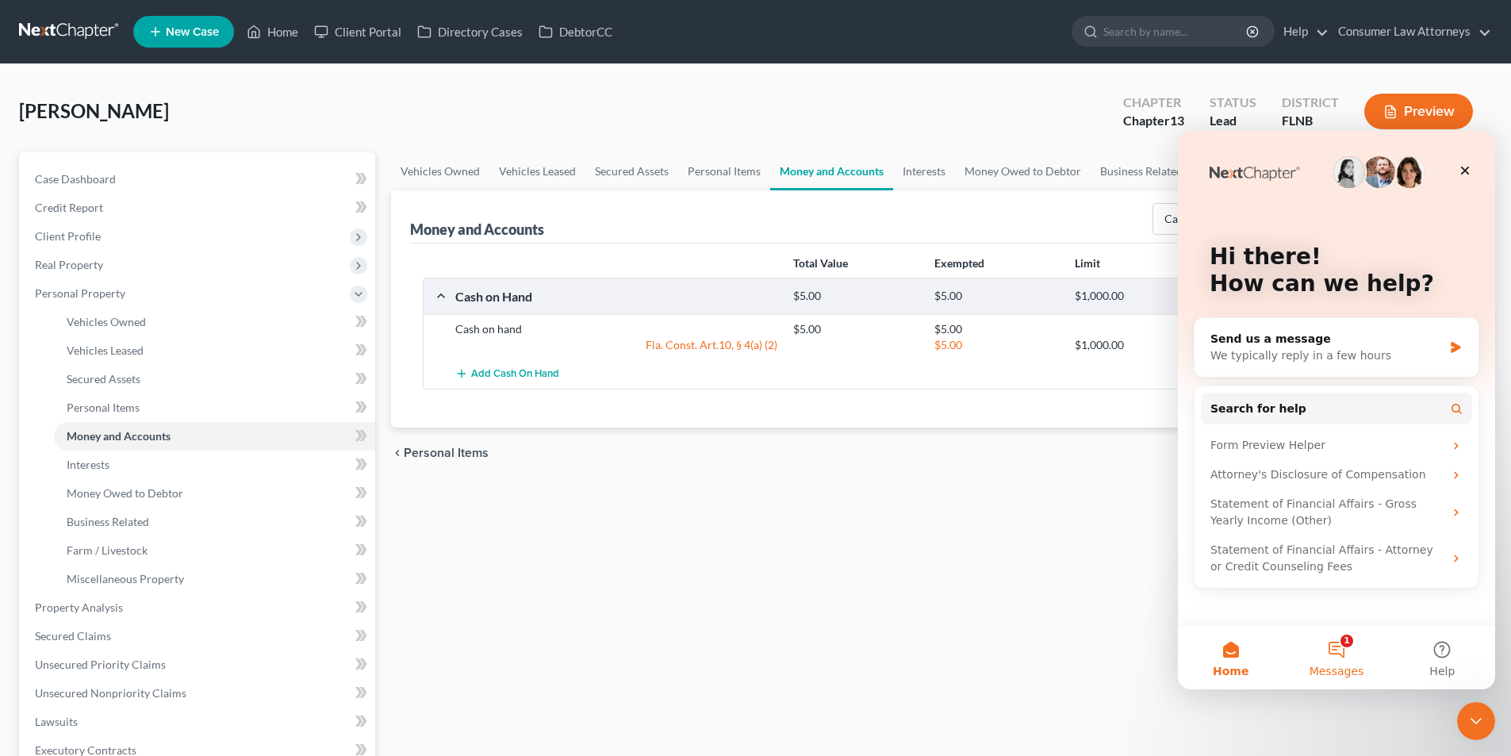
click at [1331, 647] on button "1 Messages" at bounding box center [1337, 657] width 106 height 63
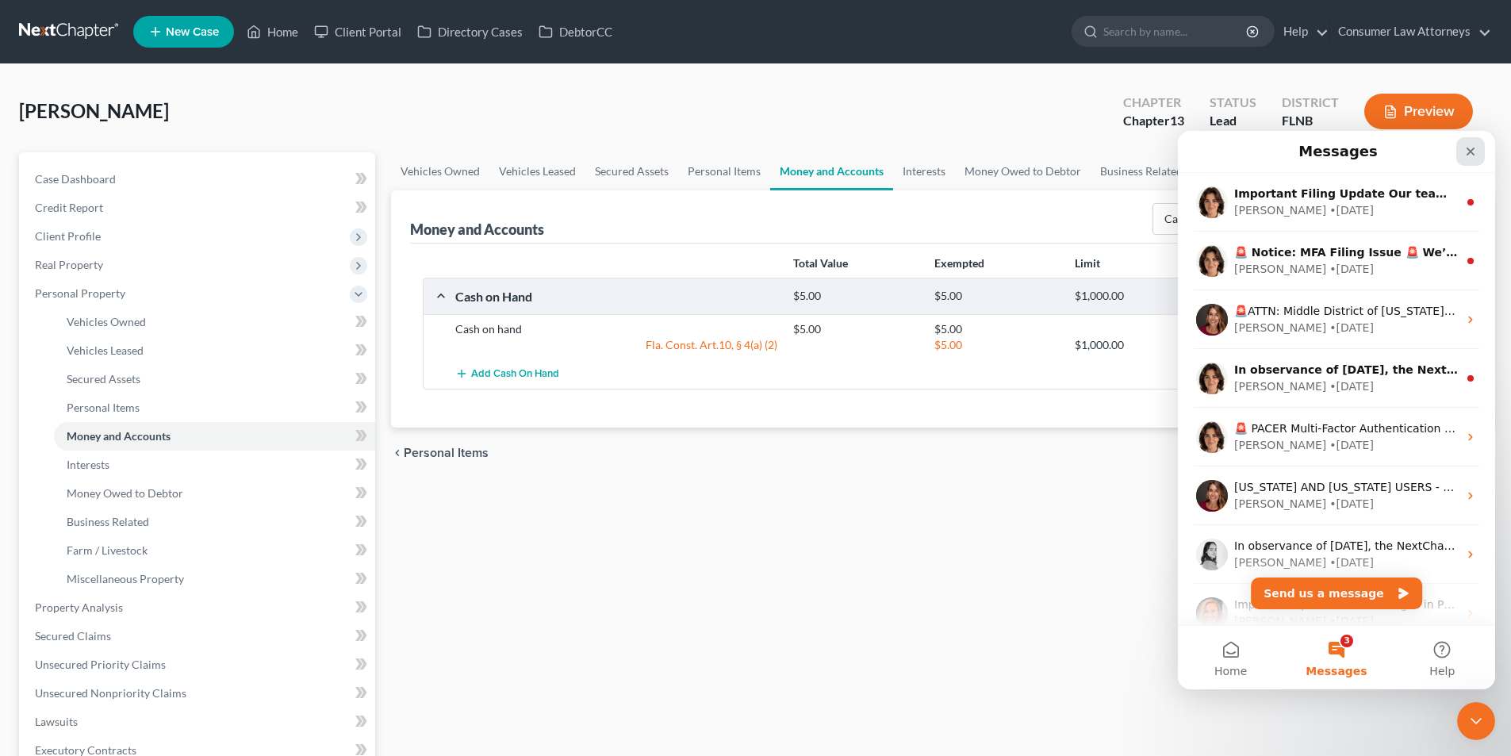
click at [1474, 152] on icon "Close" at bounding box center [1471, 151] width 13 height 13
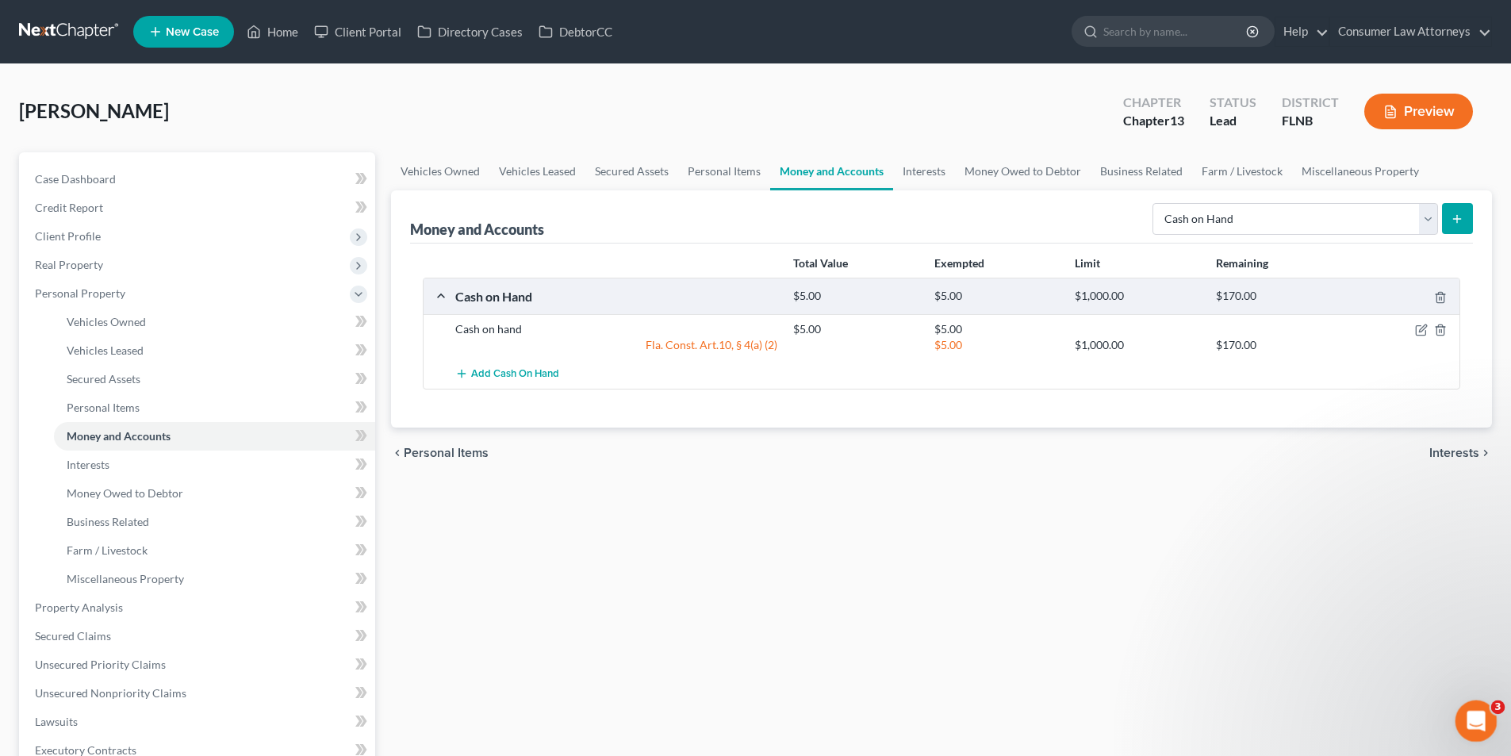
click at [1469, 709] on icon "Open Intercom Messenger" at bounding box center [1474, 719] width 26 height 26
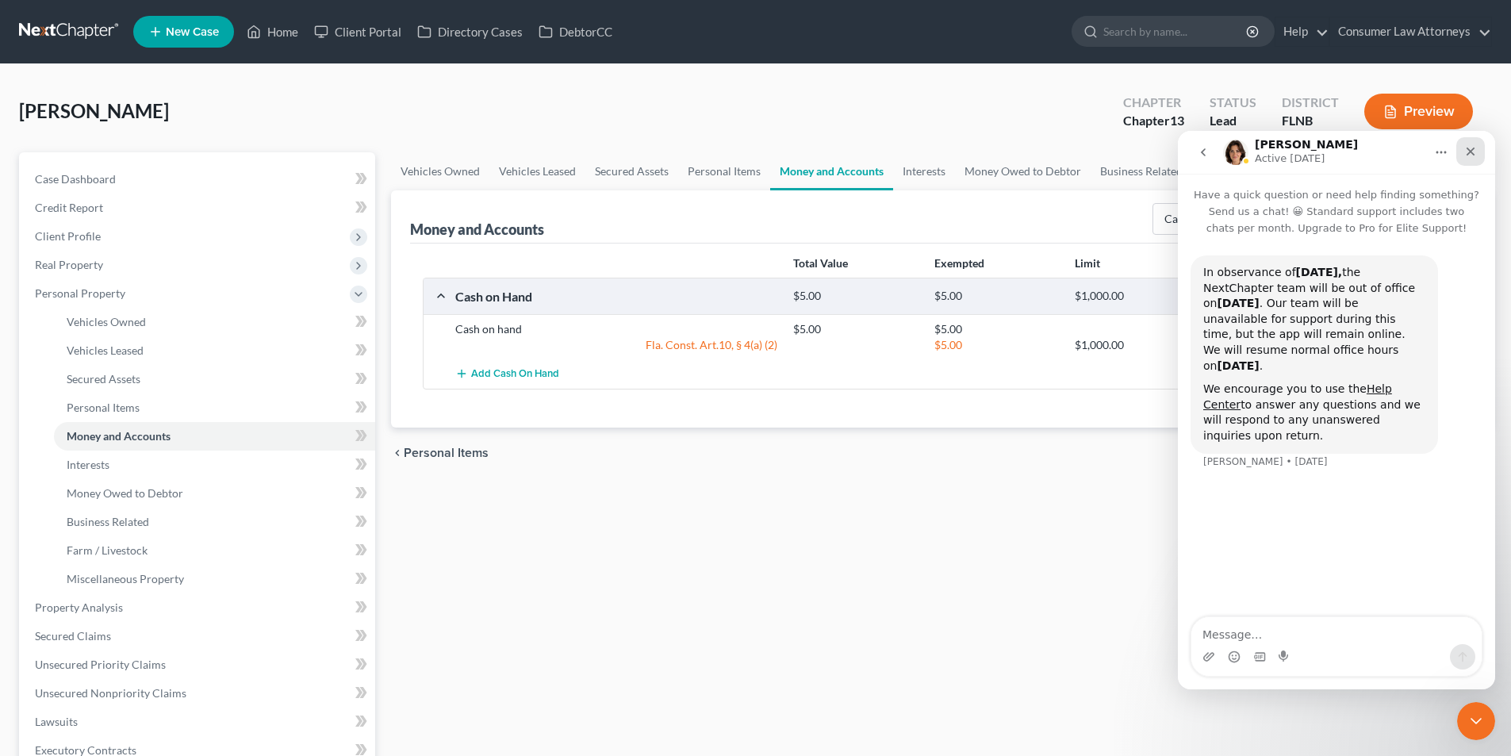
click at [1472, 152] on icon "Close" at bounding box center [1471, 152] width 9 height 9
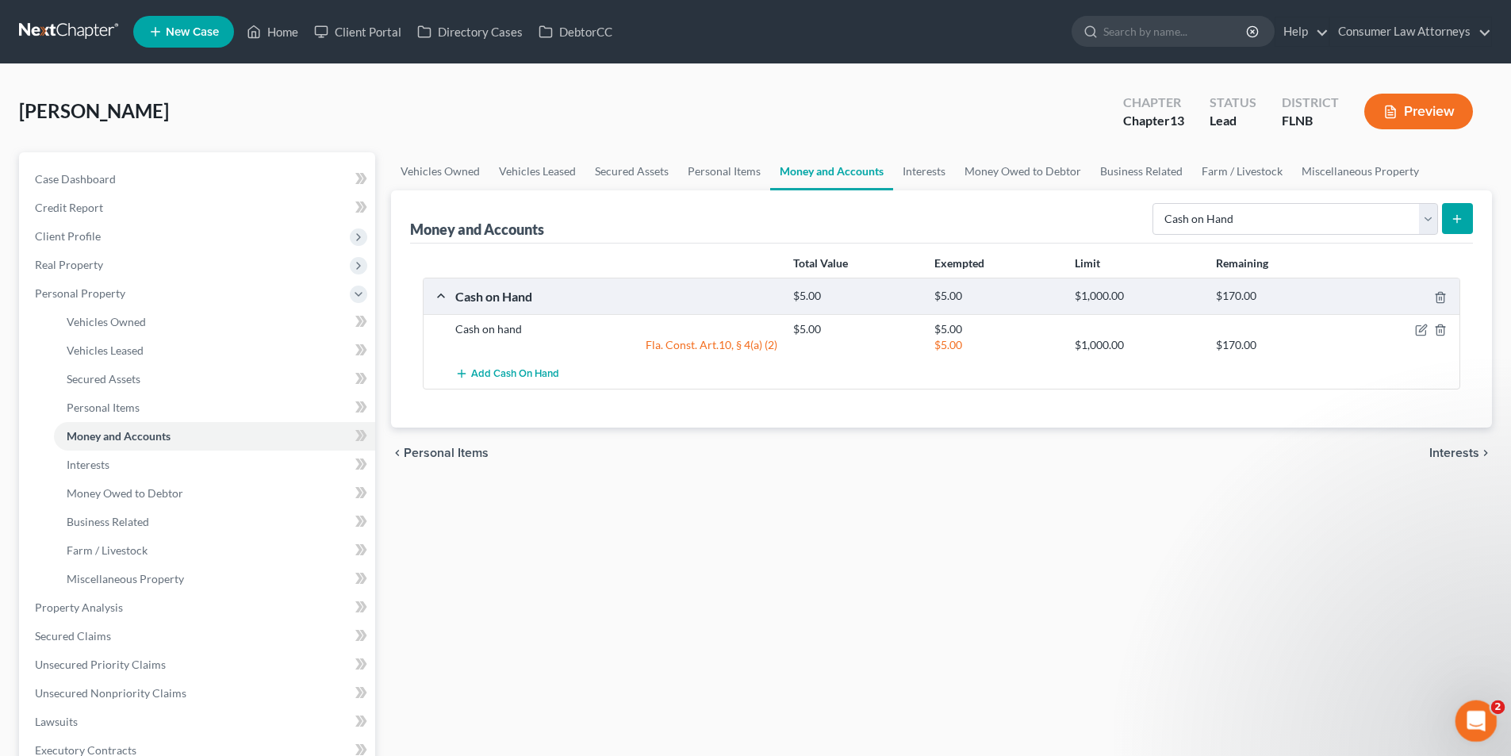
drag, startPoint x: 1477, startPoint y: 719, endPoint x: 2930, endPoint y: 1398, distance: 1603.7
click at [1478, 720] on icon "Open Intercom Messenger" at bounding box center [1474, 719] width 26 height 26
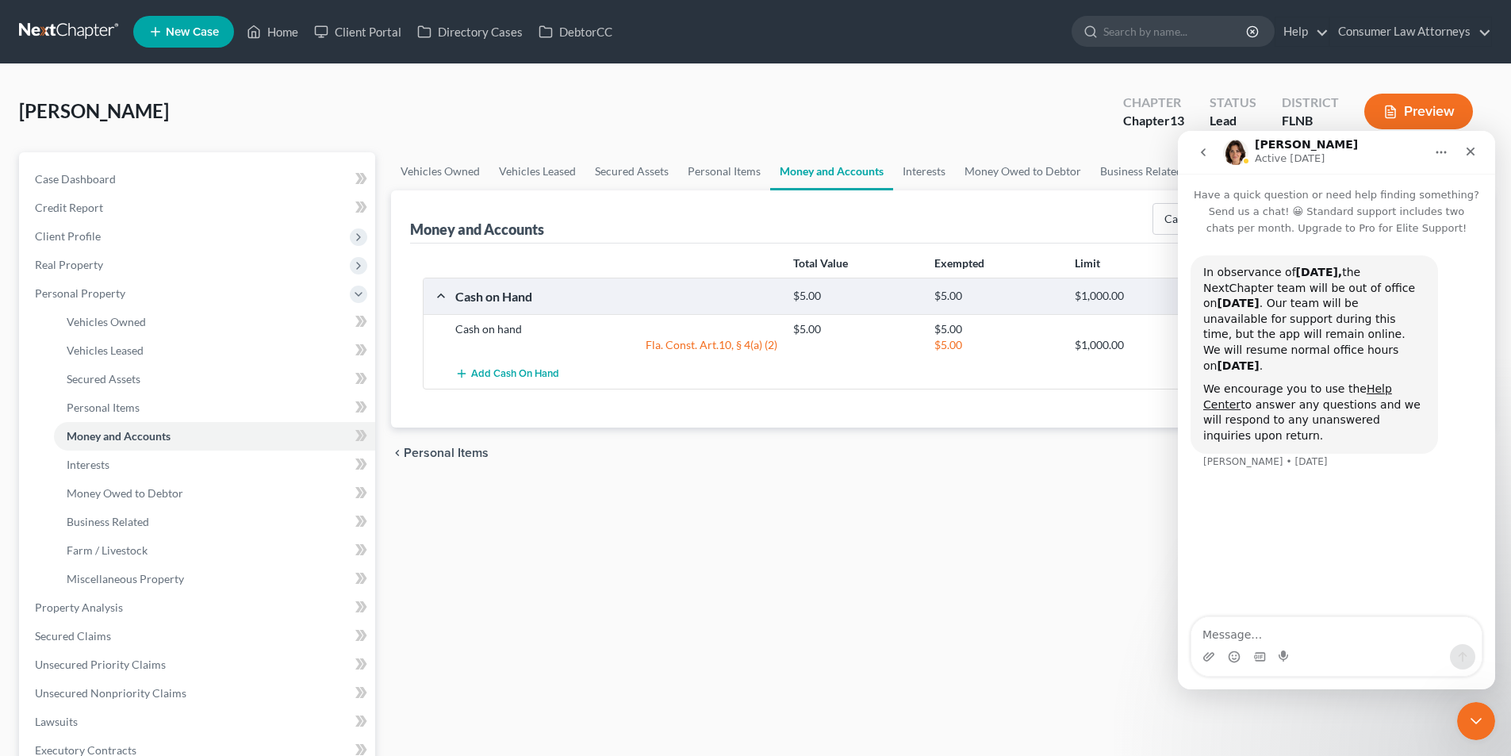
click at [1201, 156] on icon "go back" at bounding box center [1203, 152] width 13 height 13
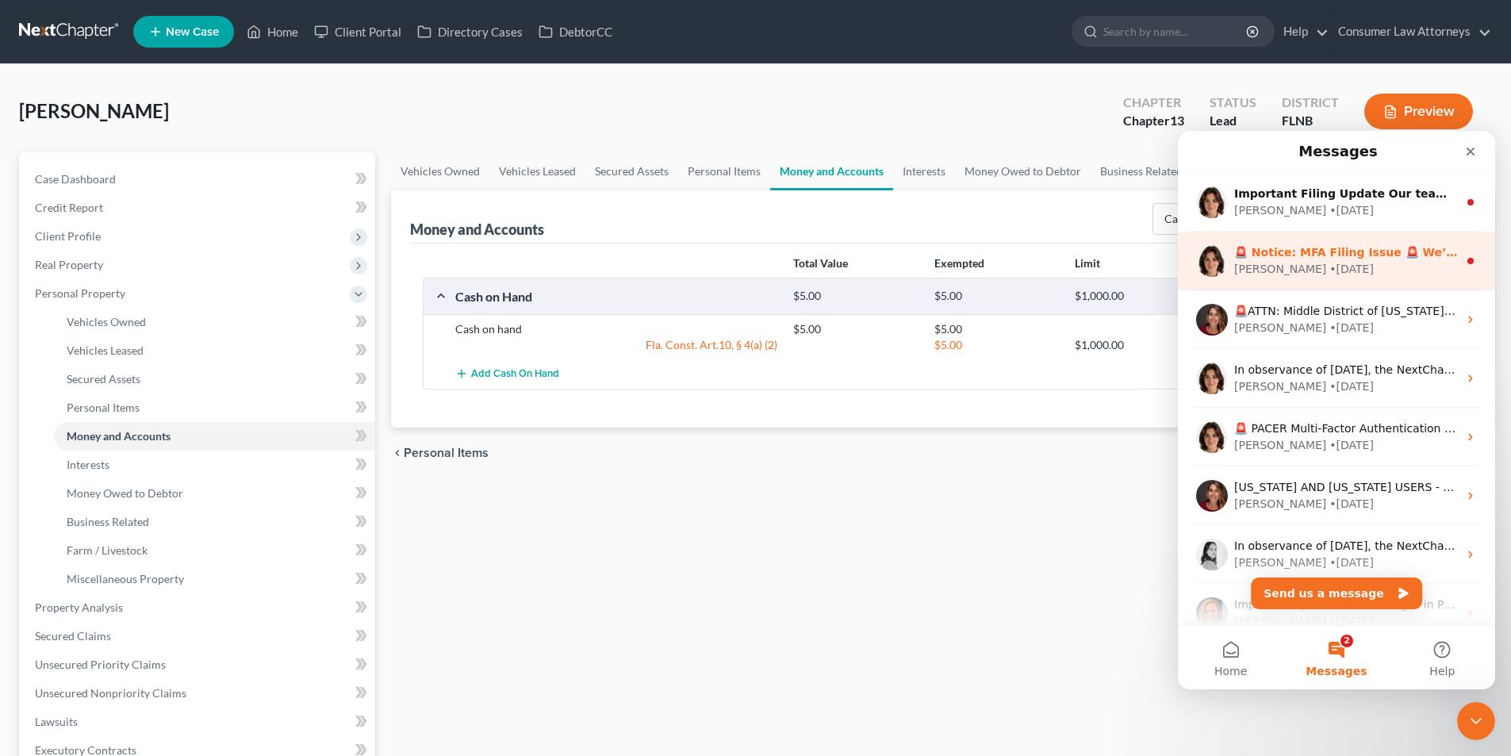
click at [1253, 270] on div "[PERSON_NAME]" at bounding box center [1281, 269] width 92 height 17
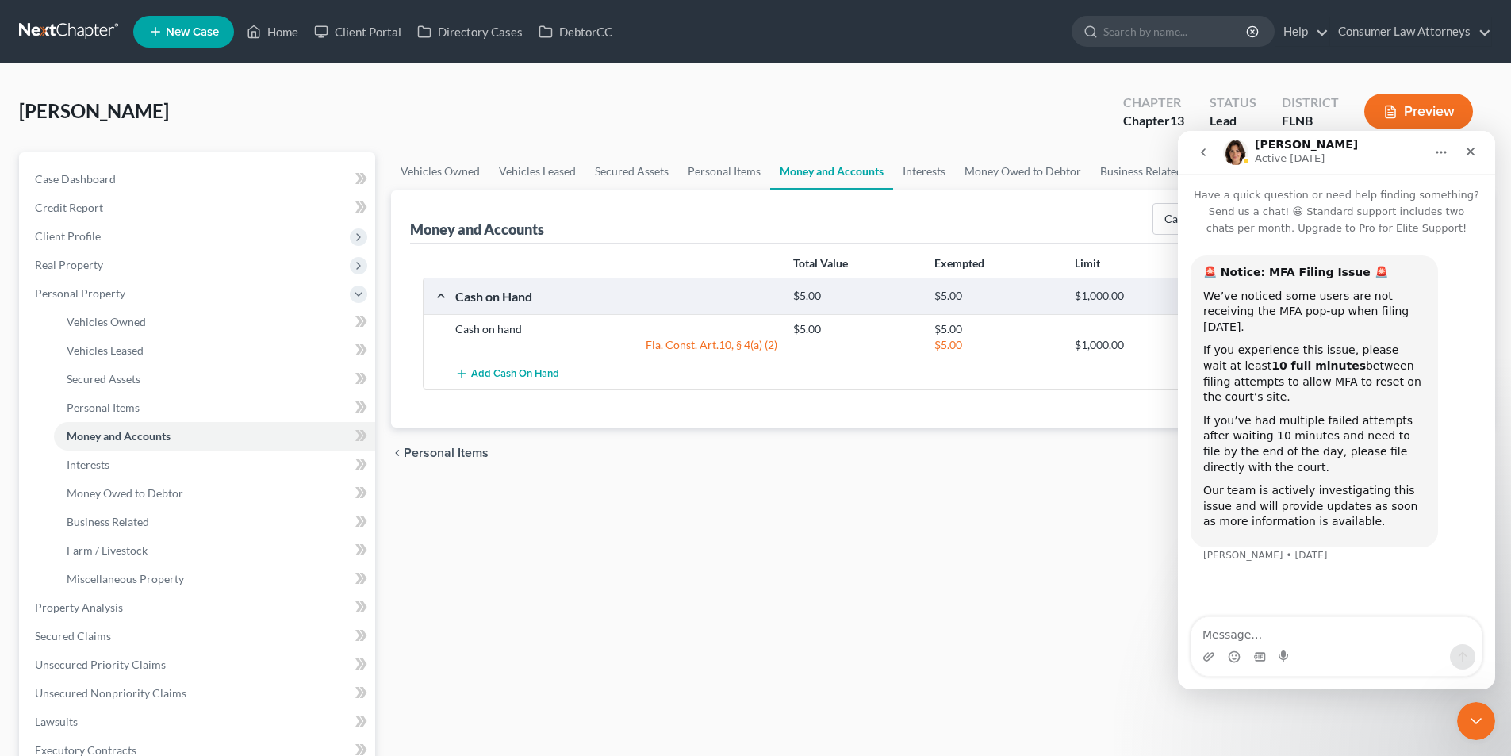
click at [1202, 149] on icon "go back" at bounding box center [1203, 152] width 13 height 13
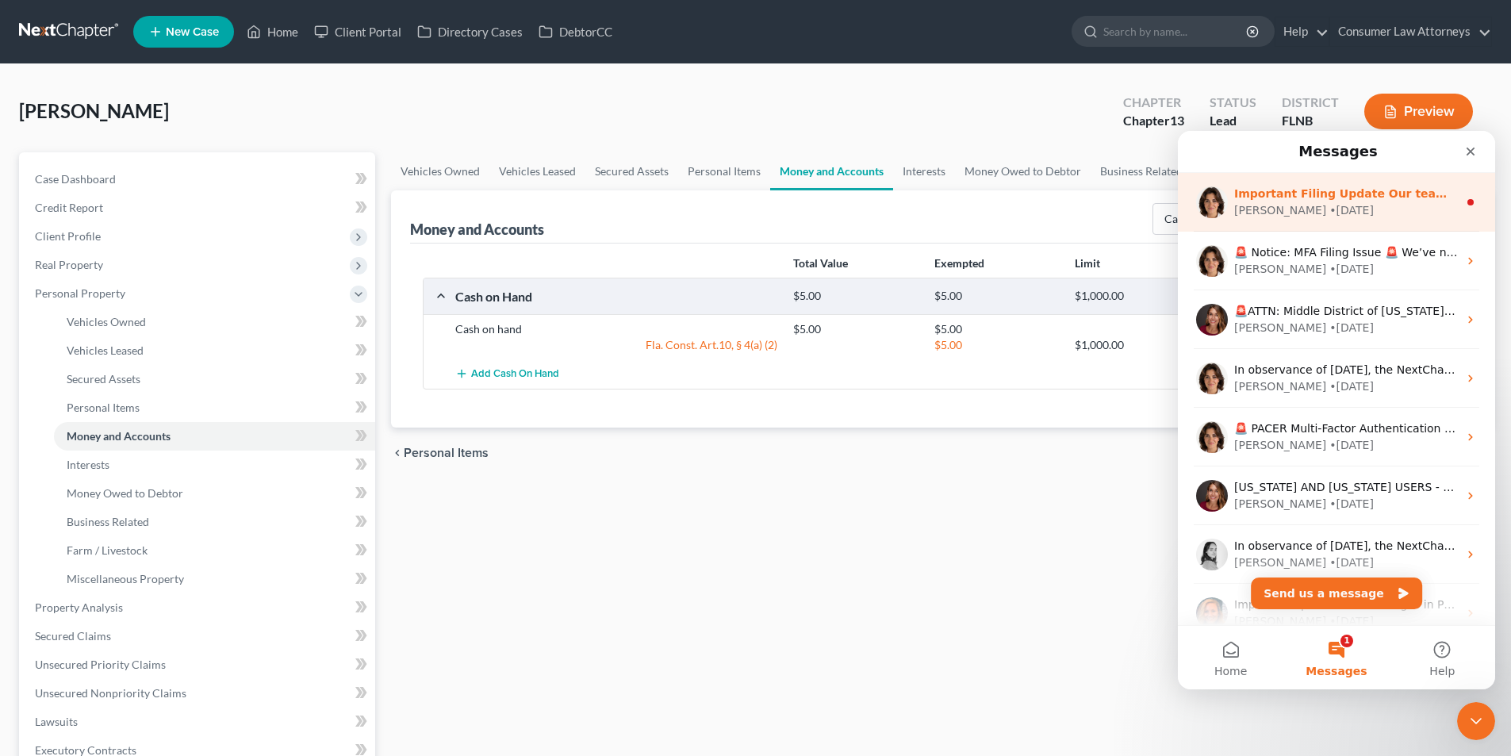
click at [1330, 205] on div "• [DATE]" at bounding box center [1352, 210] width 44 height 17
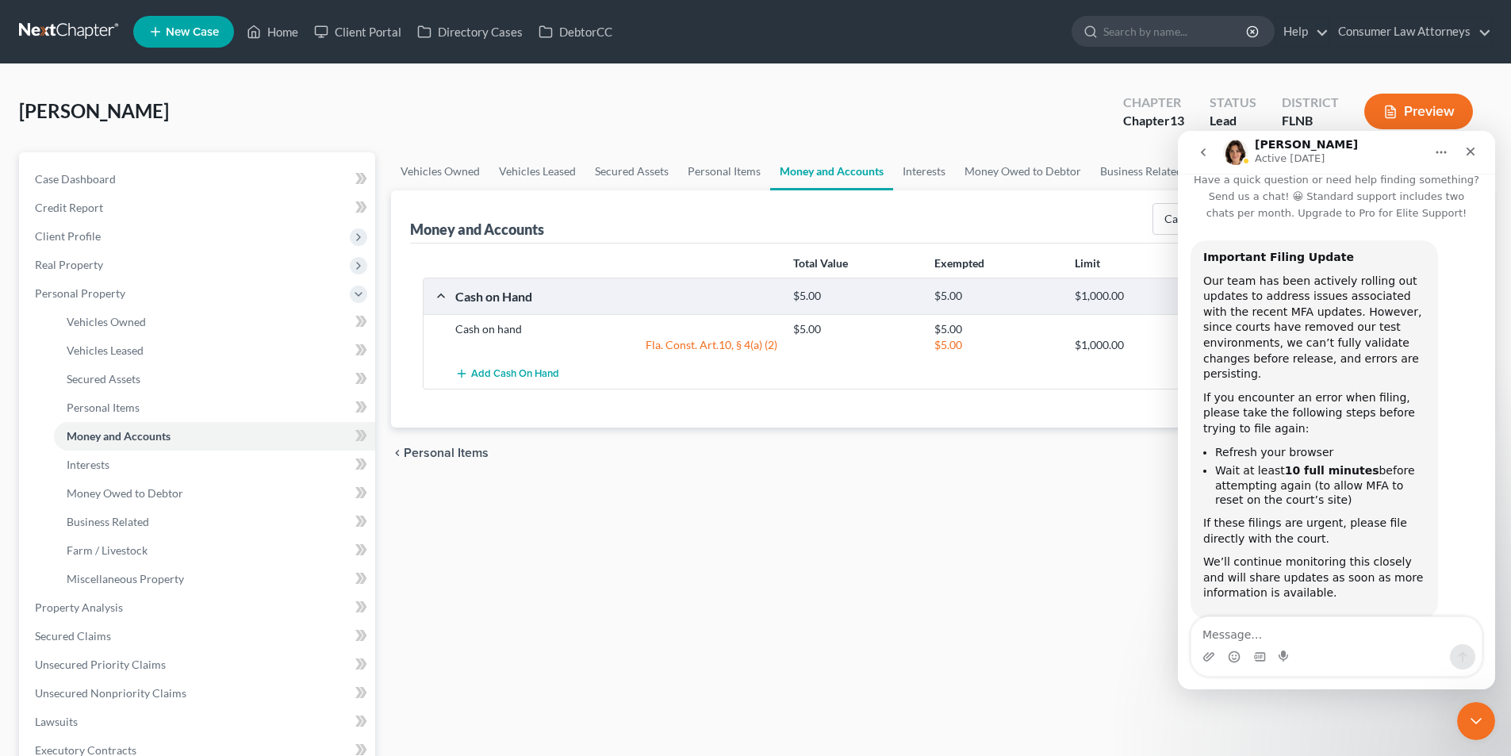
scroll to position [34, 0]
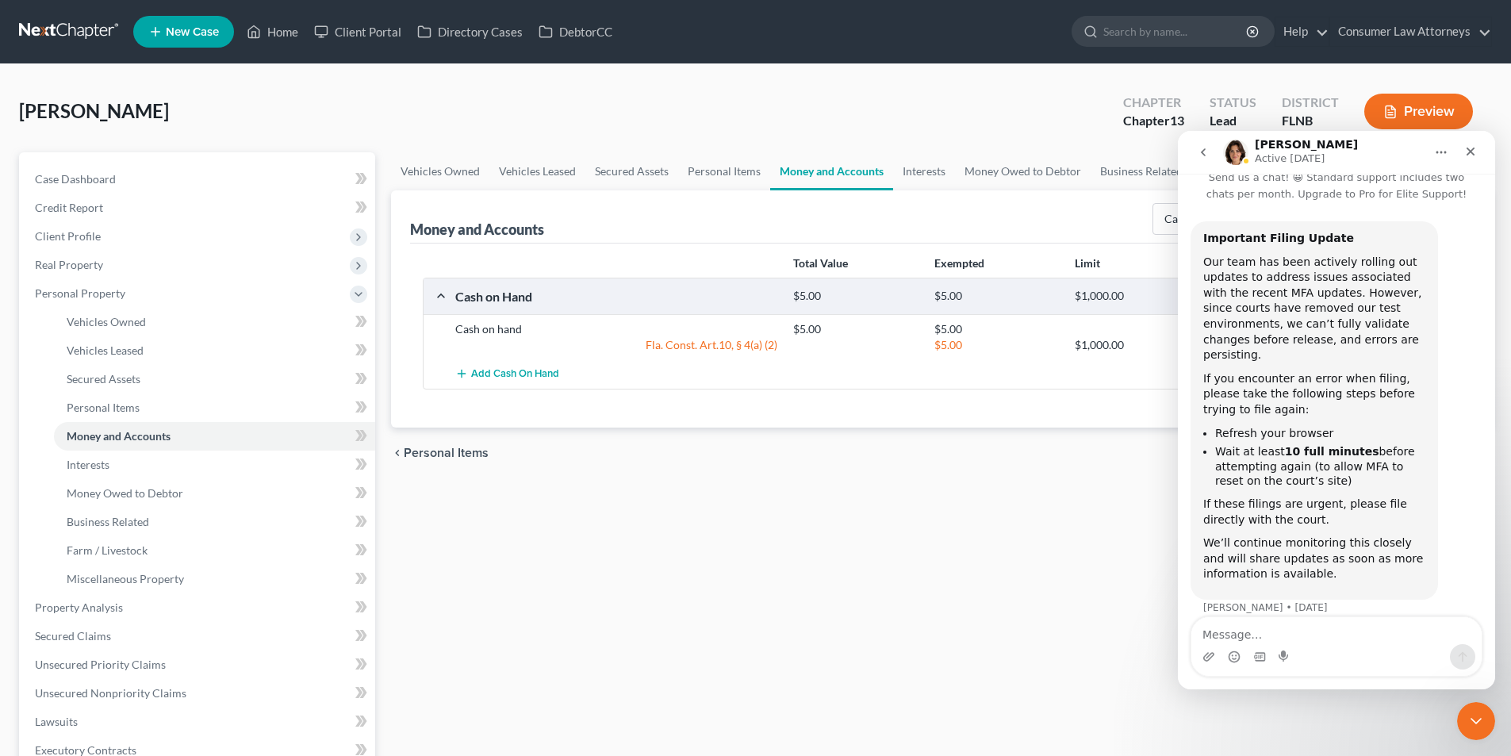
click at [1204, 156] on icon "go back" at bounding box center [1203, 152] width 13 height 13
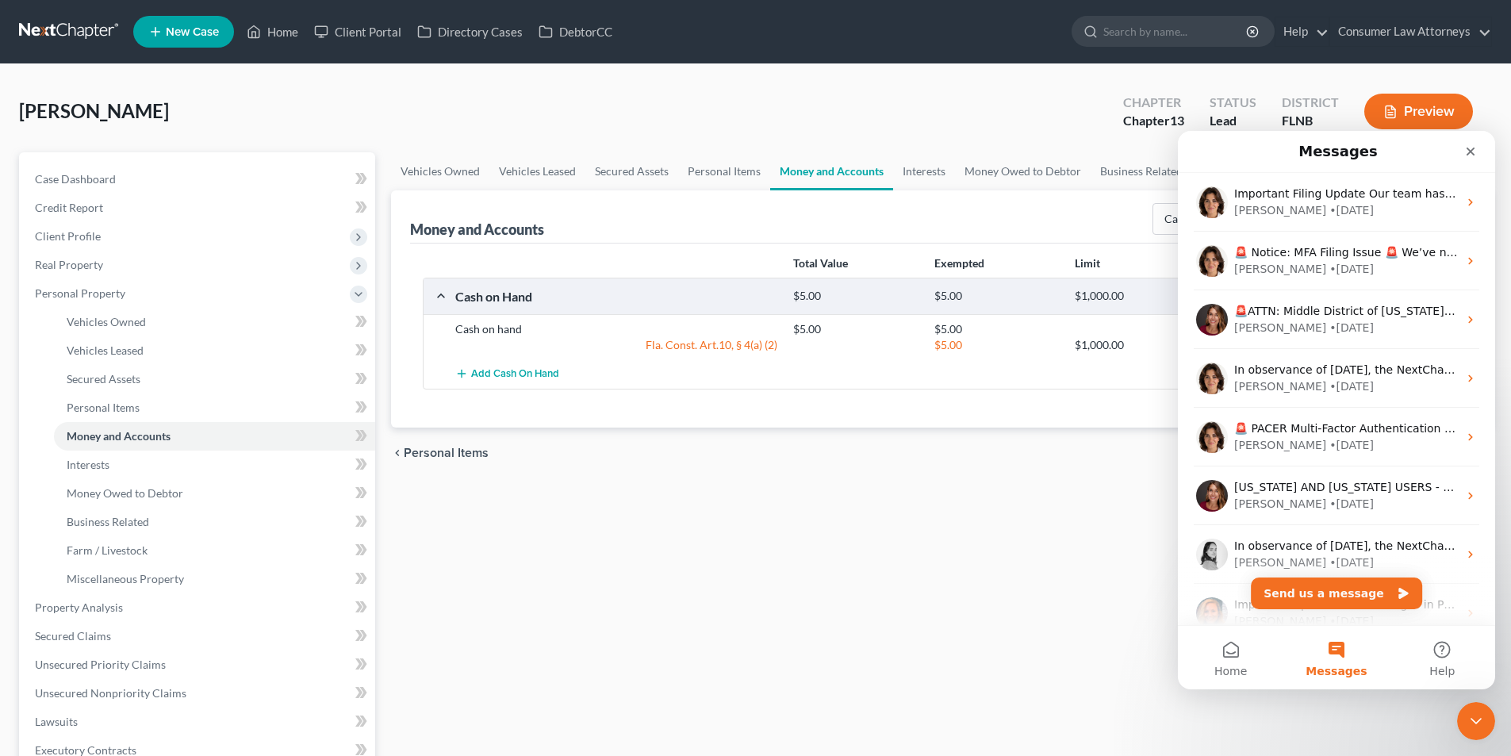
scroll to position [0, 0]
click at [1071, 592] on div "Vehicles Owned Vehicles Leased Secured Assets Personal Items Money and Accounts…" at bounding box center [941, 624] width 1117 height 945
click at [1469, 151] on icon "Close" at bounding box center [1471, 151] width 13 height 13
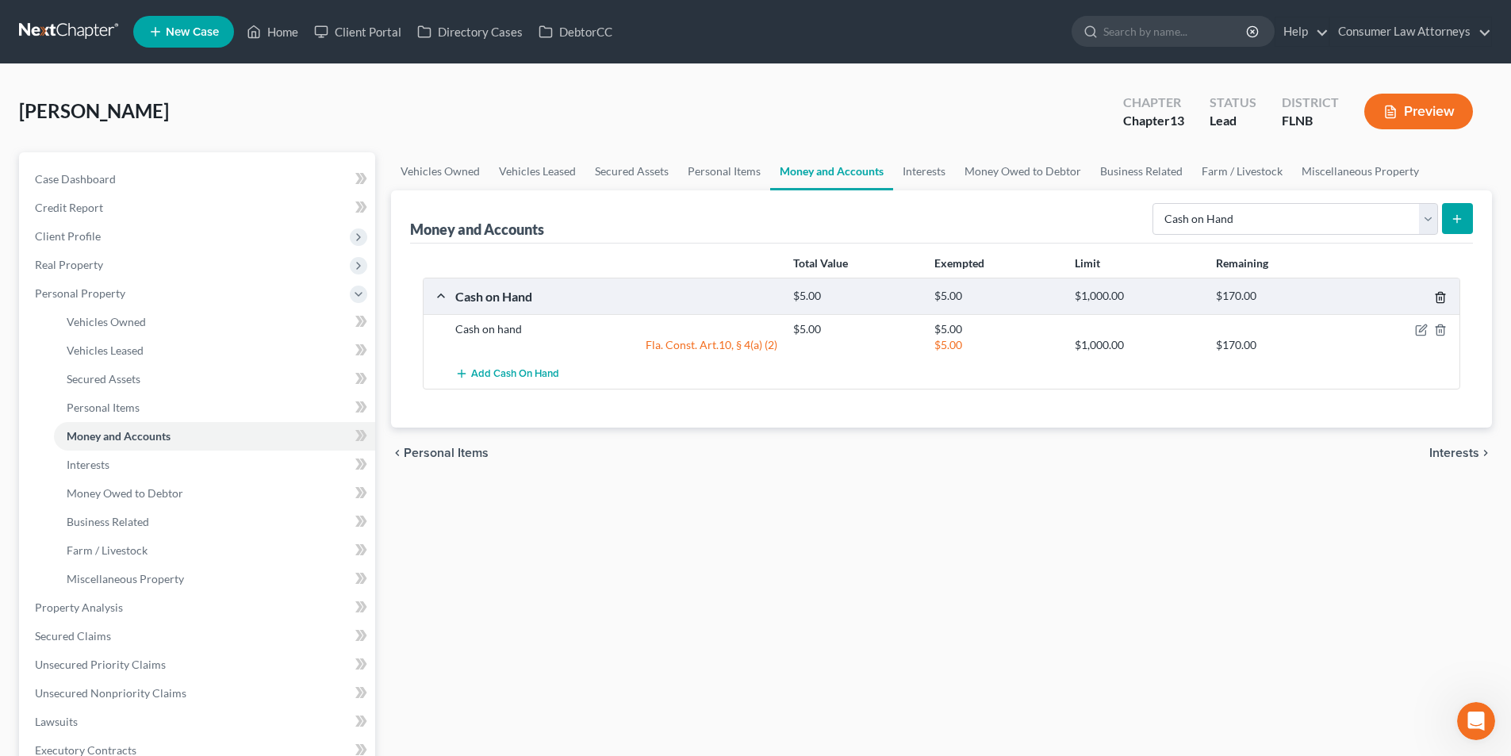
click at [1441, 299] on icon "button" at bounding box center [1440, 297] width 13 height 13
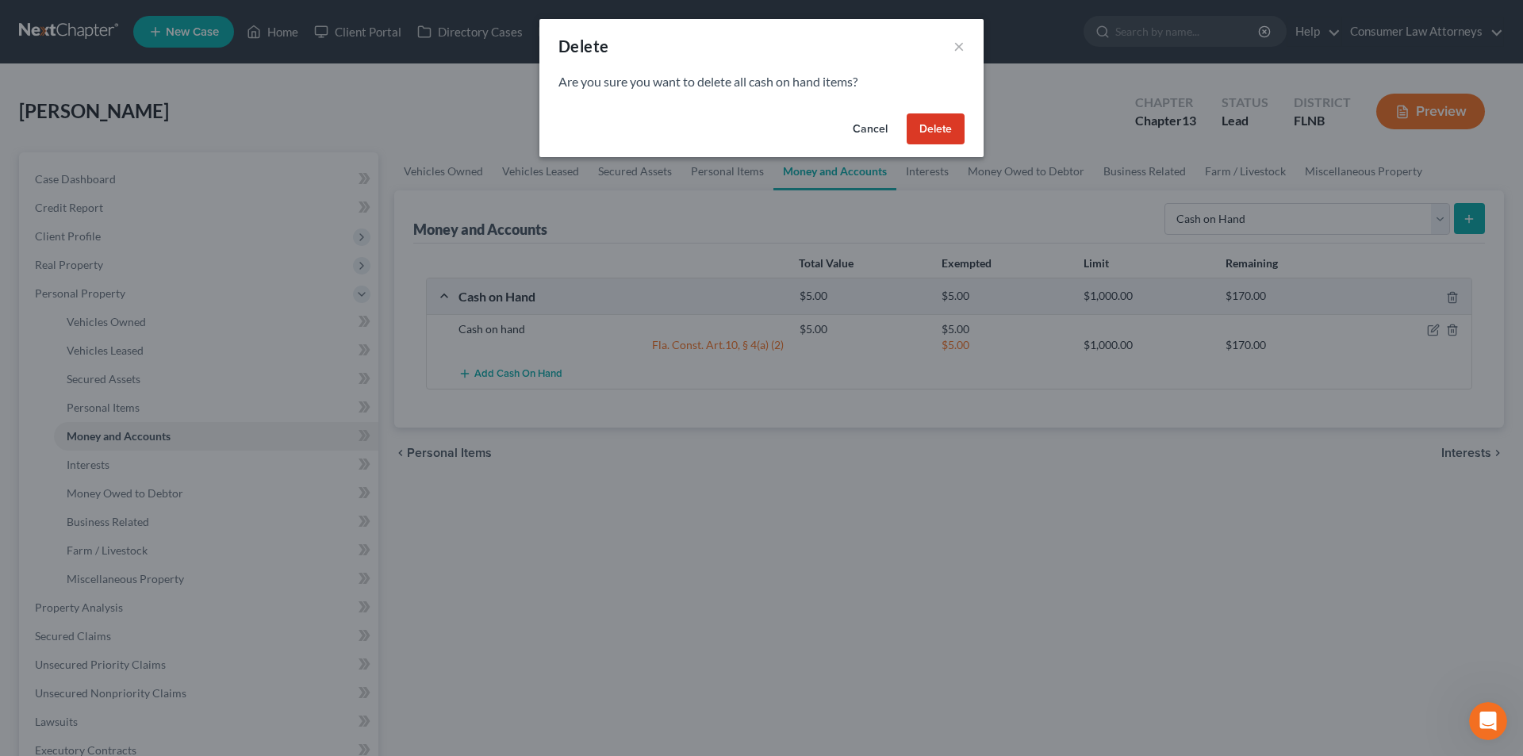
click at [958, 133] on button "Delete" at bounding box center [936, 129] width 58 height 32
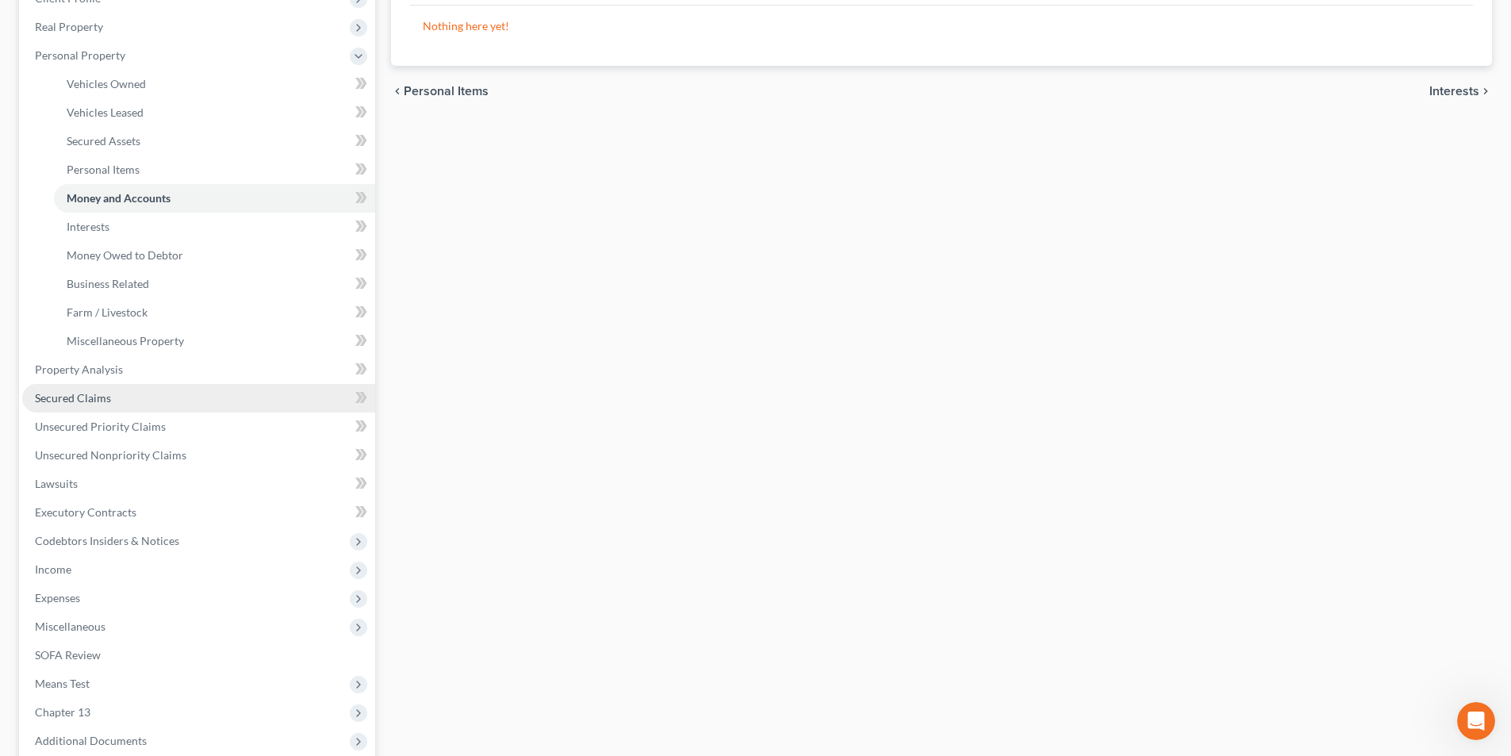
click at [111, 406] on link "Secured Claims" at bounding box center [198, 398] width 353 height 29
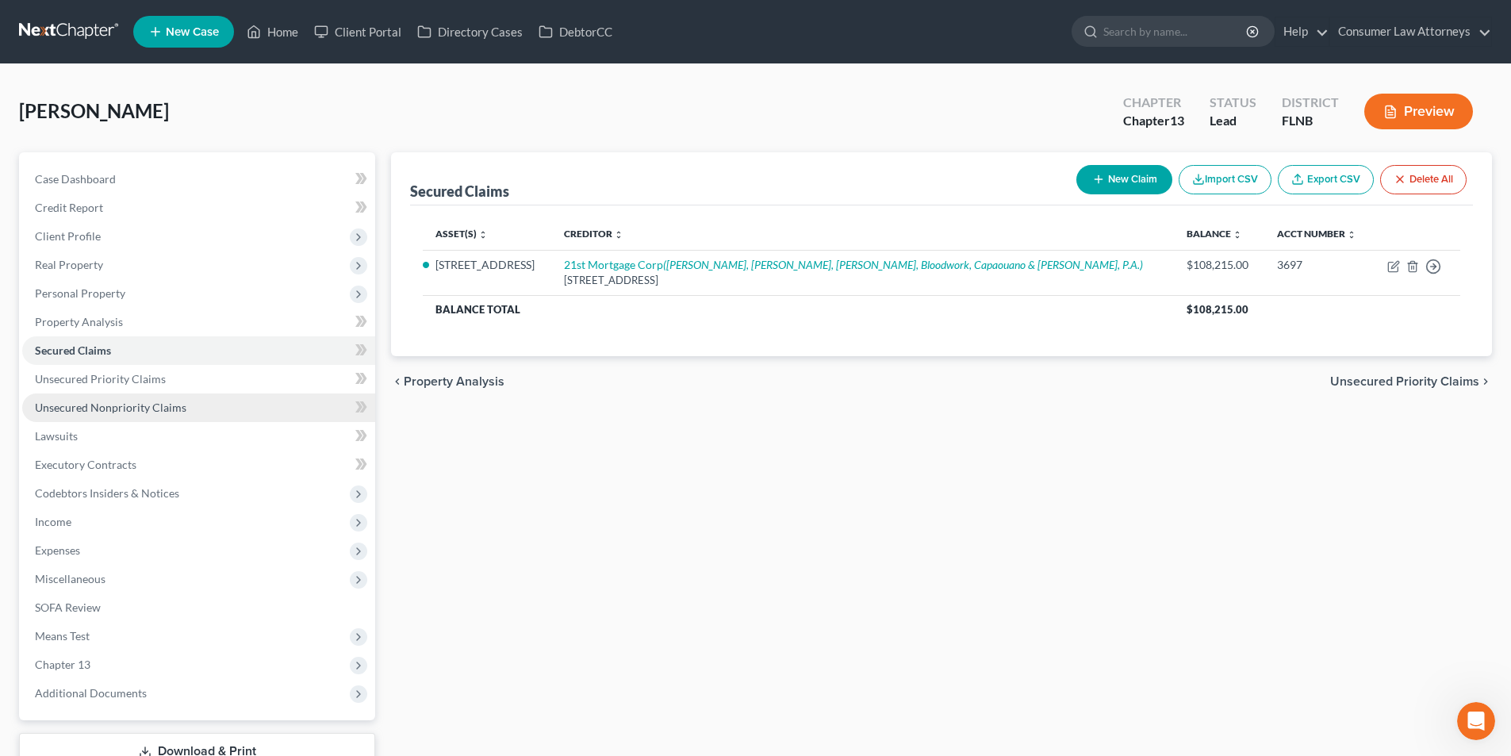
click at [148, 416] on link "Unsecured Nonpriority Claims" at bounding box center [198, 408] width 353 height 29
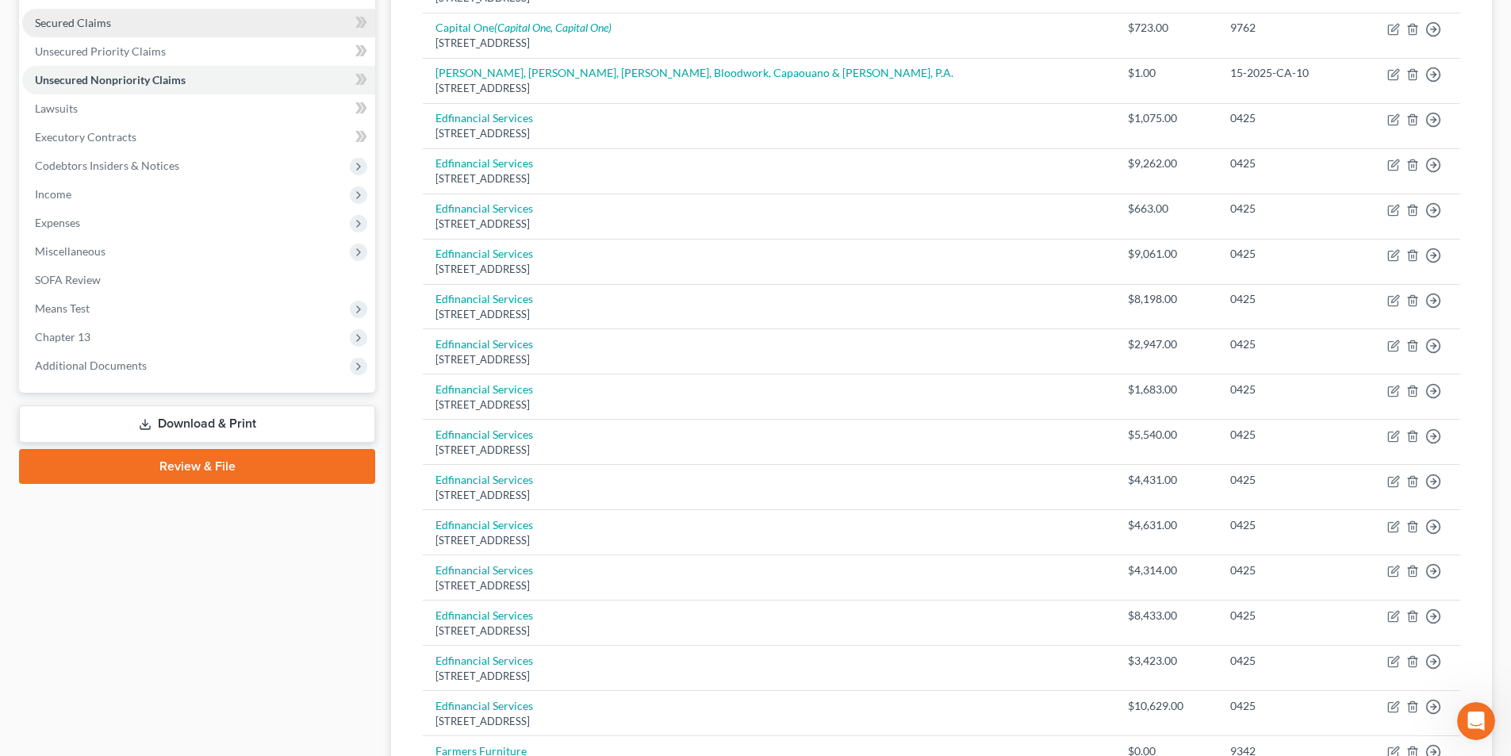
scroll to position [159, 0]
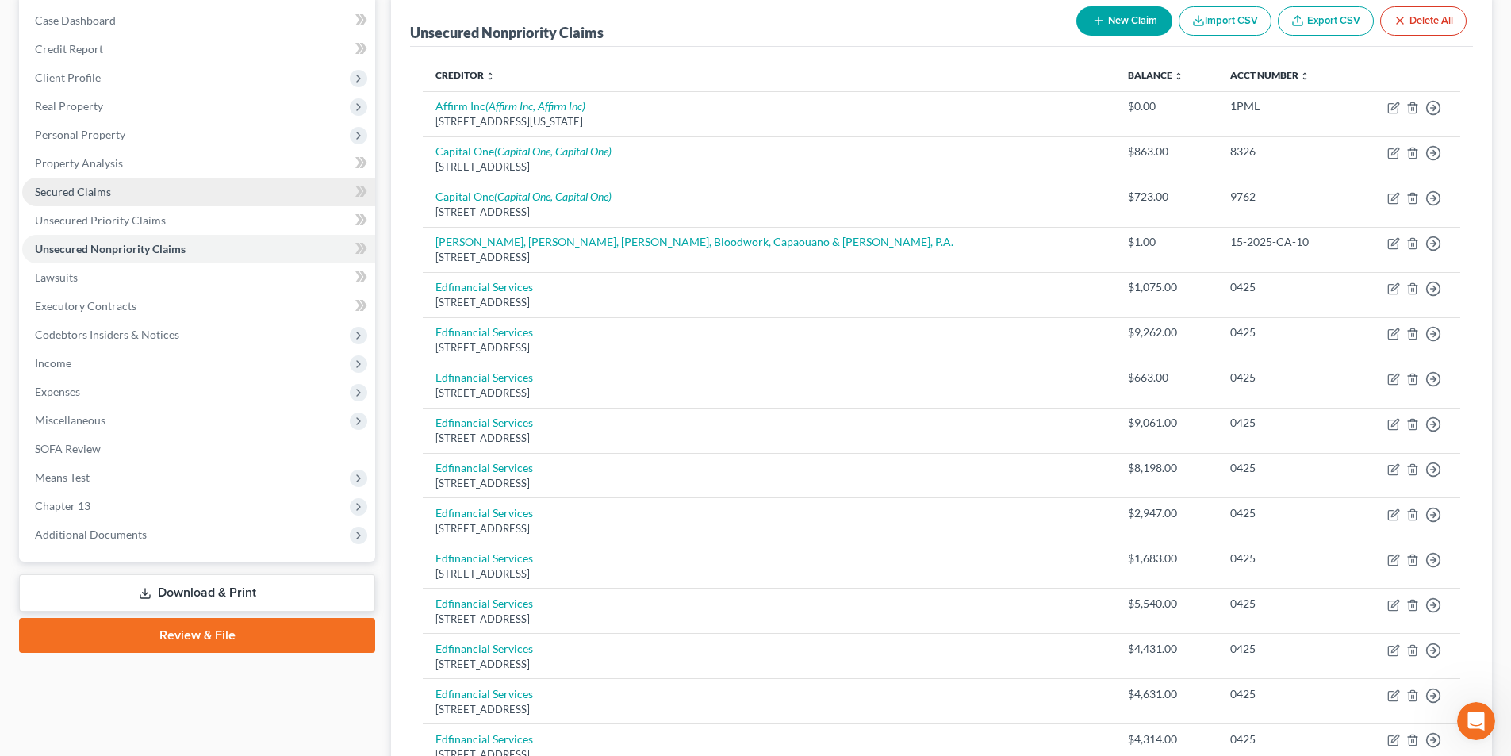
click at [118, 197] on link "Secured Claims" at bounding box center [198, 192] width 353 height 29
